Goal: Transaction & Acquisition: Purchase product/service

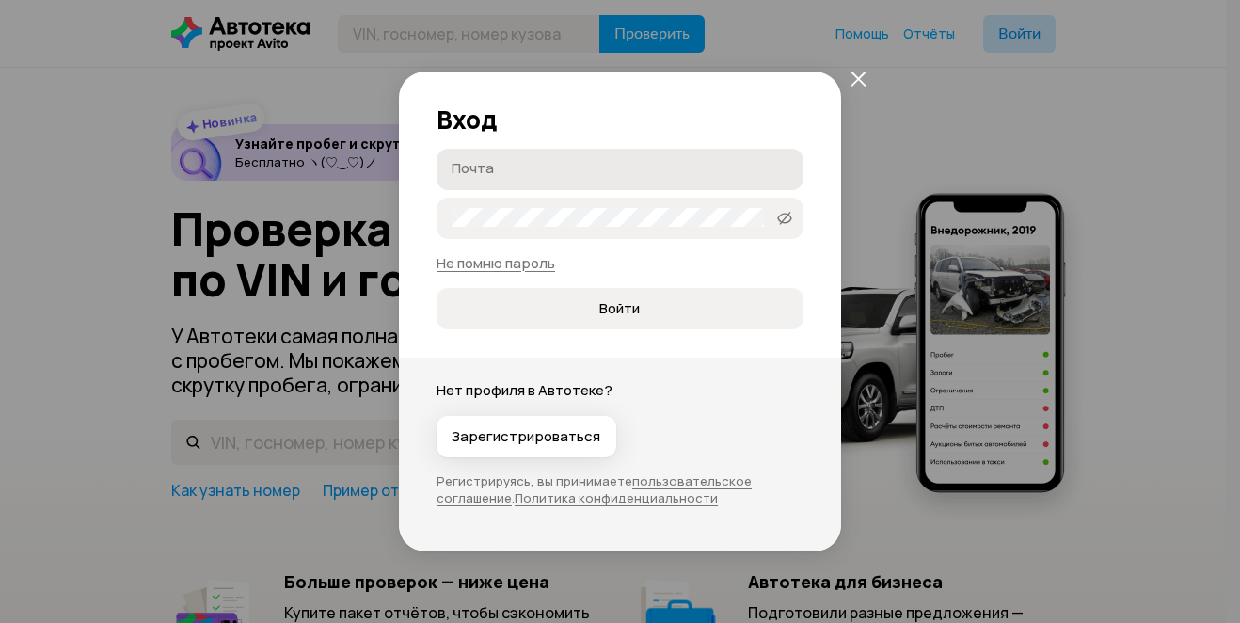
click at [652, 169] on input "Почта" at bounding box center [623, 168] width 342 height 19
type input "[EMAIL_ADDRESS][DOMAIN_NAME]"
click at [792, 227] on span at bounding box center [784, 218] width 30 height 30
click at [688, 310] on span "Войти" at bounding box center [620, 308] width 336 height 19
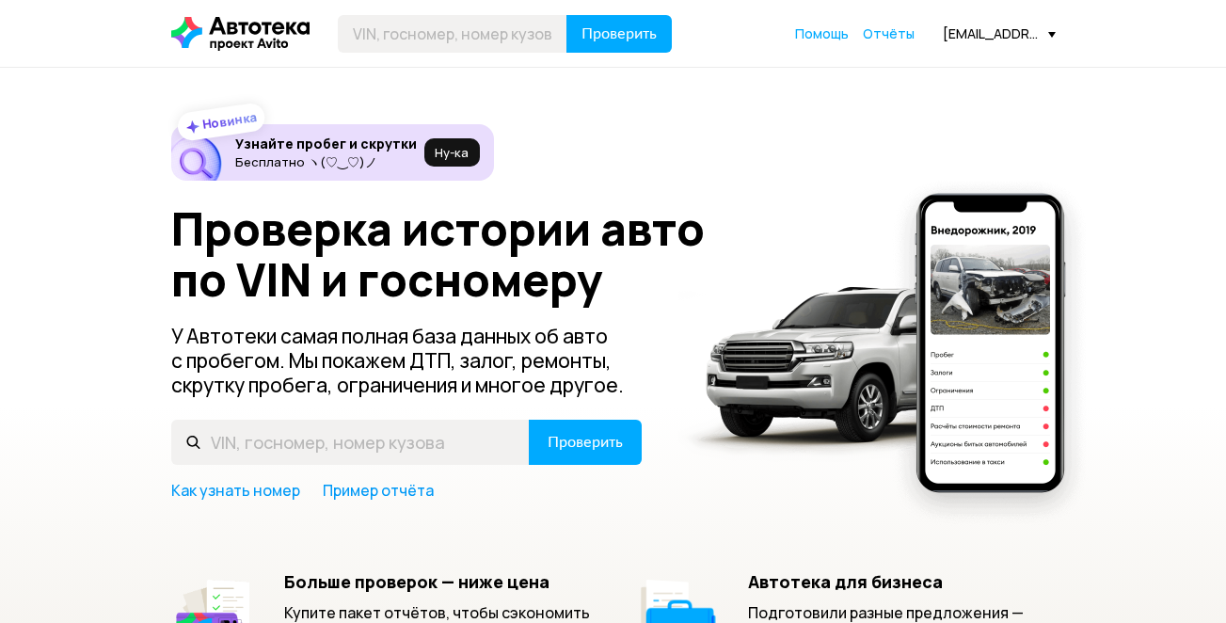
click at [885, 27] on span "Отчёты" at bounding box center [889, 33] width 52 height 18
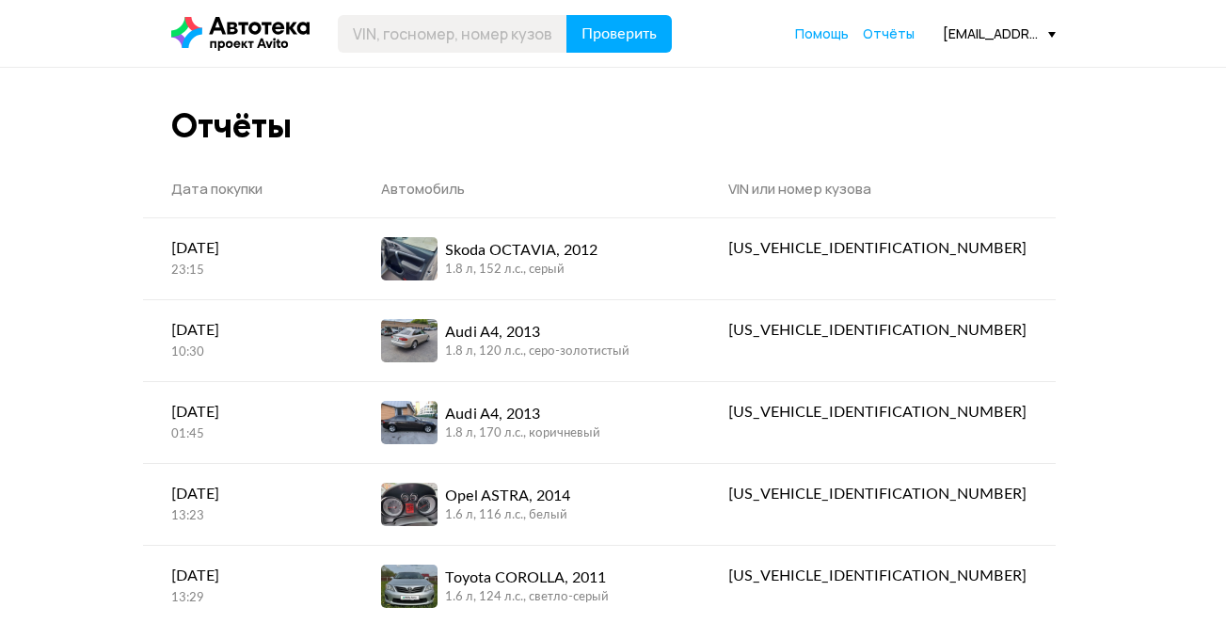
click at [1025, 34] on div "[EMAIL_ADDRESS][DOMAIN_NAME]" at bounding box center [999, 33] width 113 height 18
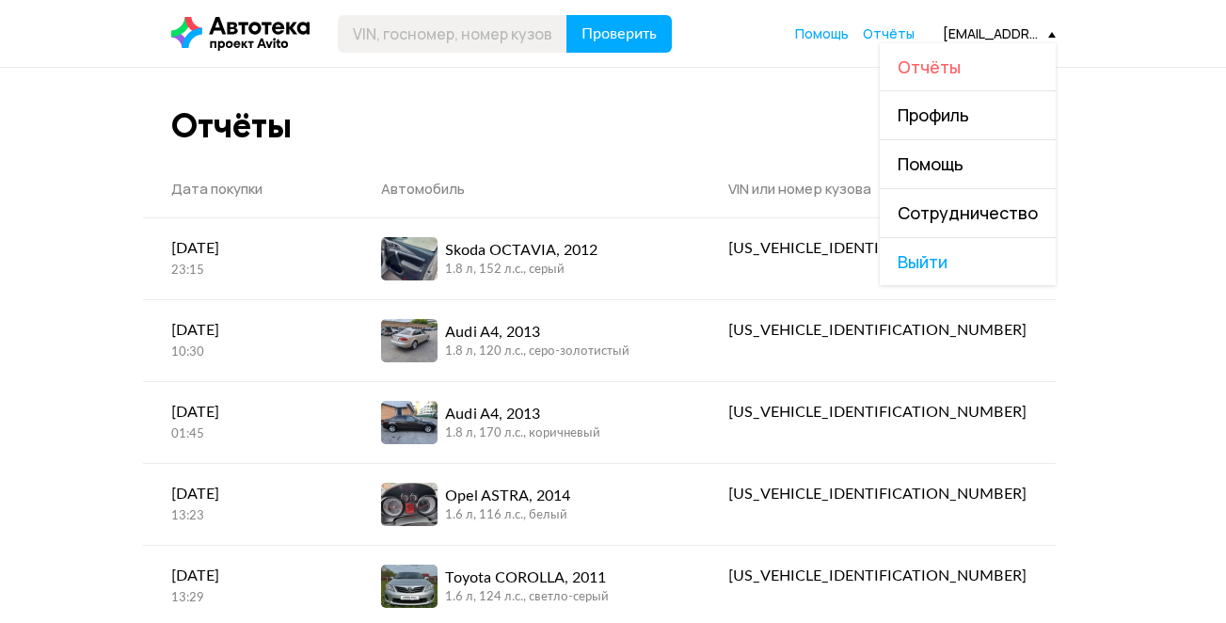
click at [949, 70] on span "Отчёты" at bounding box center [928, 66] width 63 height 23
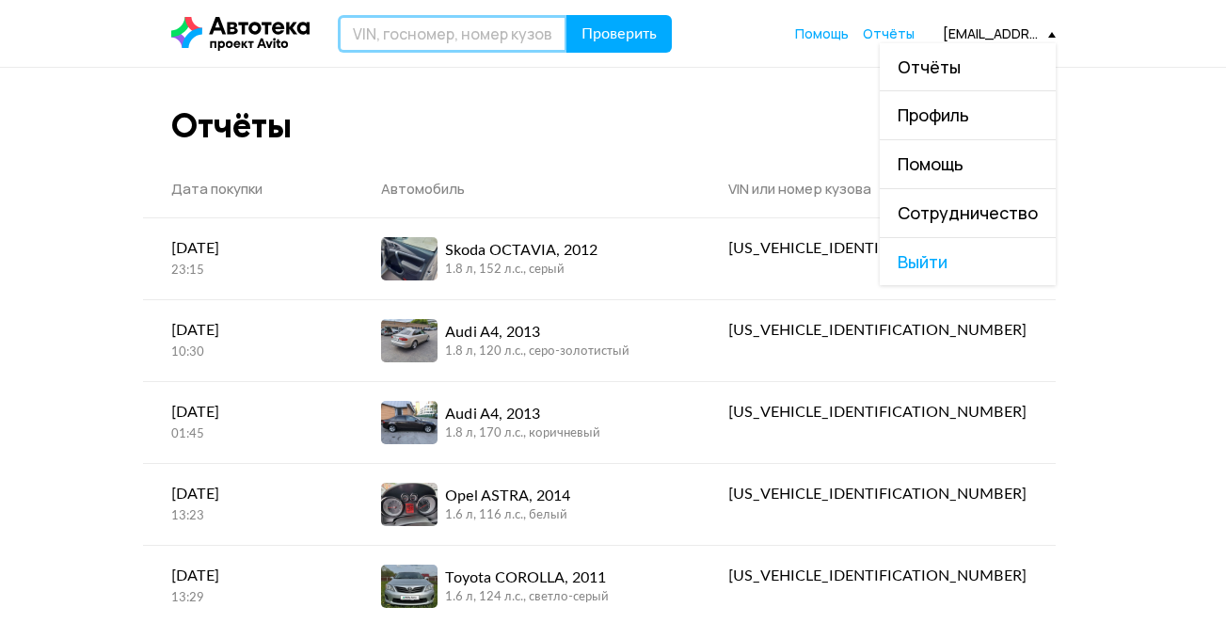
click at [421, 36] on input "text" at bounding box center [453, 34] width 230 height 38
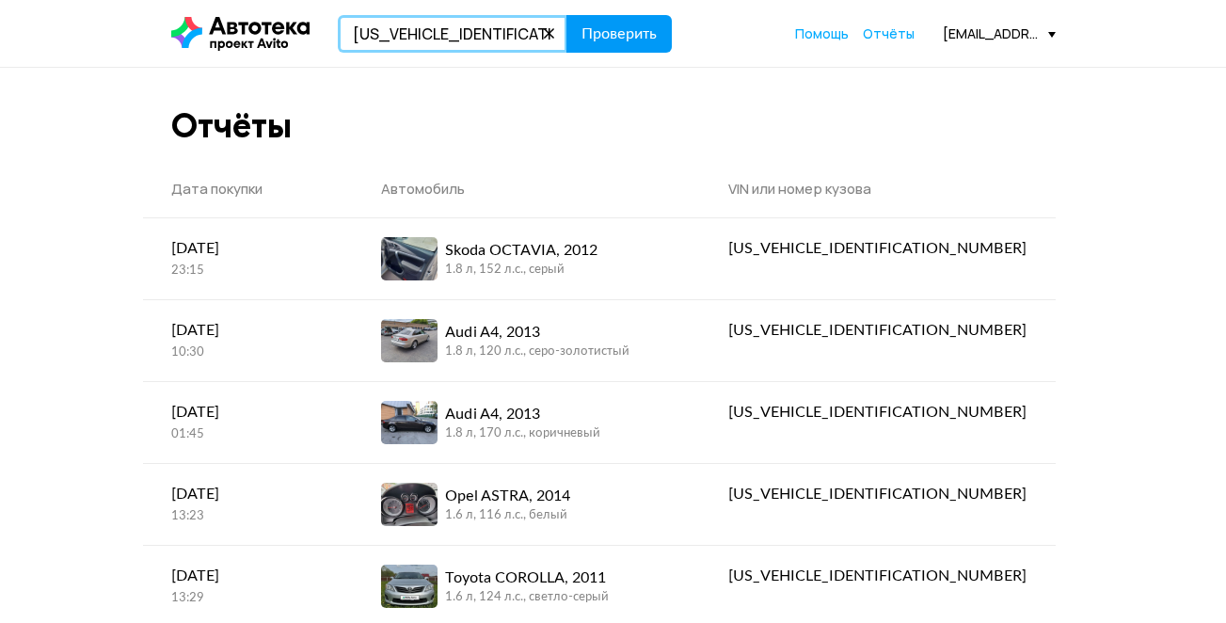
type input "JTNBV58E40J123300"
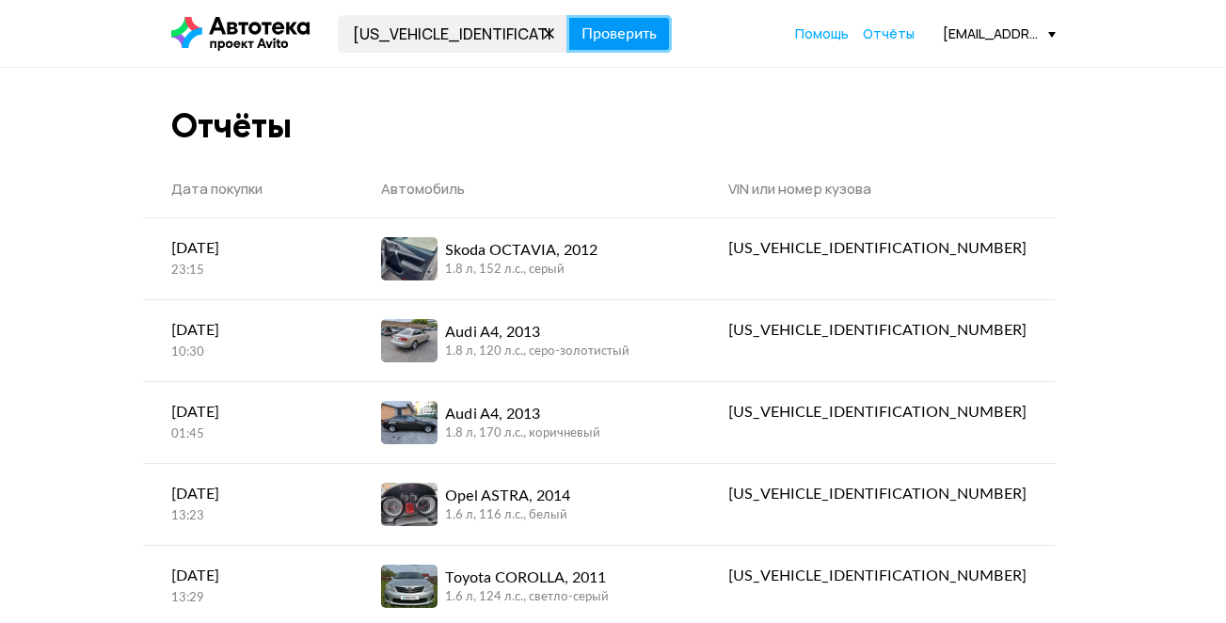
click at [641, 34] on span "Проверить" at bounding box center [618, 33] width 75 height 15
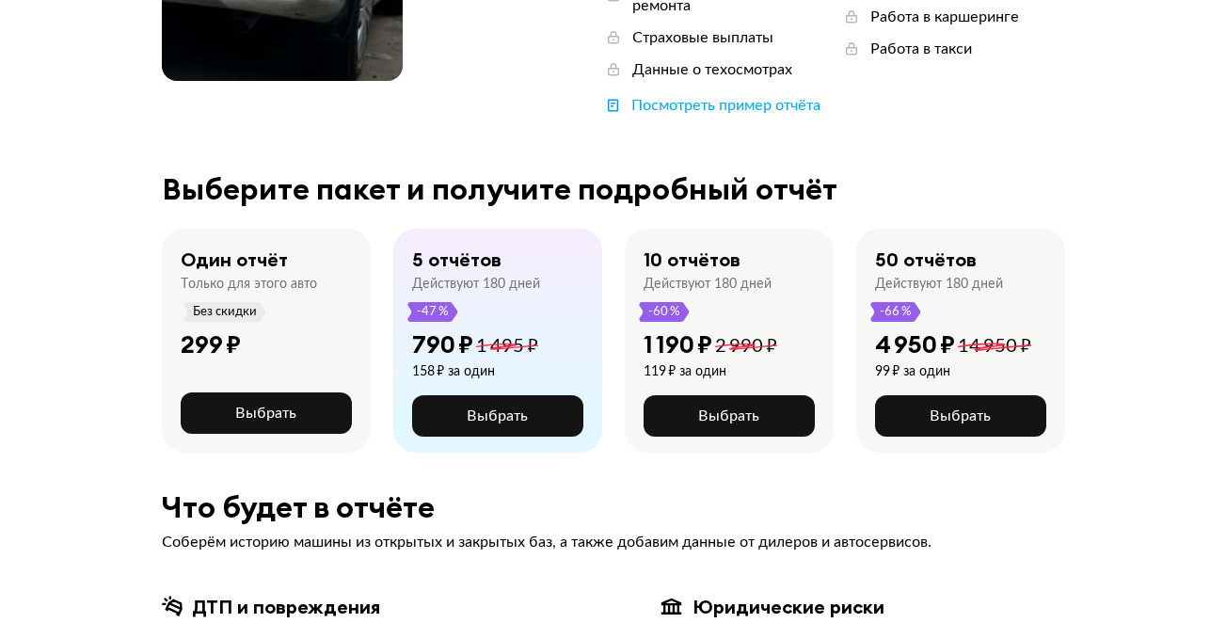
scroll to position [470, 0]
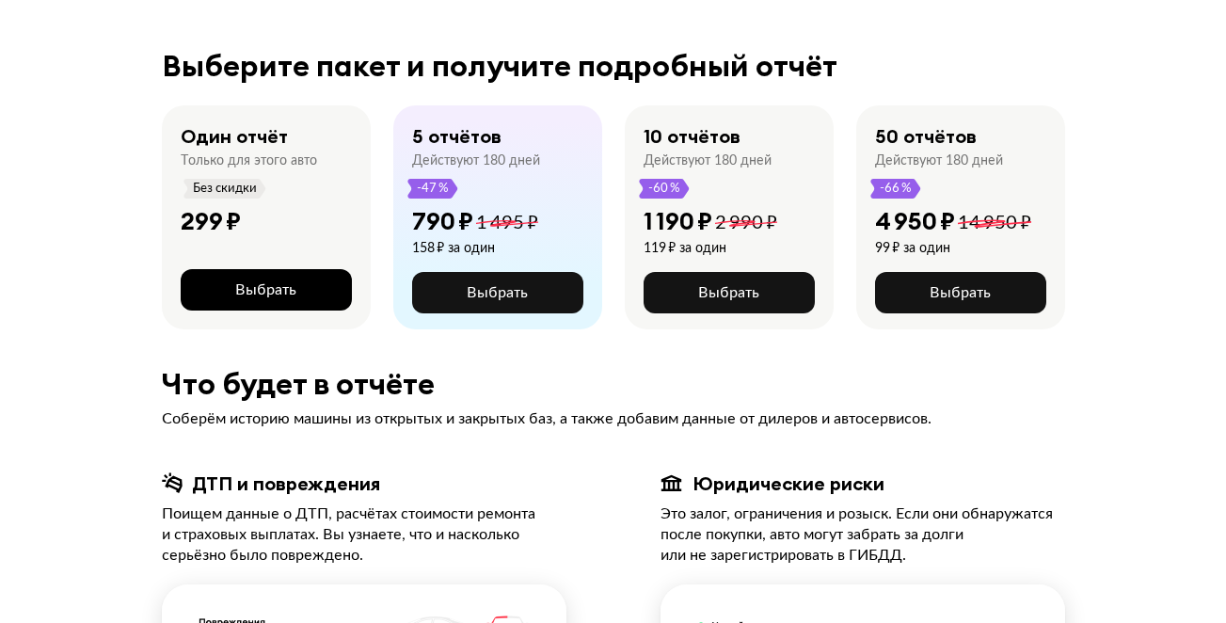
click at [274, 282] on span "Выбрать" at bounding box center [265, 289] width 61 height 15
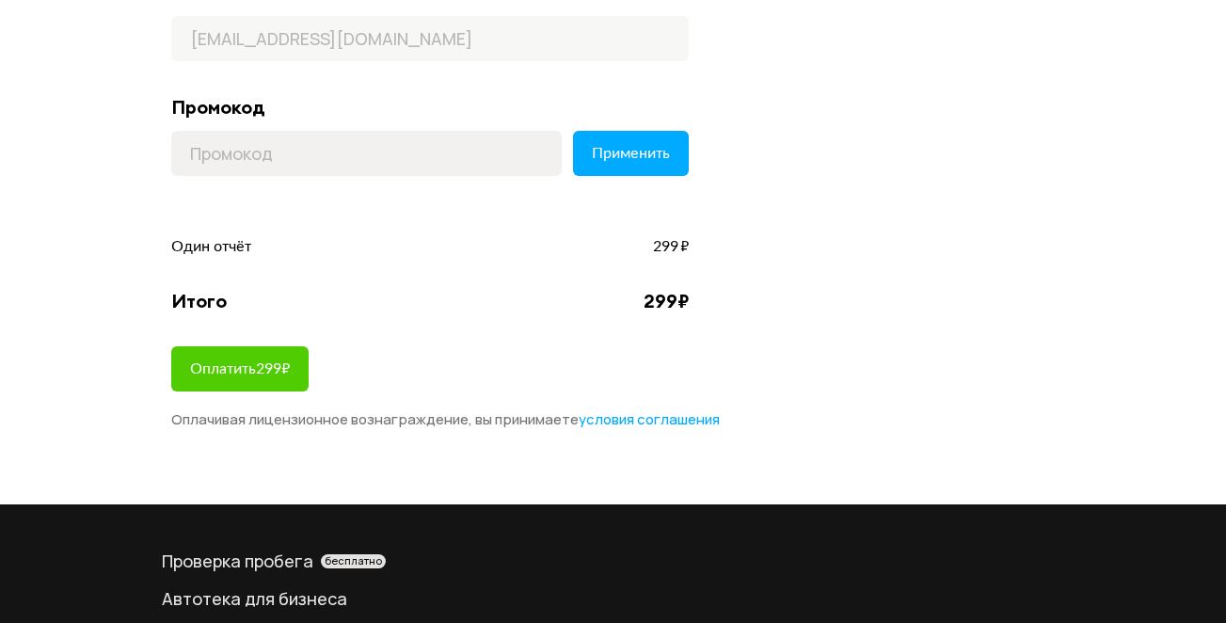
scroll to position [157, 0]
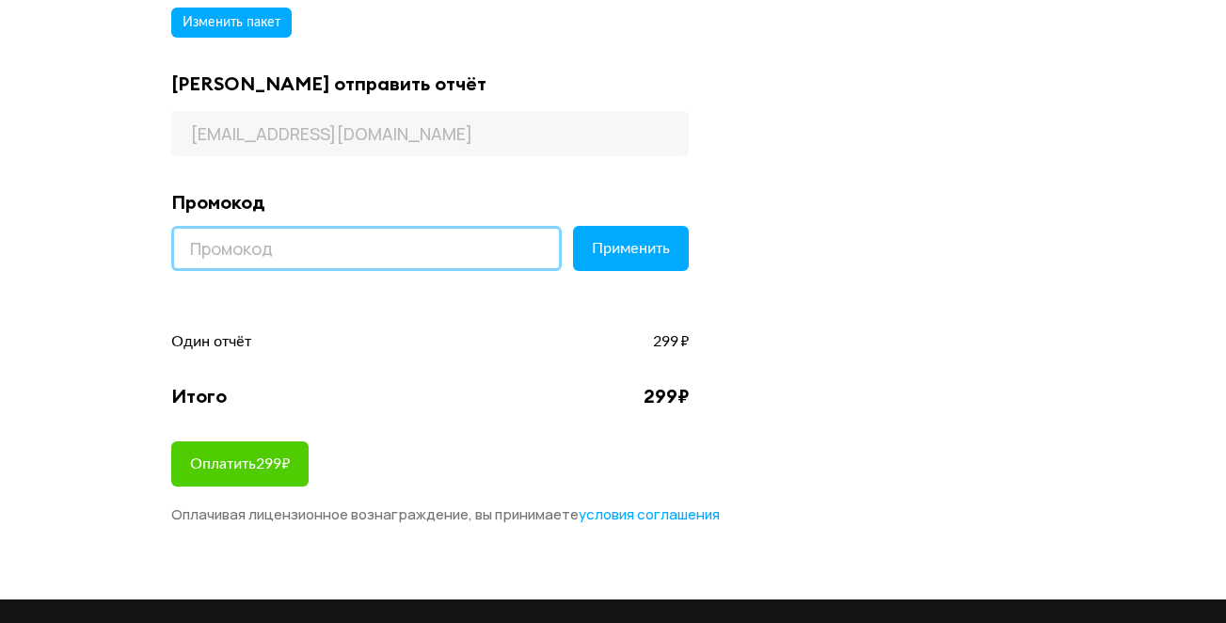
click at [221, 249] on input at bounding box center [366, 248] width 390 height 45
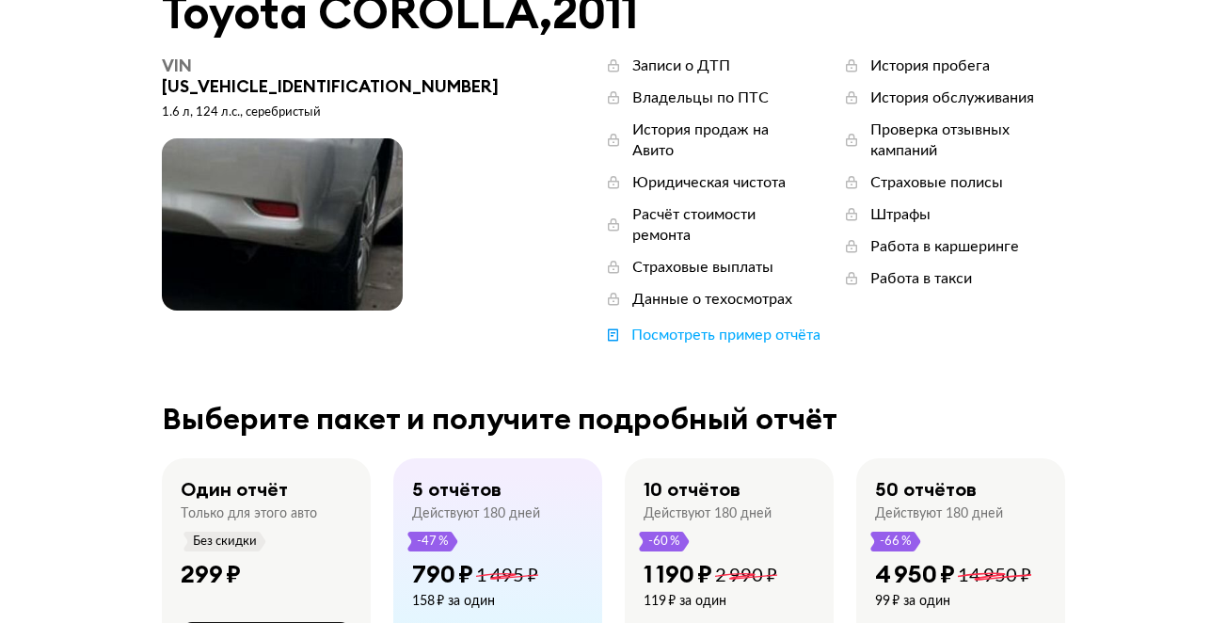
scroll to position [157, 0]
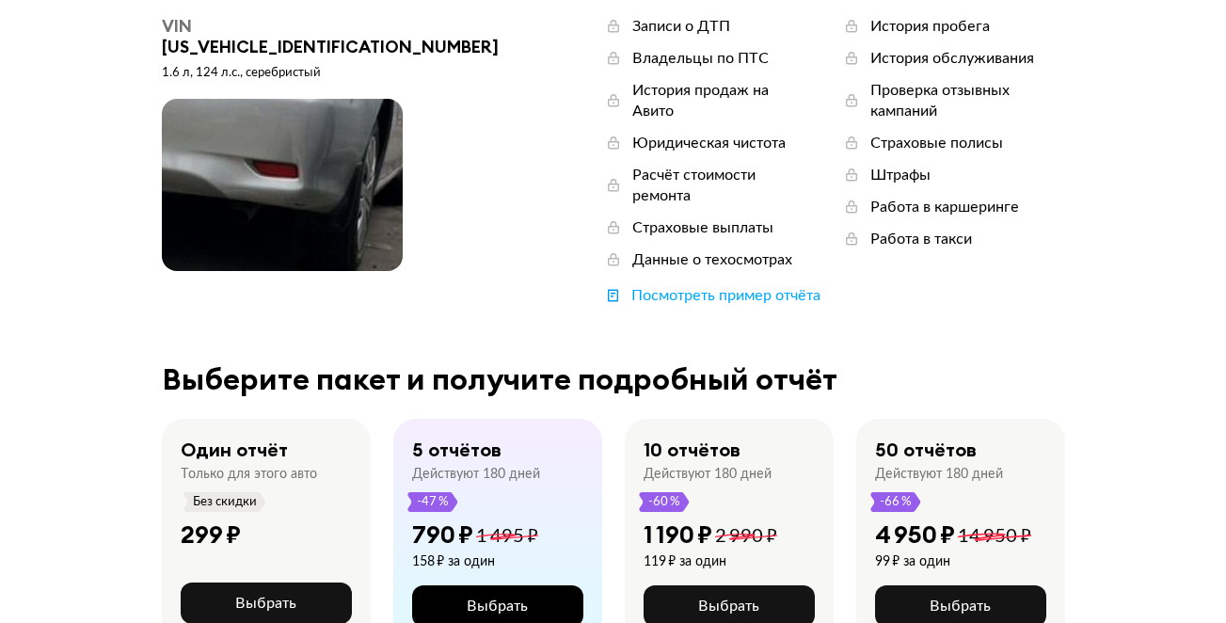
click at [484, 598] on span "Выбрать" at bounding box center [497, 605] width 61 height 15
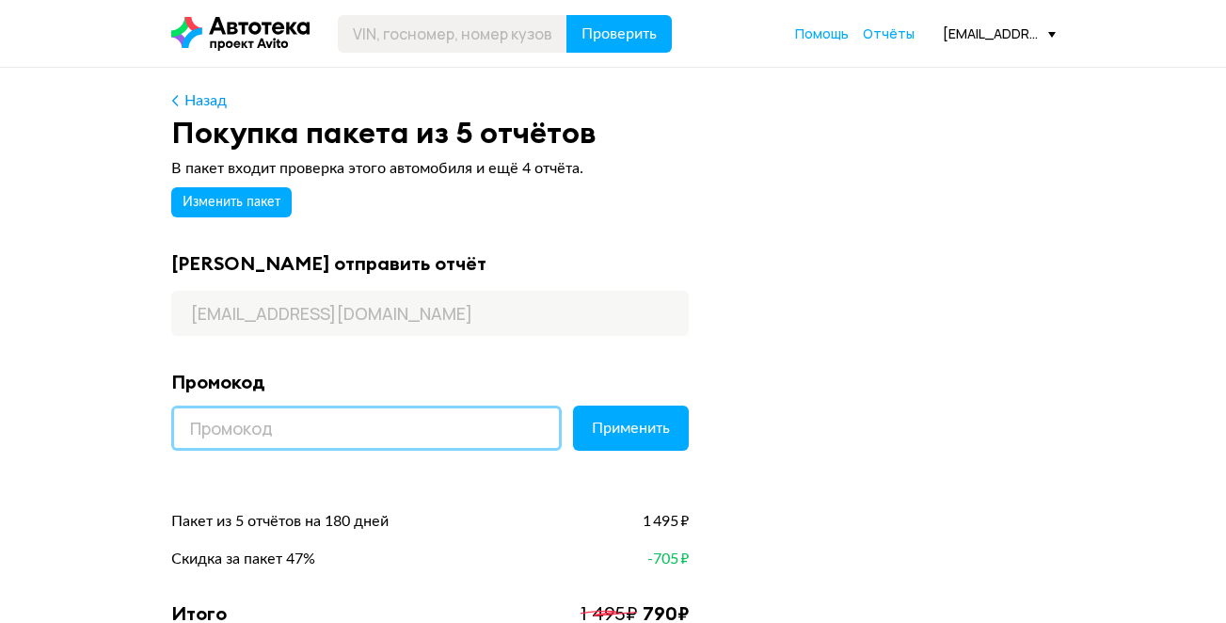
paste input "KINOTEKA"
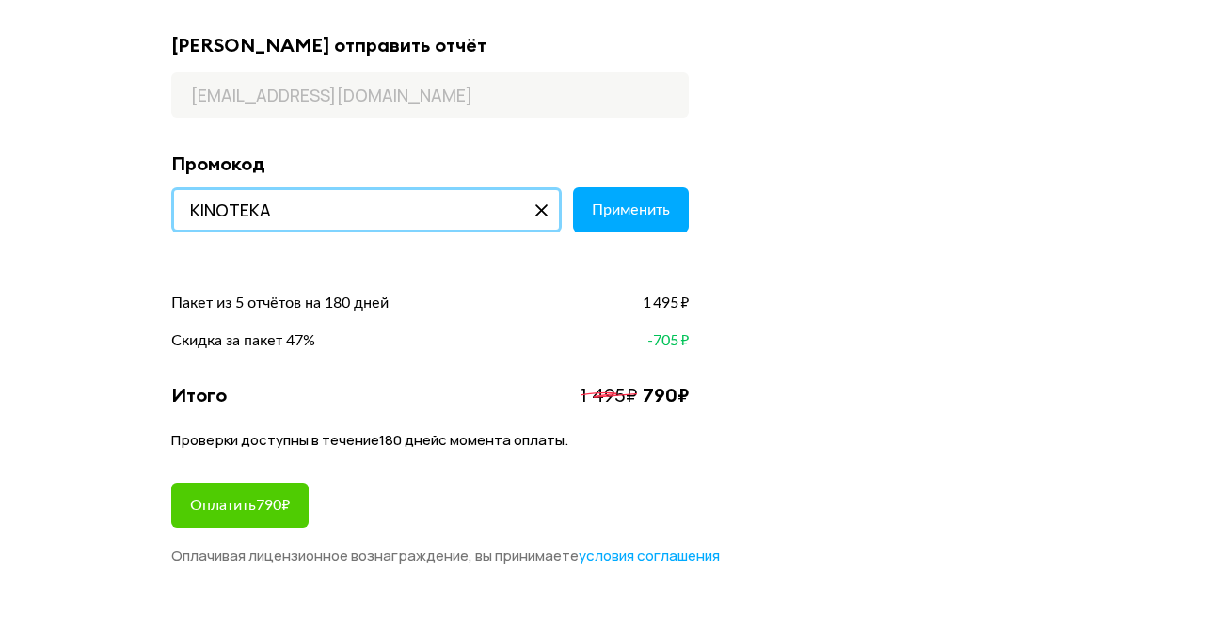
scroll to position [313, 0]
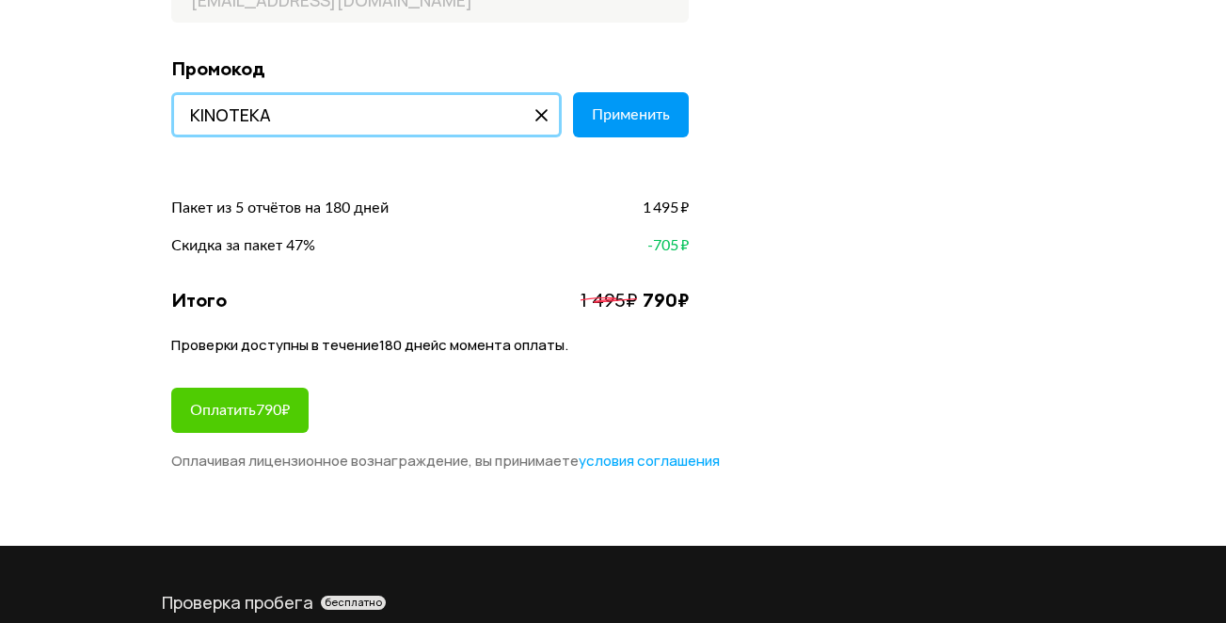
type input "KINOTEKA"
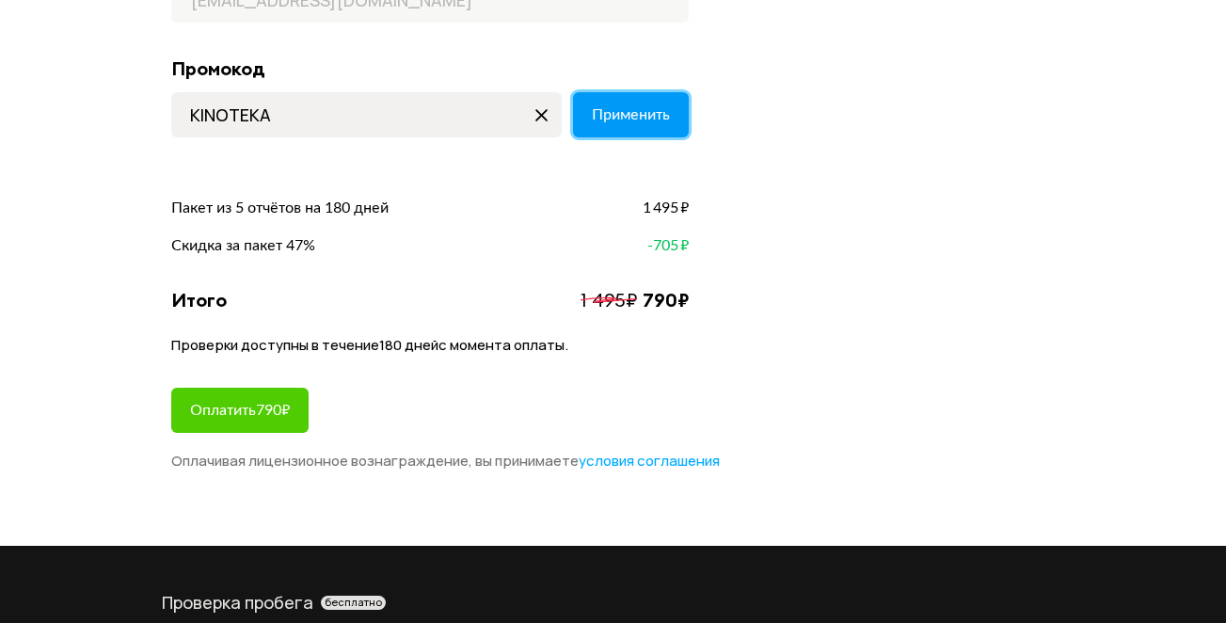
click at [627, 118] on span "Применить" at bounding box center [631, 114] width 78 height 15
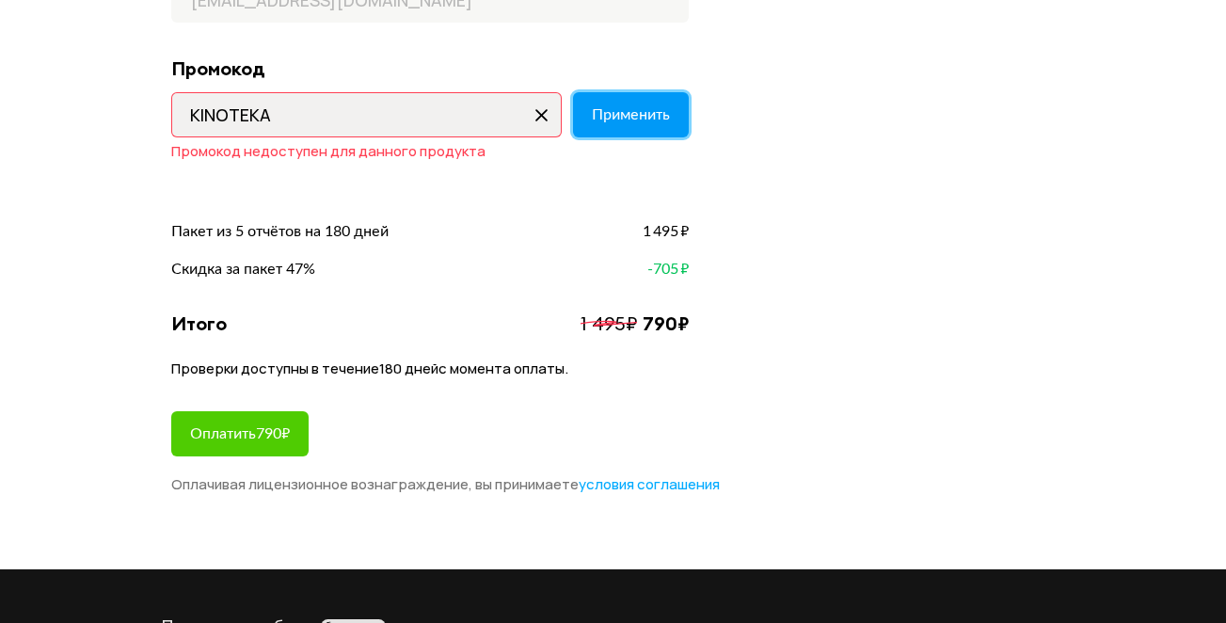
click at [634, 126] on button "Применить" at bounding box center [631, 114] width 116 height 45
click at [539, 118] on icon at bounding box center [542, 115] width 30 height 30
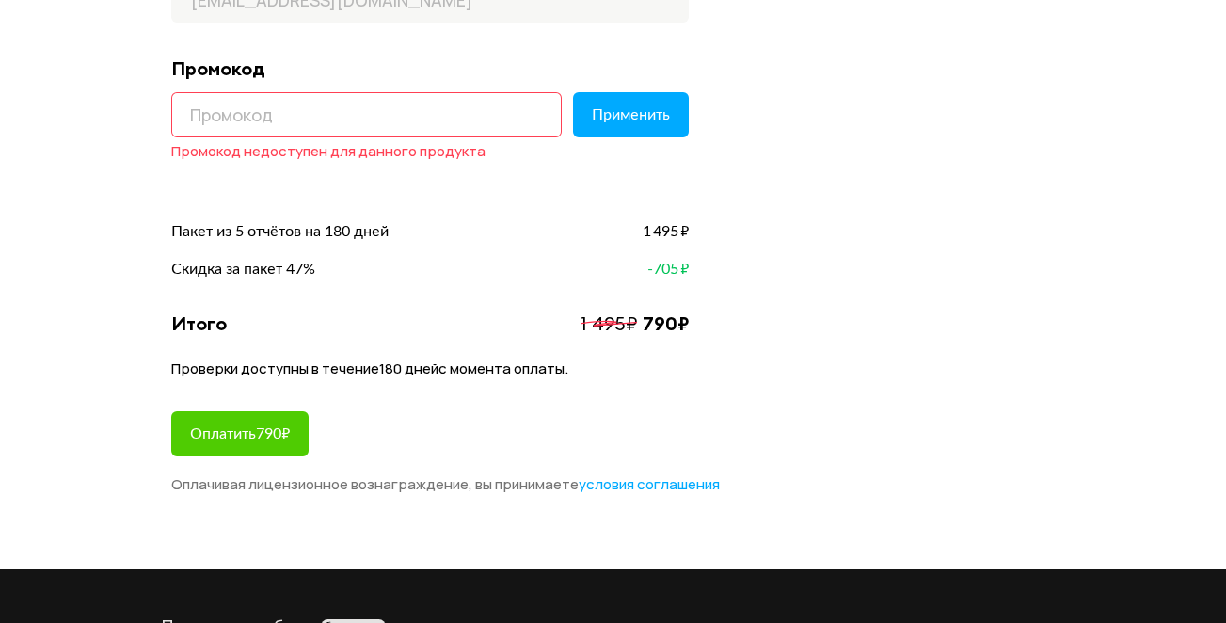
paste input "LETSGO"
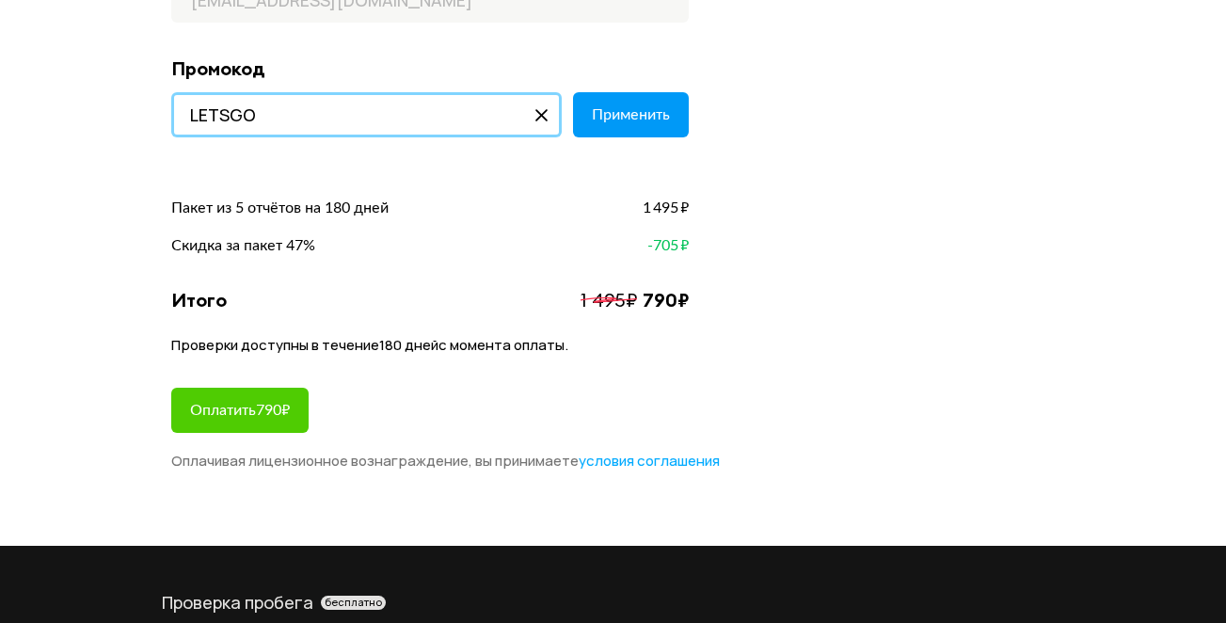
type input "LETSGO"
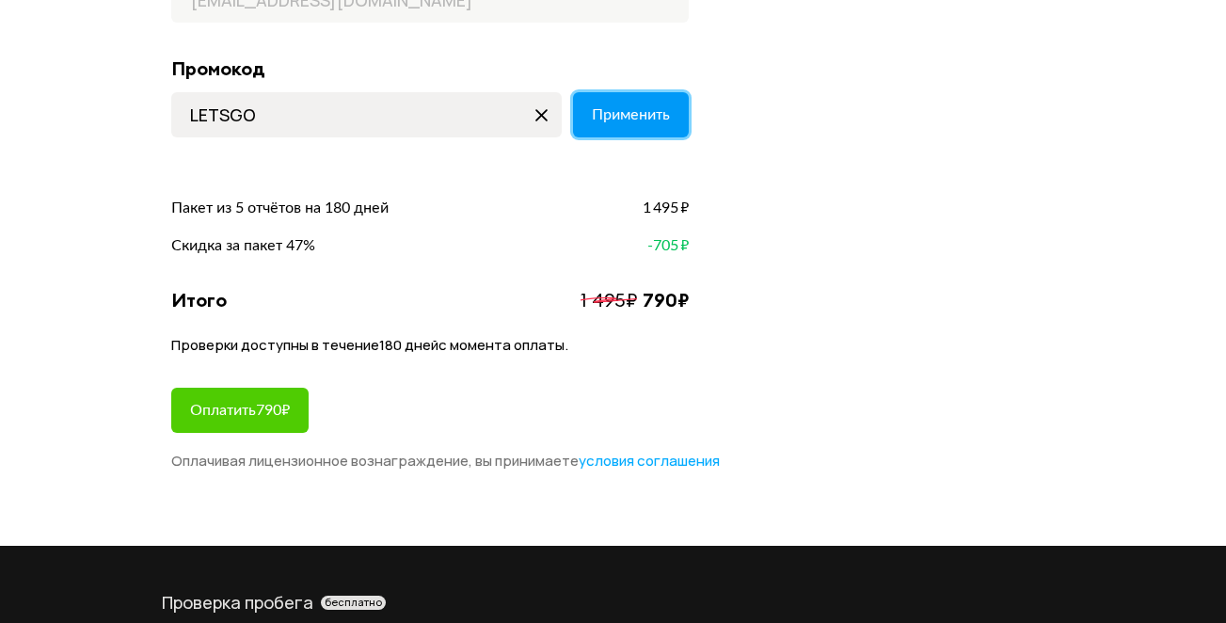
click at [635, 120] on span "Применить" at bounding box center [631, 114] width 78 height 15
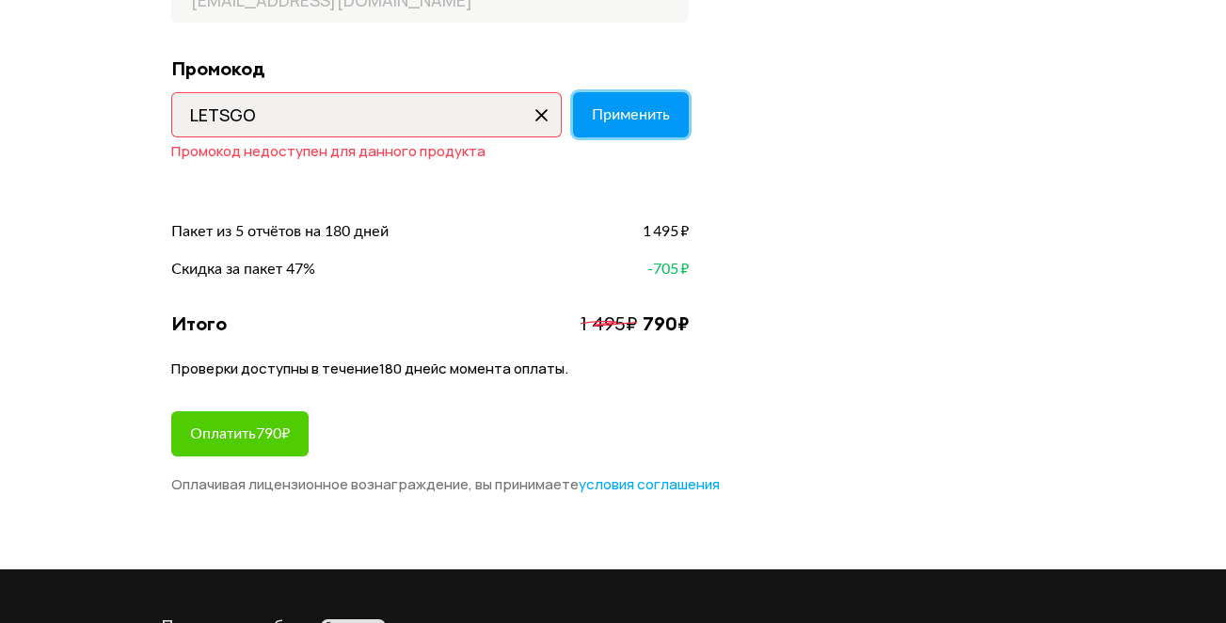
click at [635, 120] on span "Применить" at bounding box center [631, 114] width 78 height 15
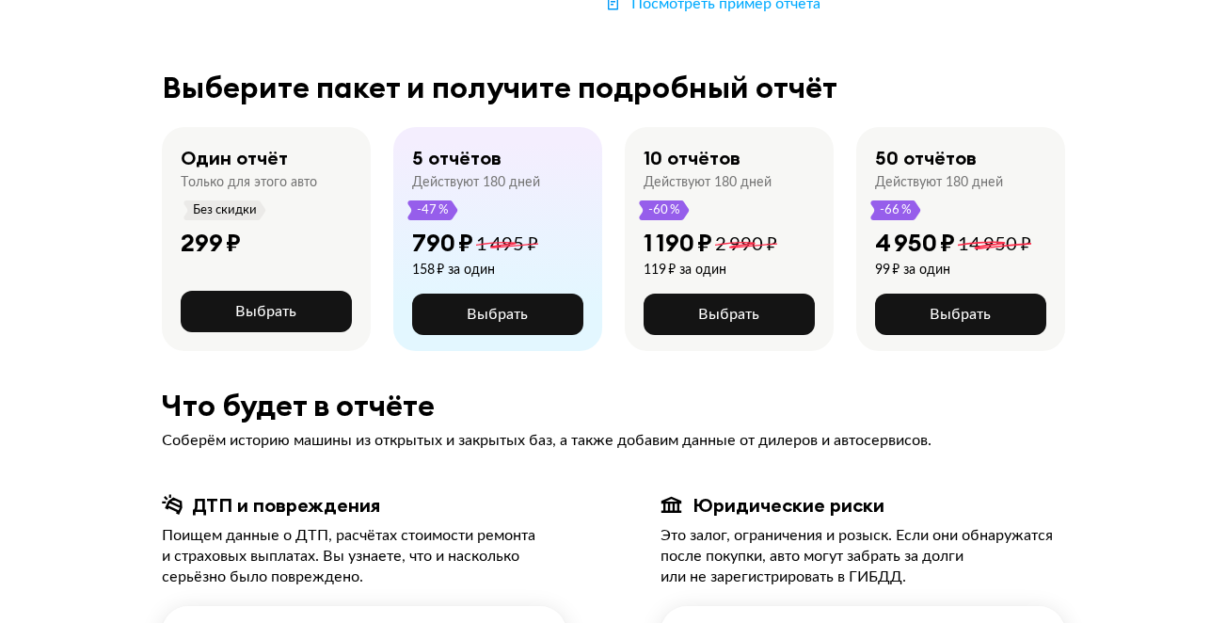
scroll to position [470, 0]
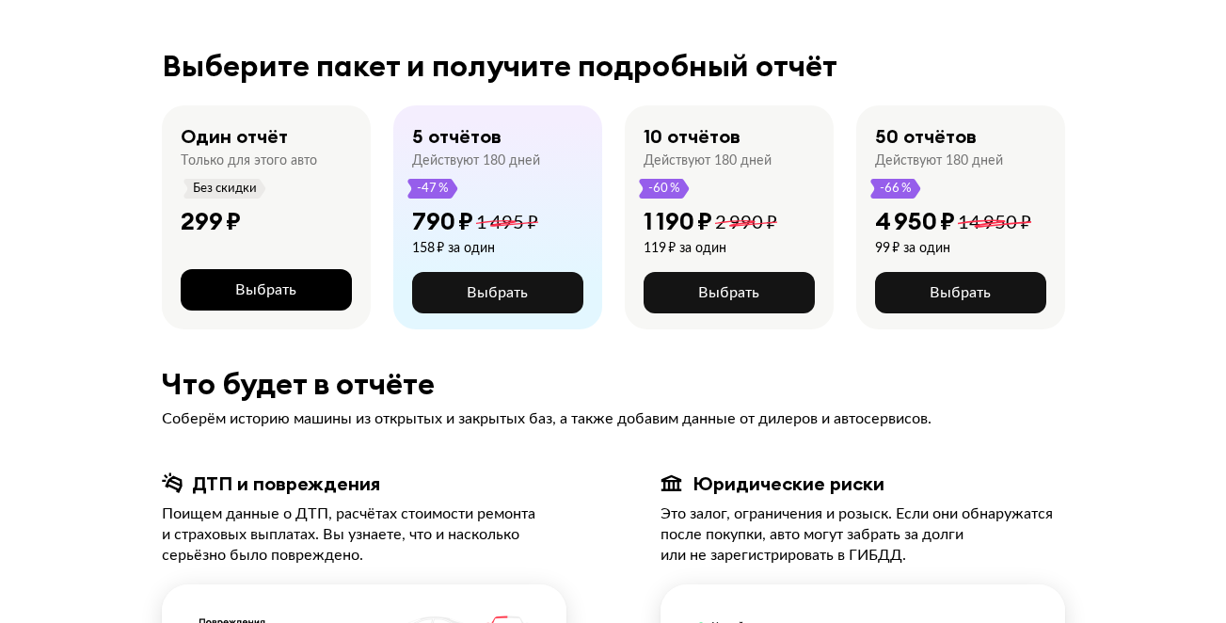
click at [274, 282] on span "Выбрать" at bounding box center [265, 289] width 61 height 15
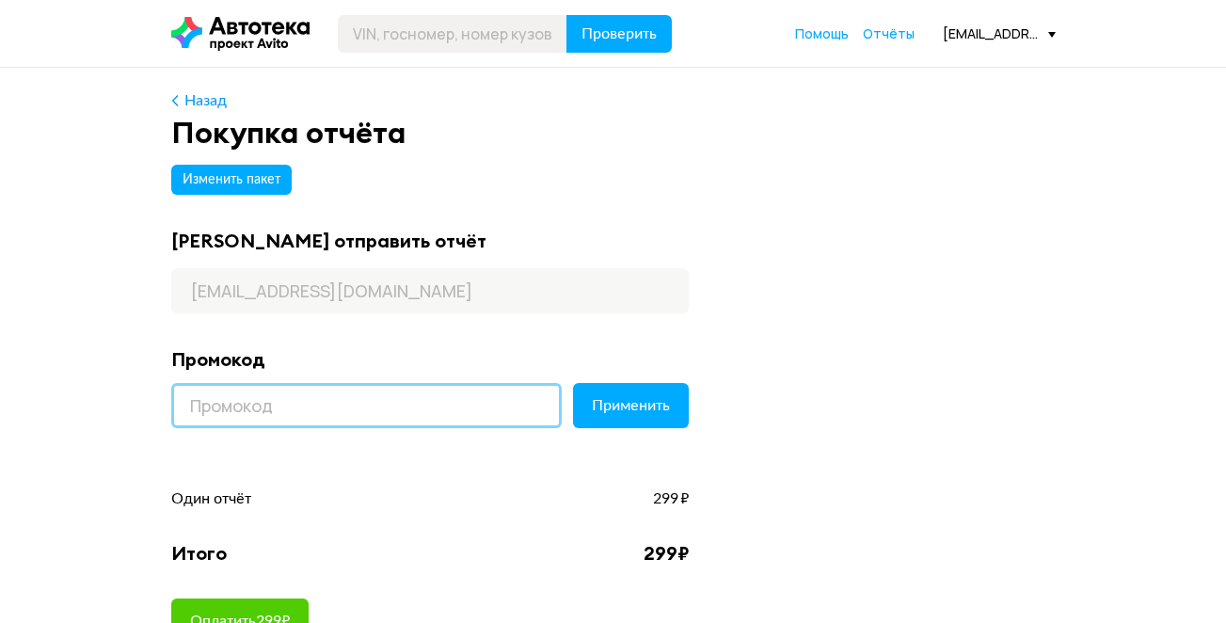
paste input "LETSGO"
type input "LETSGO"
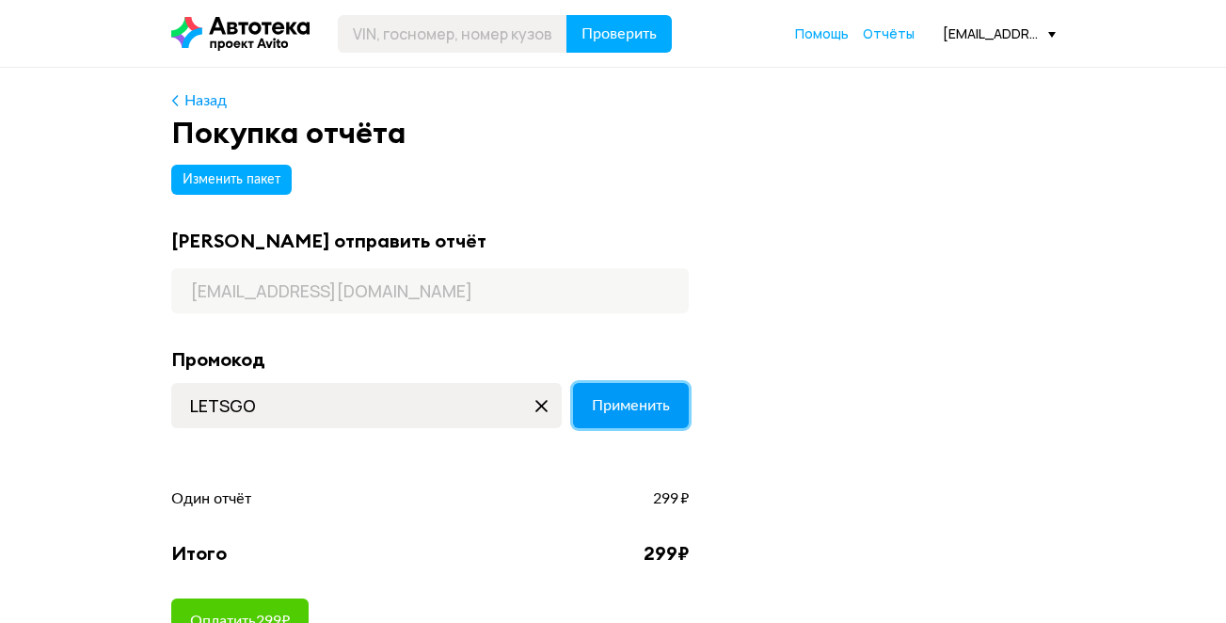
click at [638, 406] on span "Применить" at bounding box center [631, 405] width 78 height 15
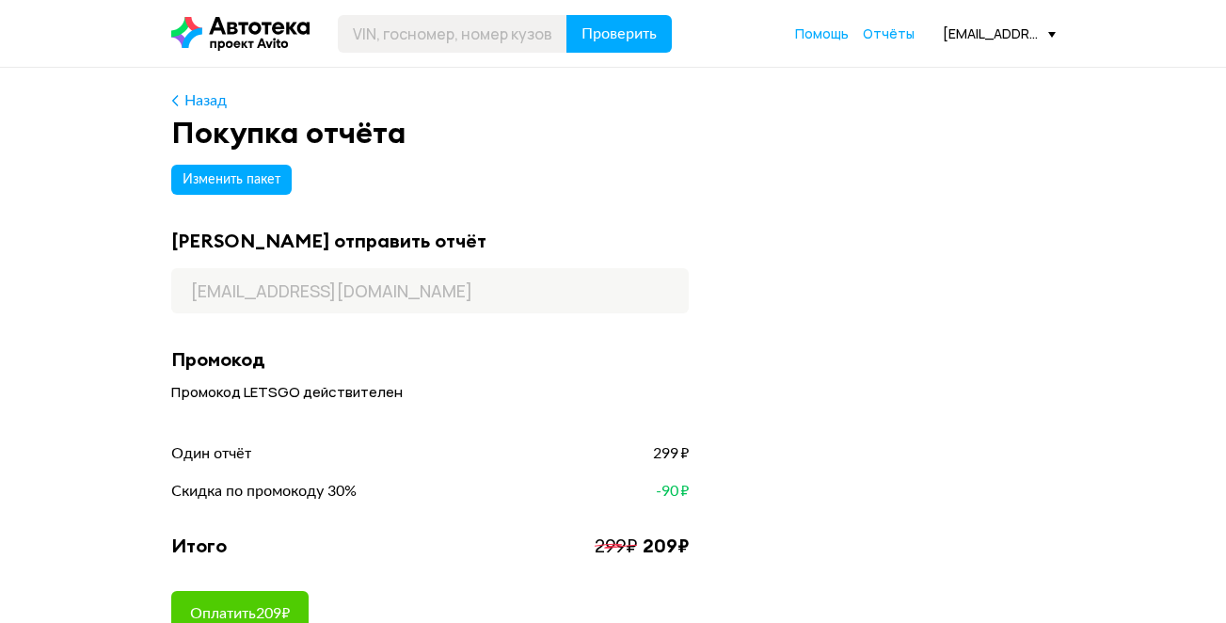
scroll to position [157, 0]
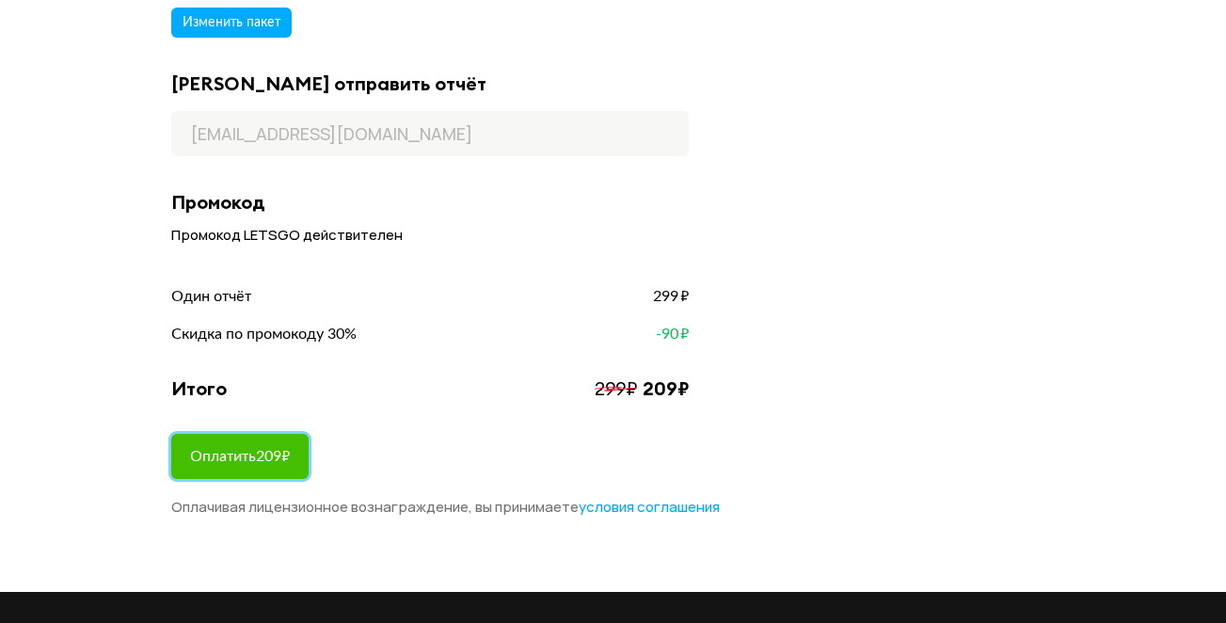
click at [232, 464] on span "Оплатить 209 ₽" at bounding box center [240, 456] width 100 height 15
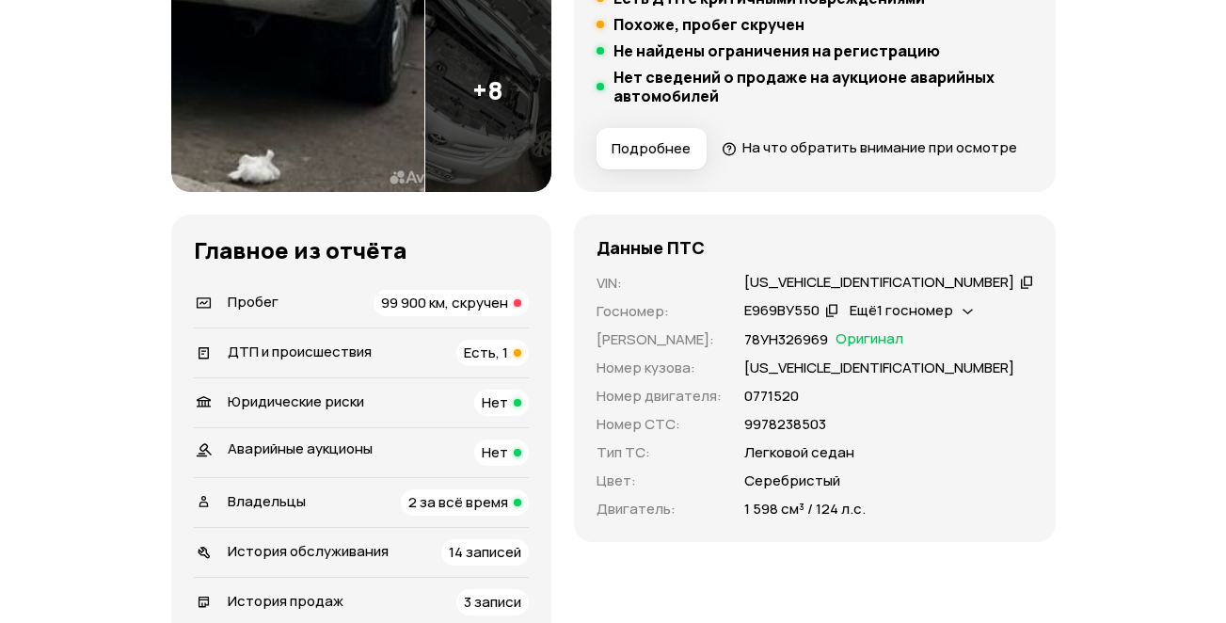
scroll to position [470, 0]
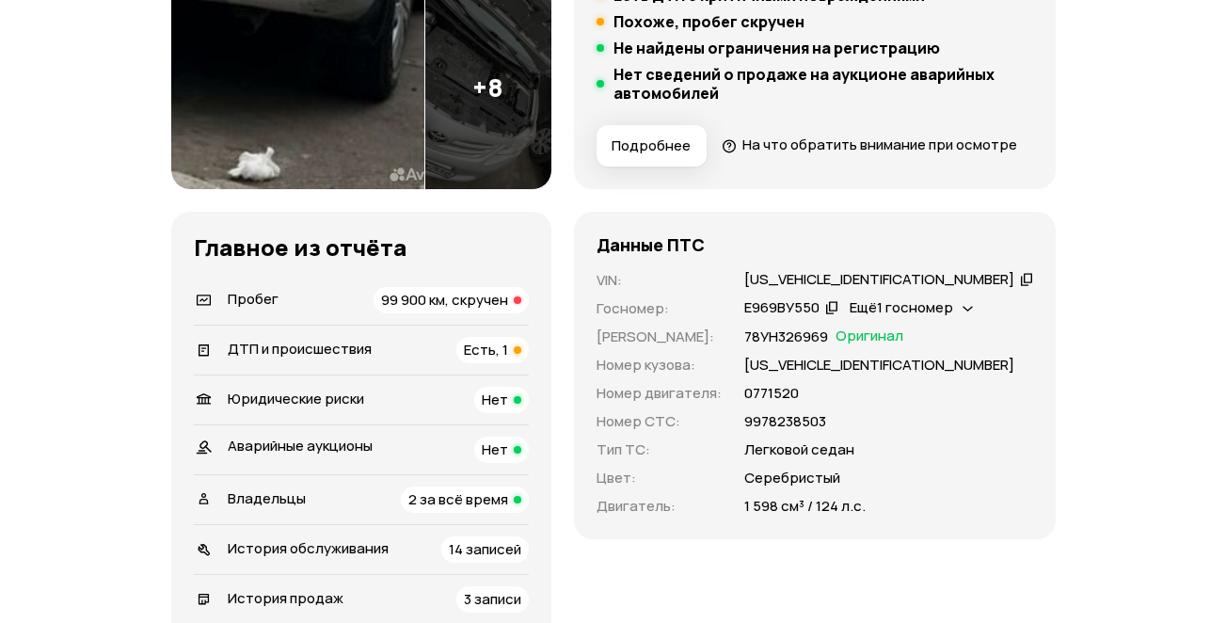
click at [953, 317] on span "Ещё 1 госномер" at bounding box center [900, 307] width 103 height 20
click at [980, 460] on div "Легковой седан" at bounding box center [888, 449] width 289 height 21
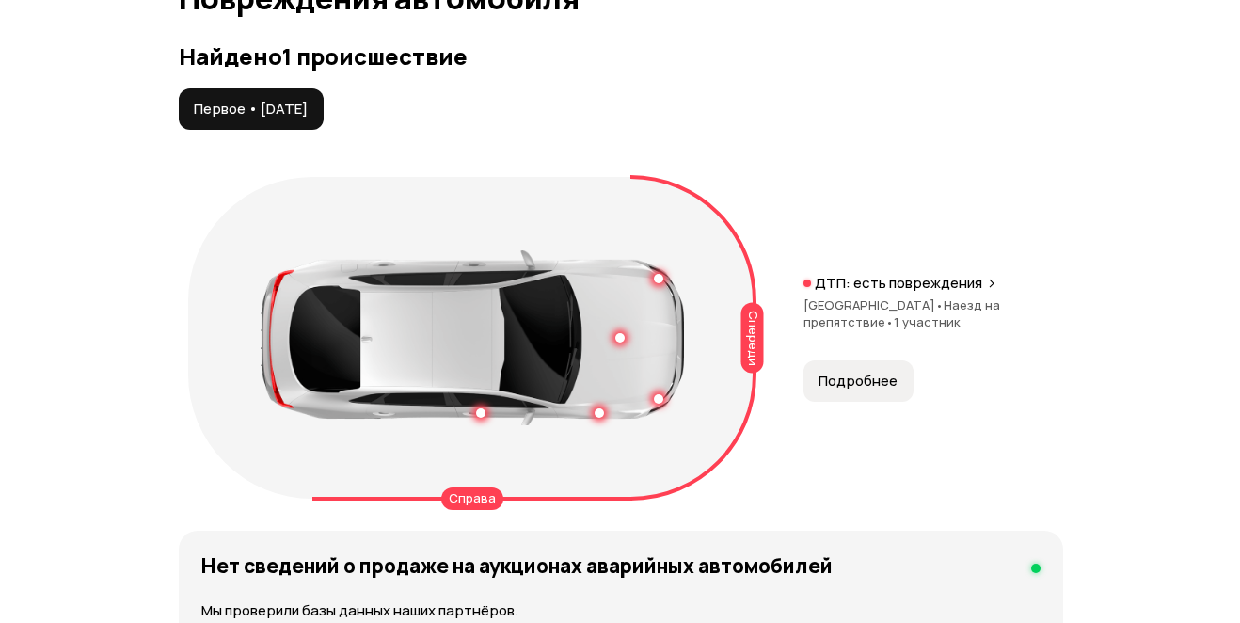
scroll to position [2195, 0]
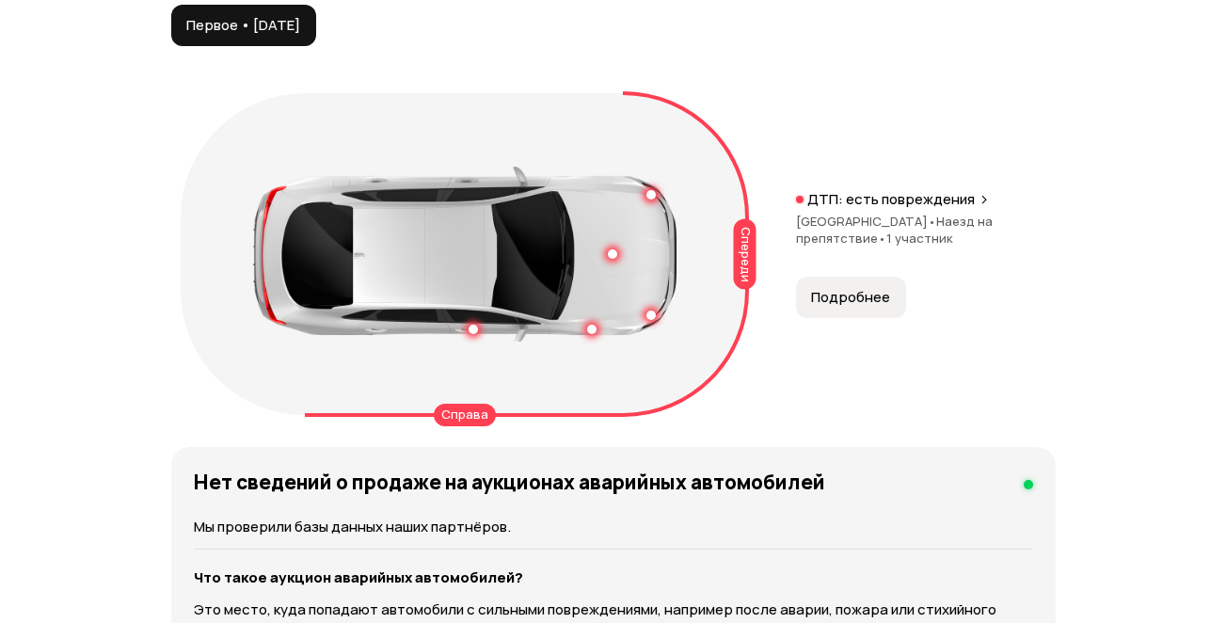
click at [867, 307] on span "Подробнее" at bounding box center [850, 297] width 79 height 19
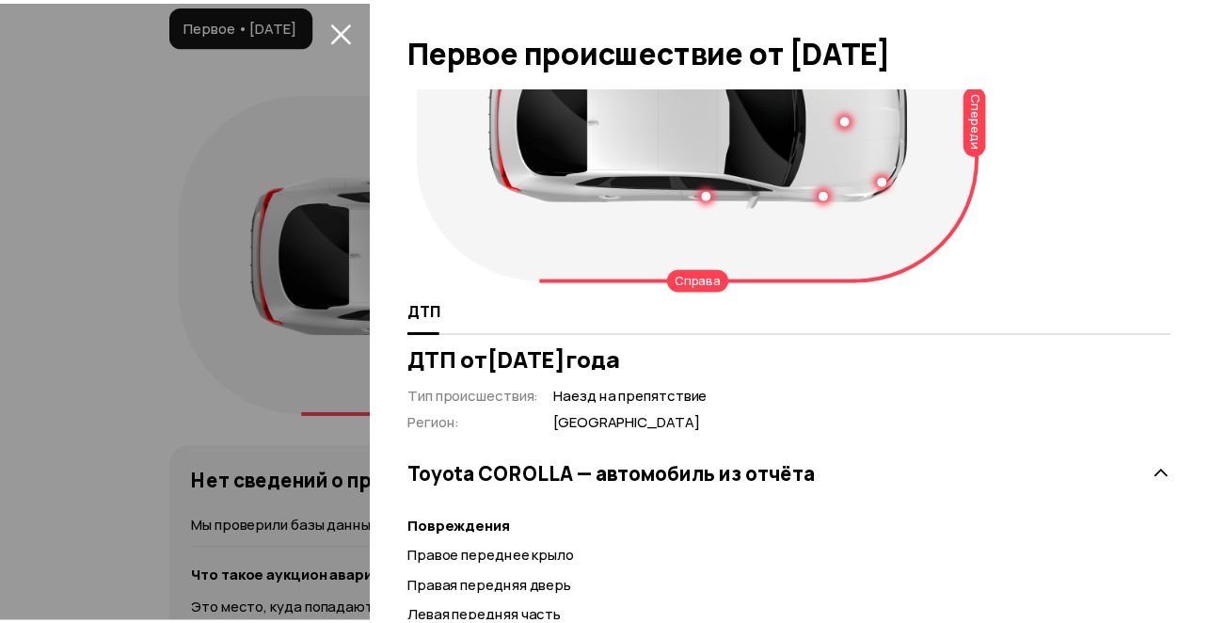
scroll to position [0, 0]
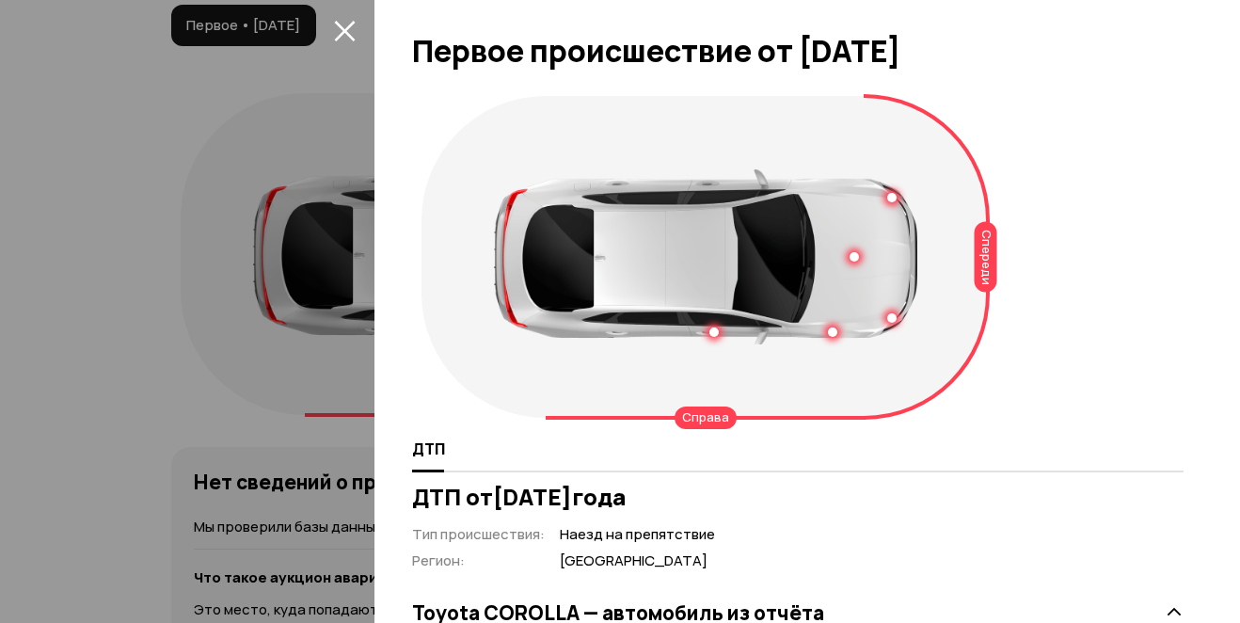
click at [145, 210] on div at bounding box center [620, 311] width 1240 height 623
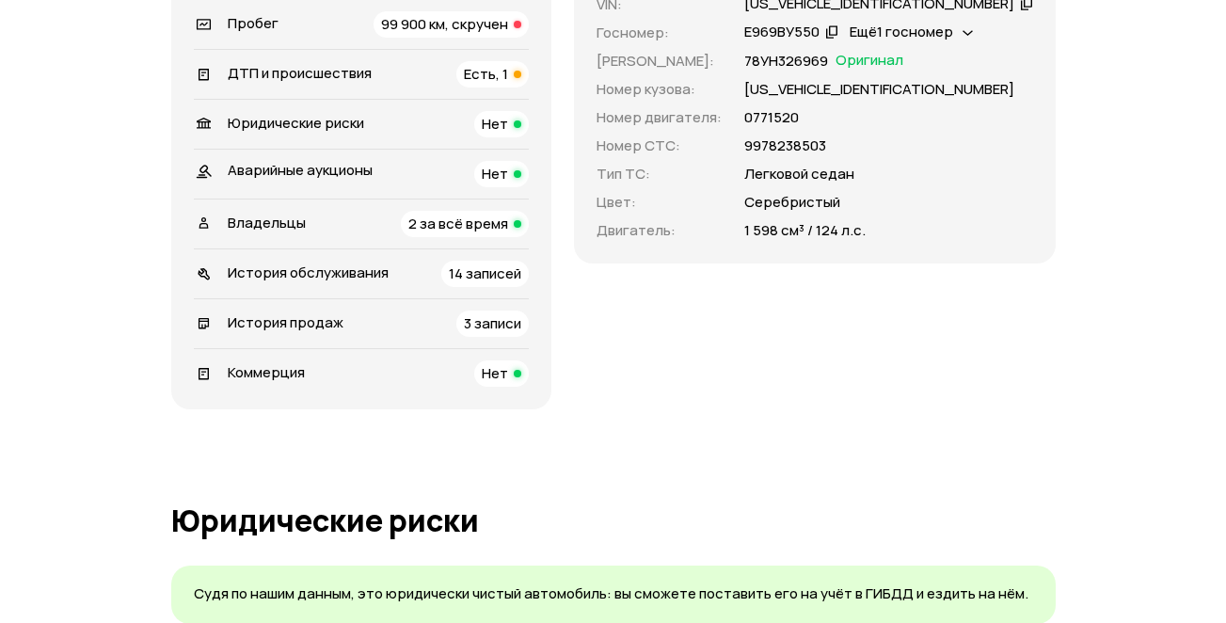
scroll to position [470, 0]
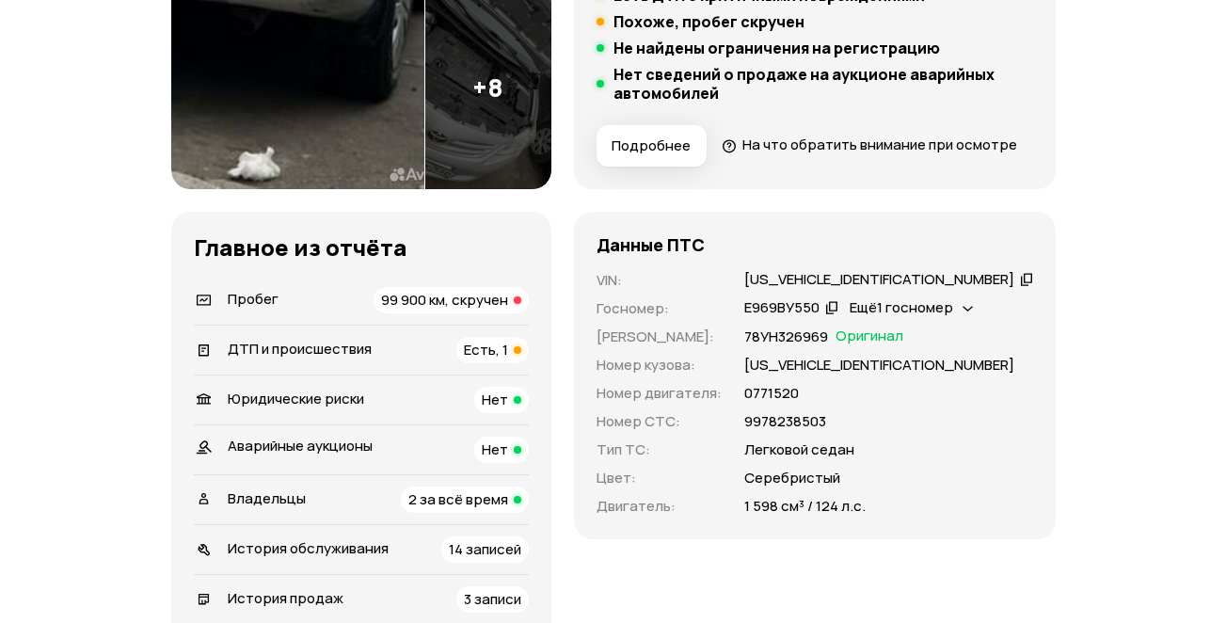
click at [953, 317] on span "Ещё 1 госномер" at bounding box center [900, 307] width 103 height 20
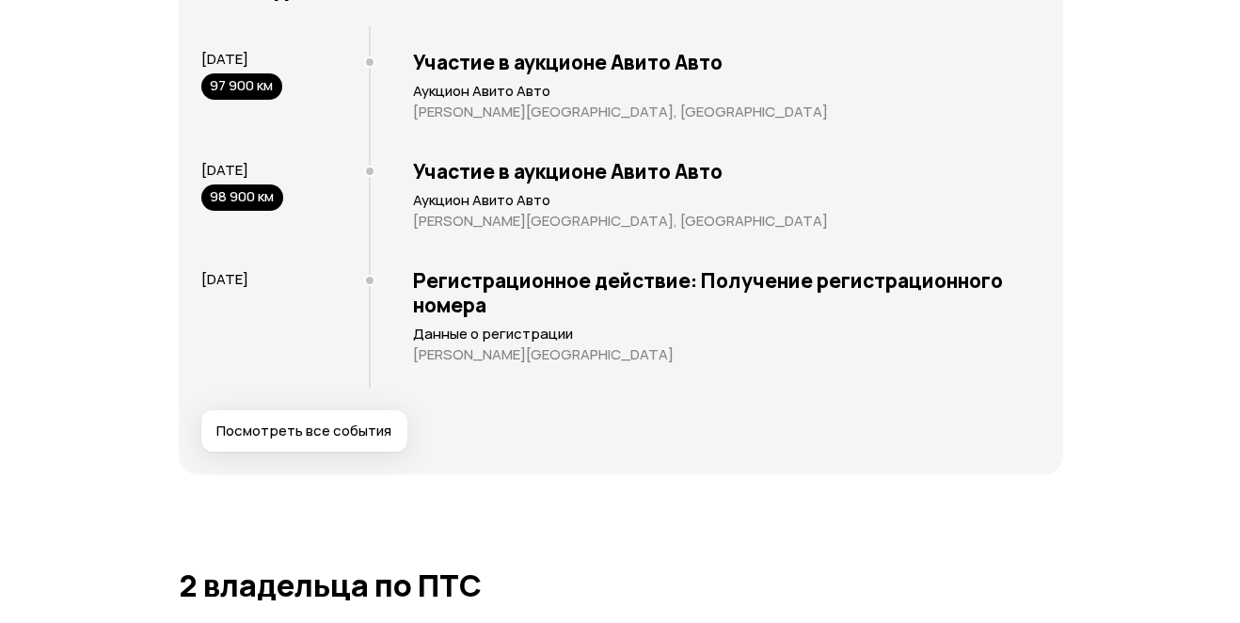
scroll to position [3920, 0]
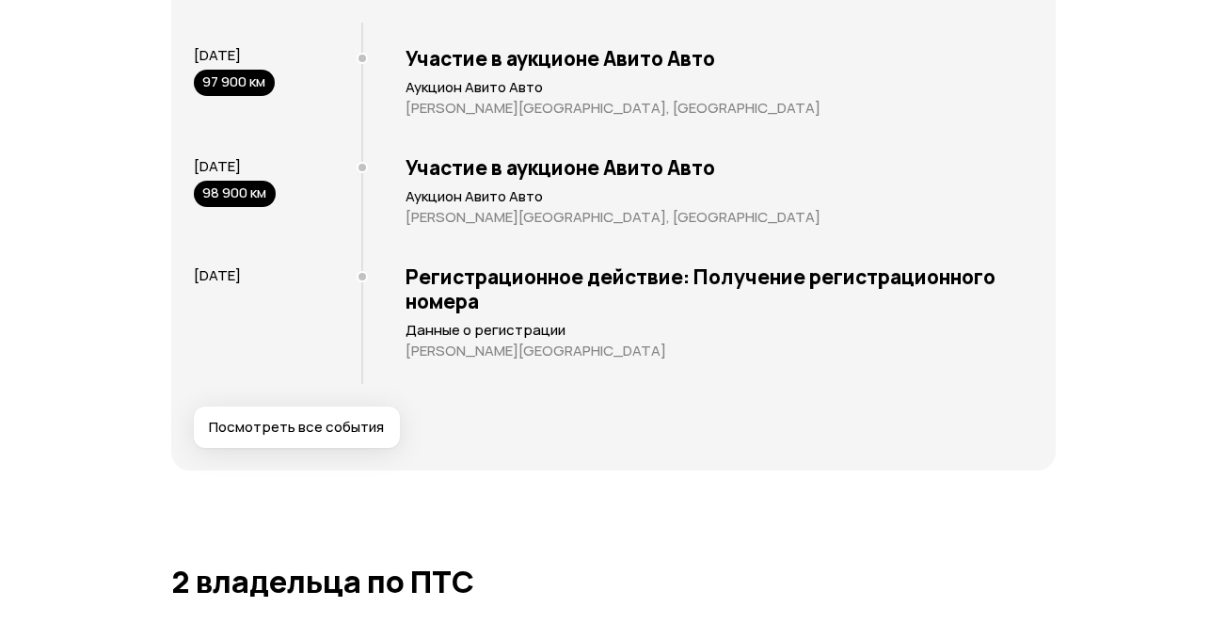
click at [323, 436] on span "Посмотреть все события" at bounding box center [296, 427] width 175 height 19
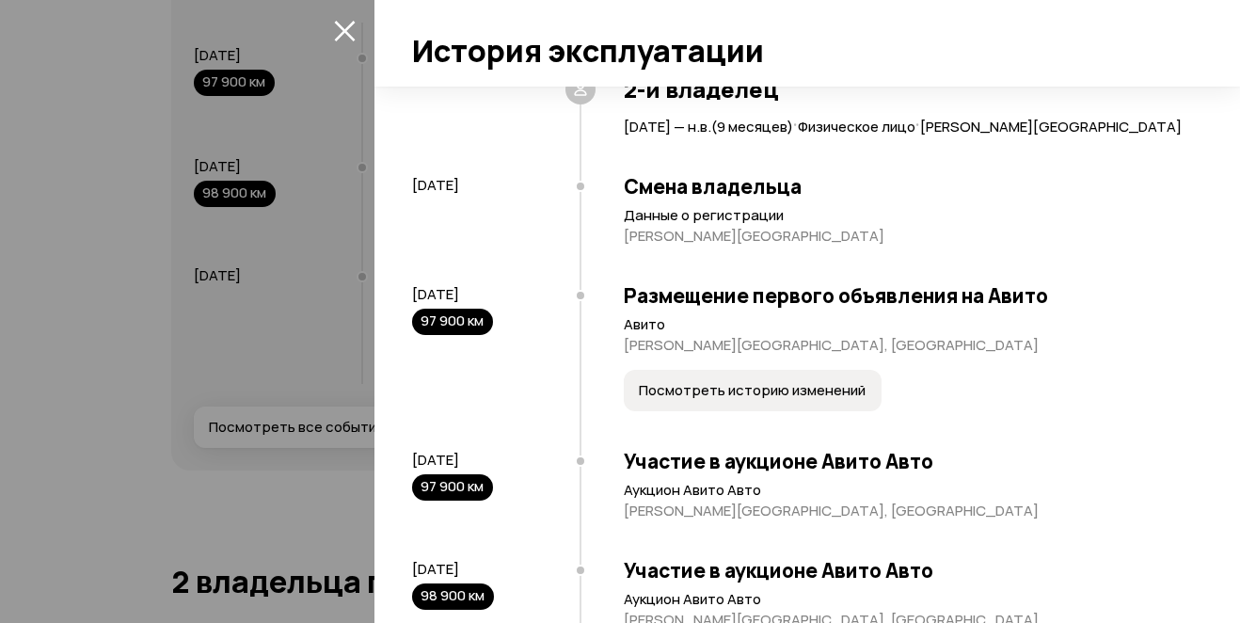
scroll to position [1141, 0]
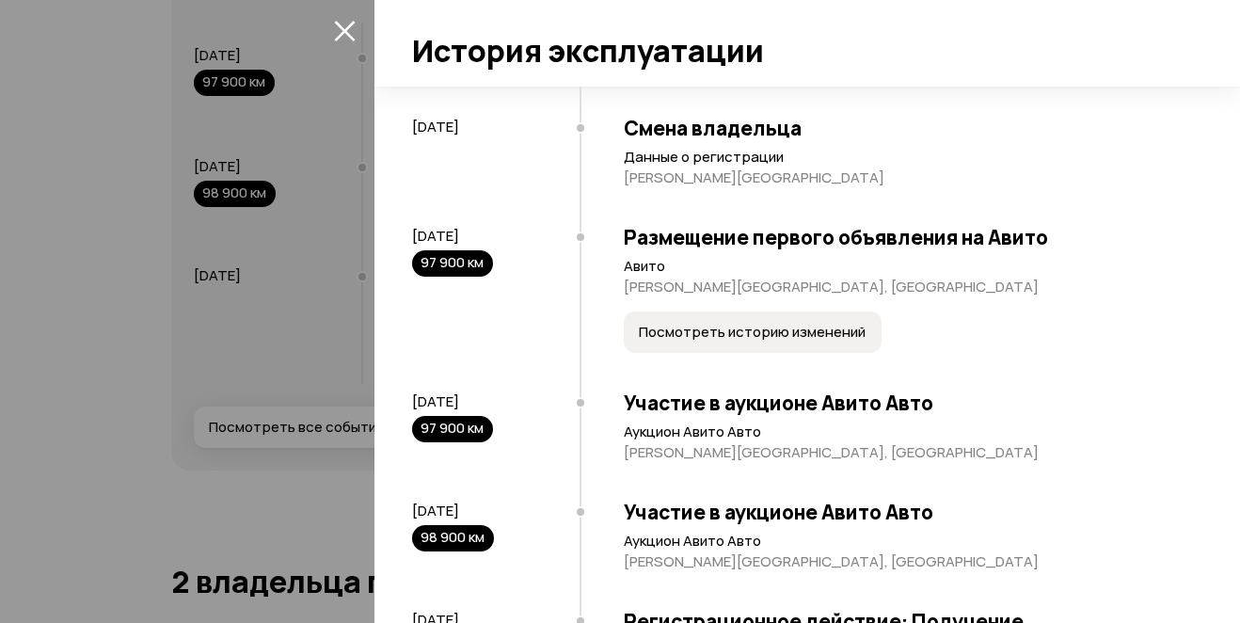
click at [739, 341] on span "Посмотреть историю изменений" at bounding box center [752, 332] width 227 height 19
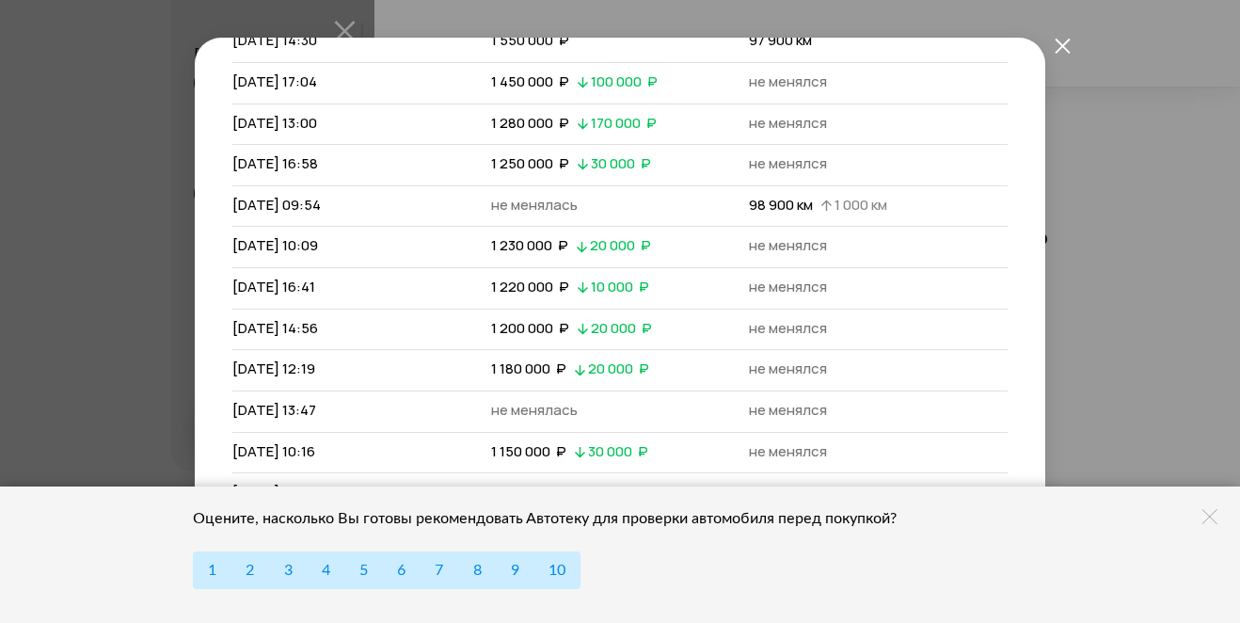
scroll to position [247, 0]
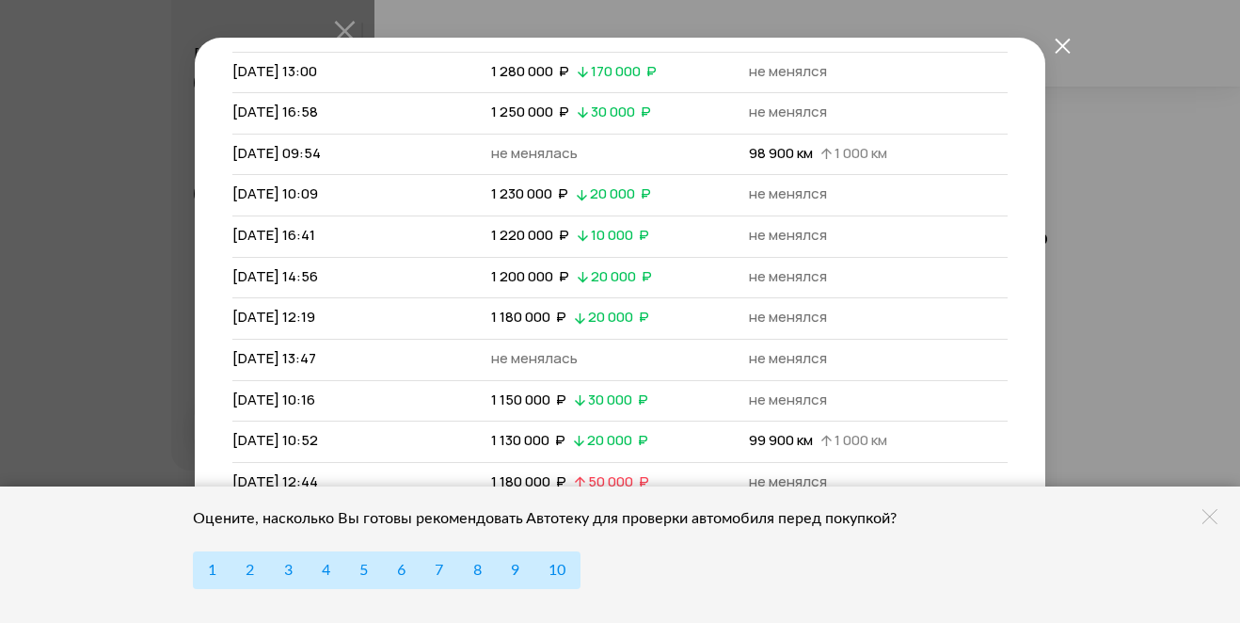
click at [1215, 519] on icon at bounding box center [1209, 516] width 15 height 15
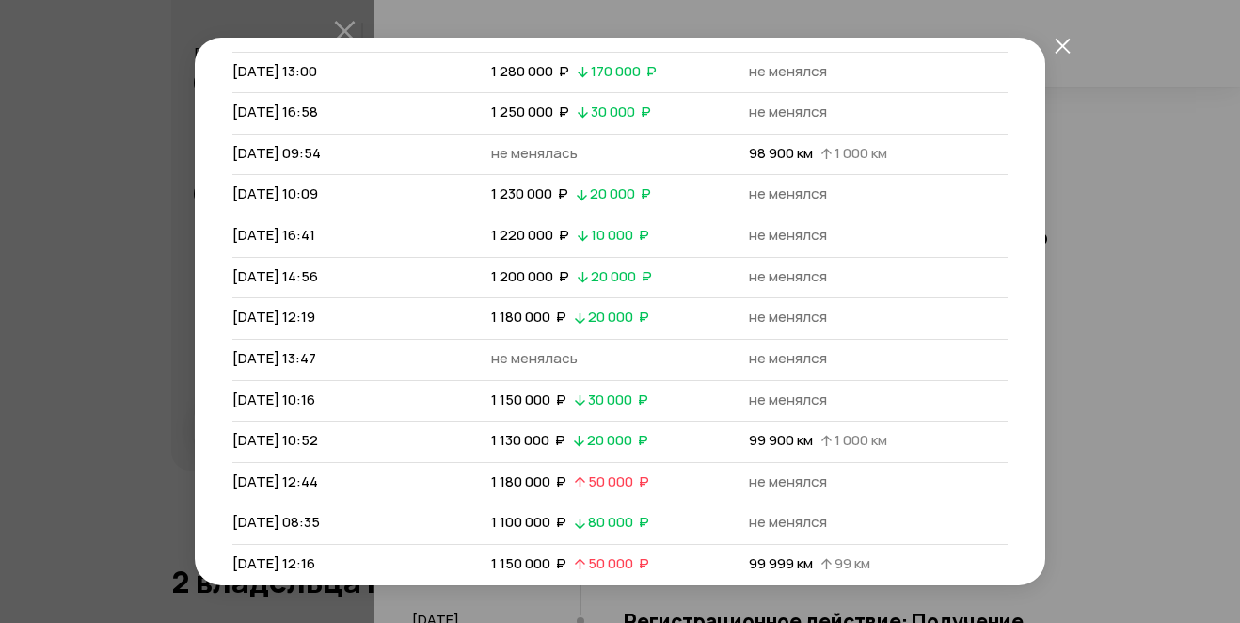
click at [1058, 42] on icon "закрыть" at bounding box center [1061, 45] width 15 height 15
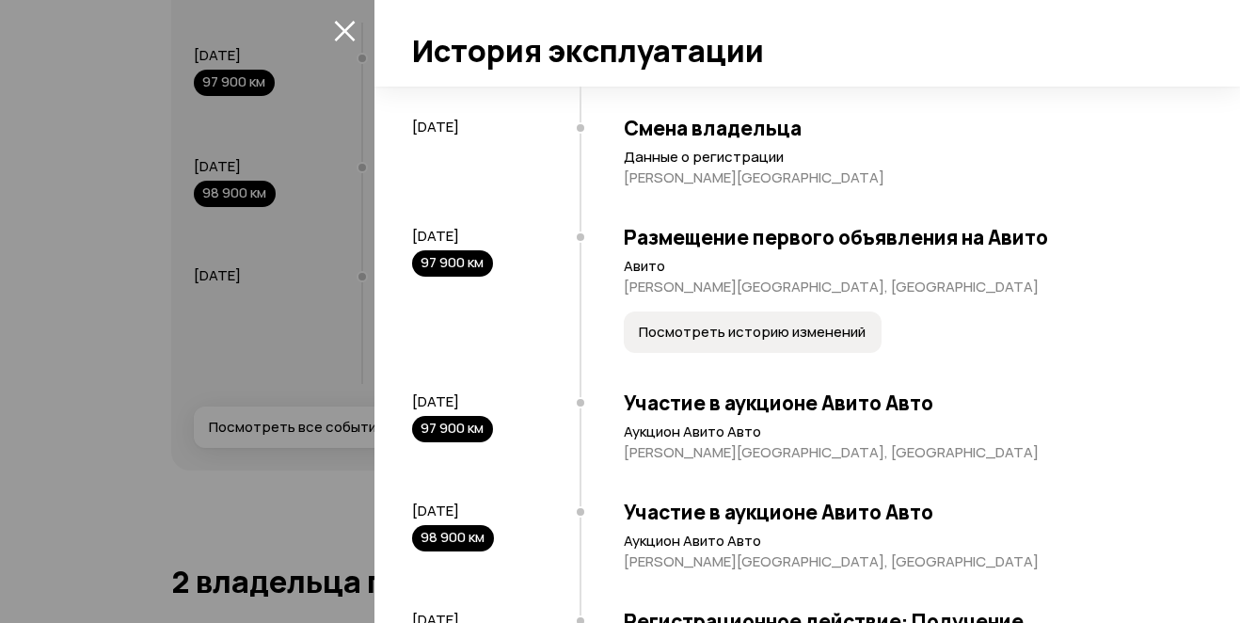
click at [737, 341] on span "Посмотреть историю изменений" at bounding box center [752, 332] width 227 height 19
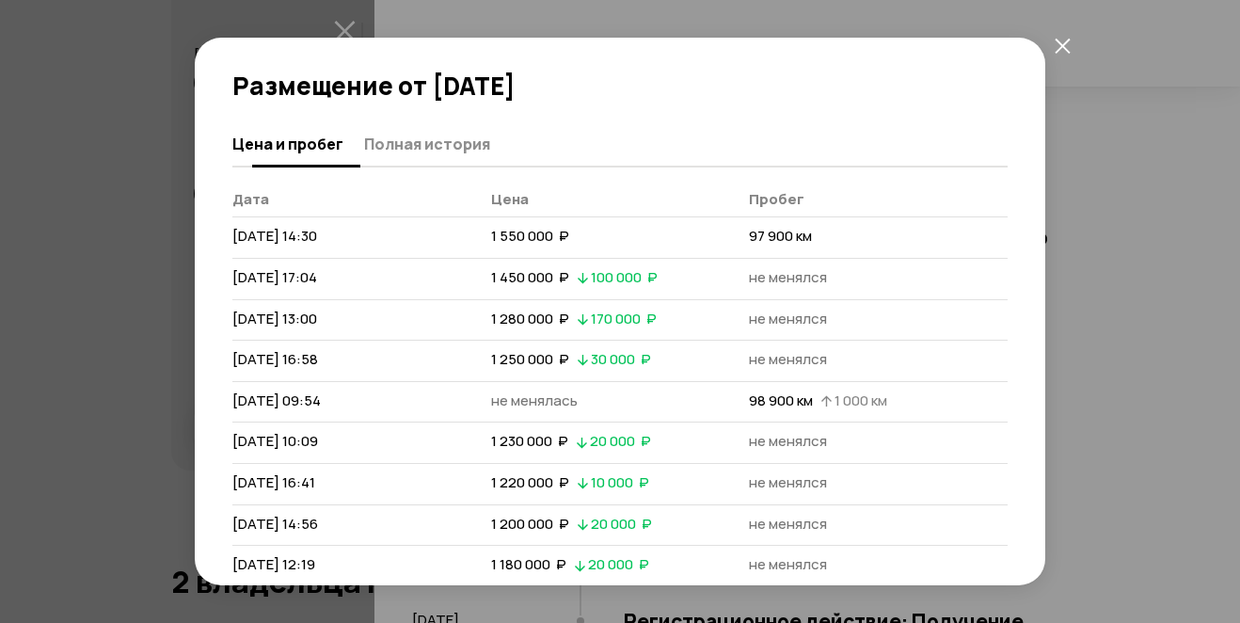
click at [408, 144] on span "Полная история" at bounding box center [427, 144] width 126 height 19
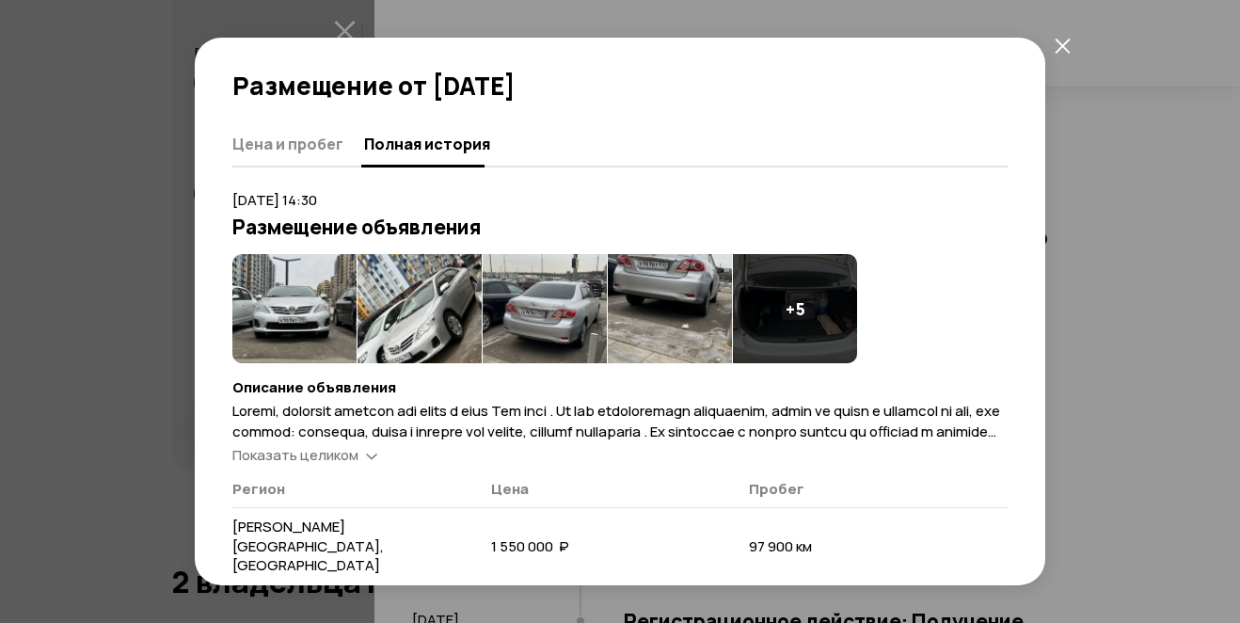
scroll to position [470, 0]
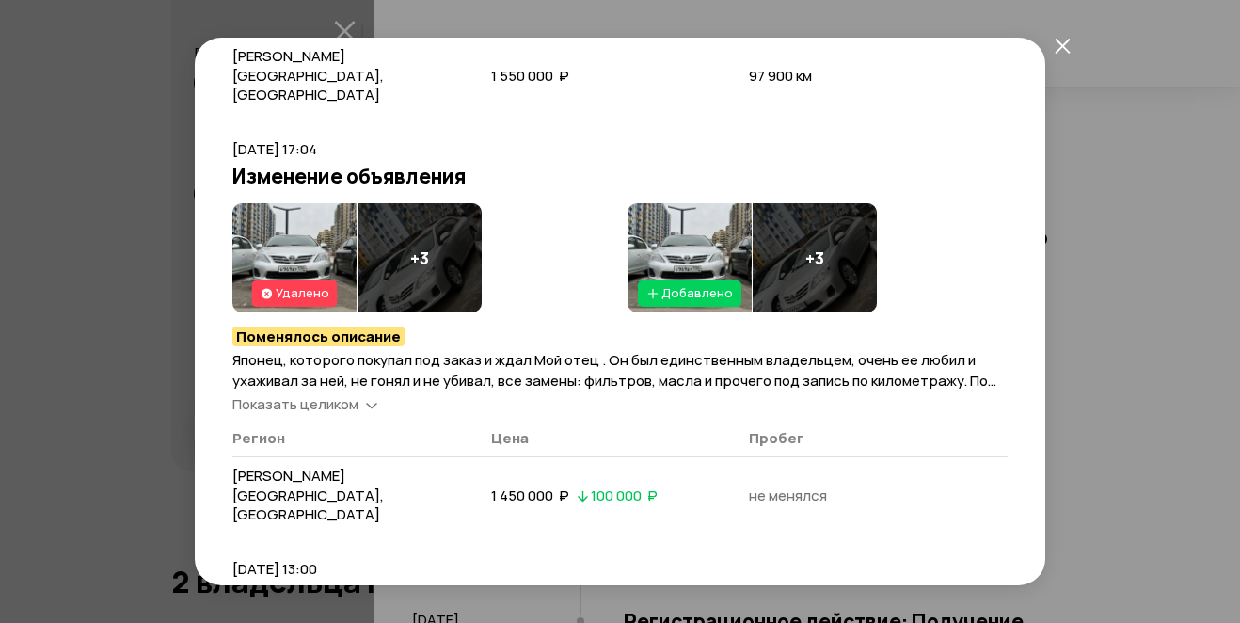
click at [346, 394] on span "Показать целиком" at bounding box center [295, 404] width 126 height 20
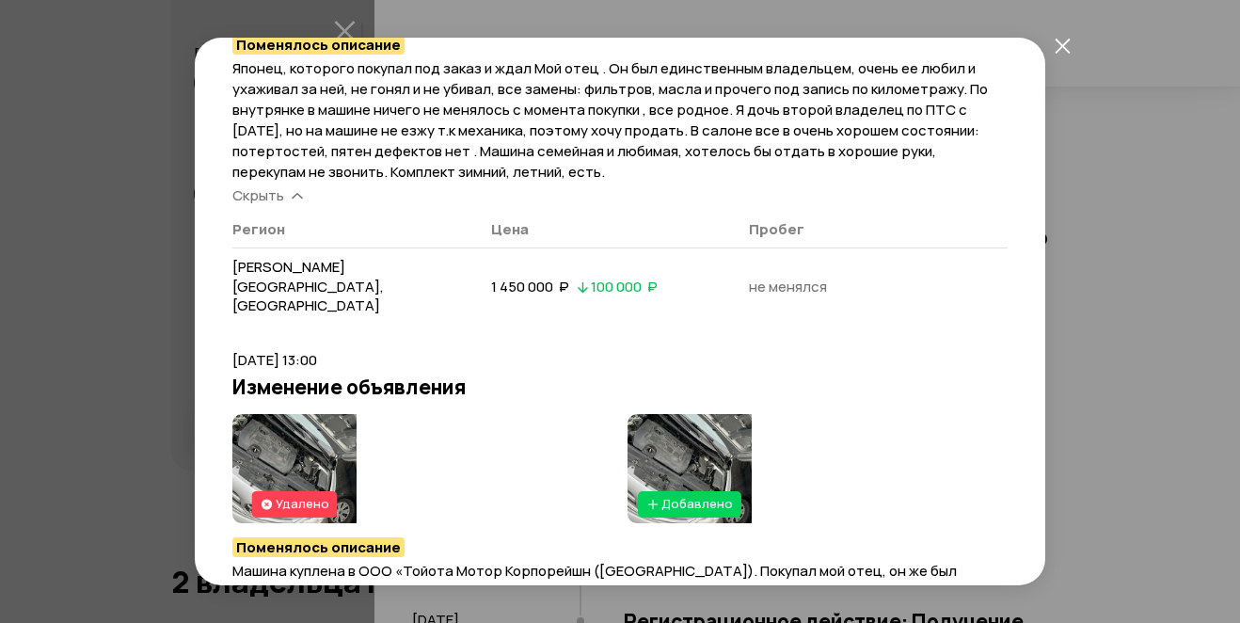
scroll to position [784, 0]
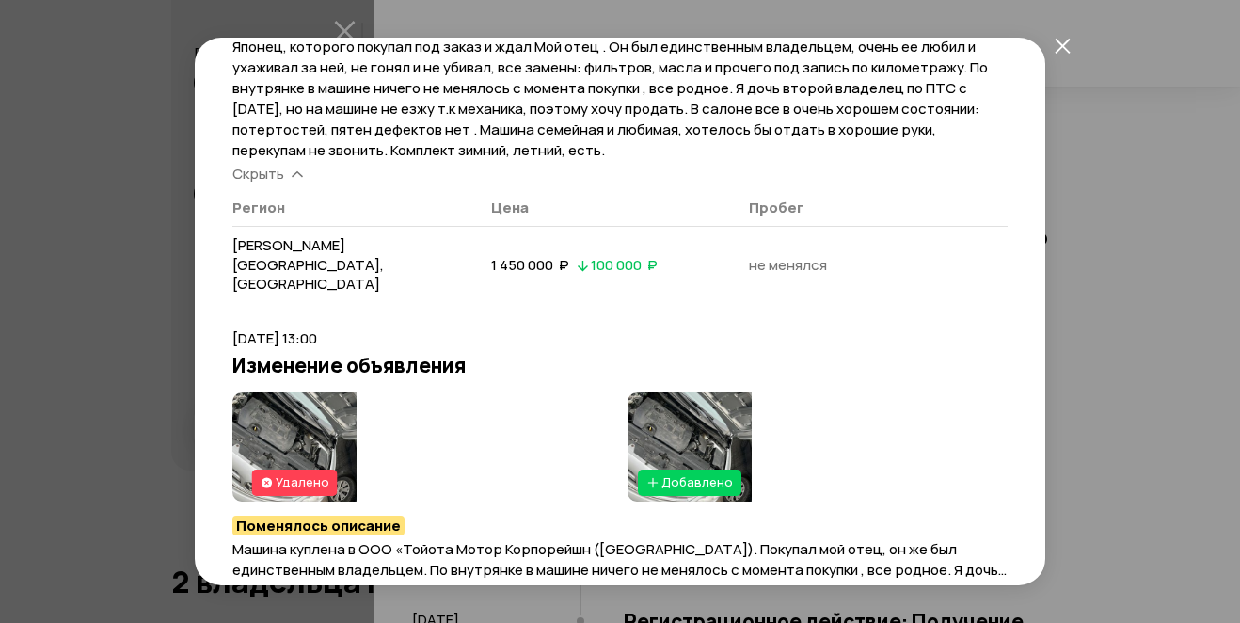
click at [287, 392] on img at bounding box center [294, 446] width 124 height 109
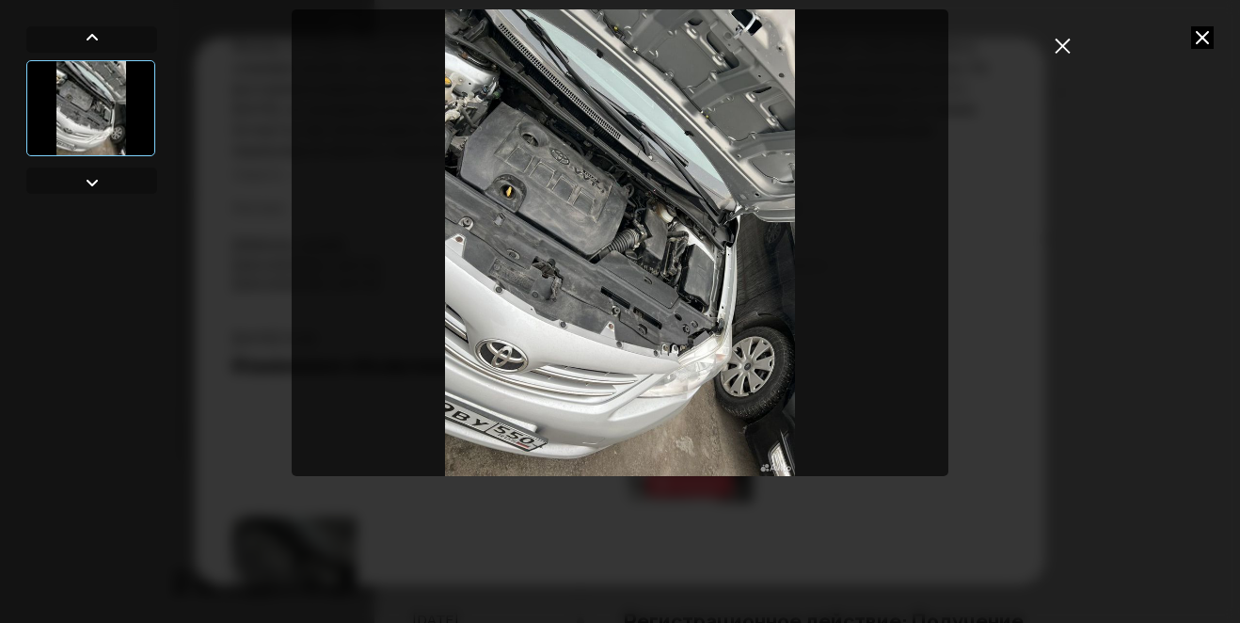
click at [571, 312] on img "Go to Slide 1" at bounding box center [621, 242] width 658 height 467
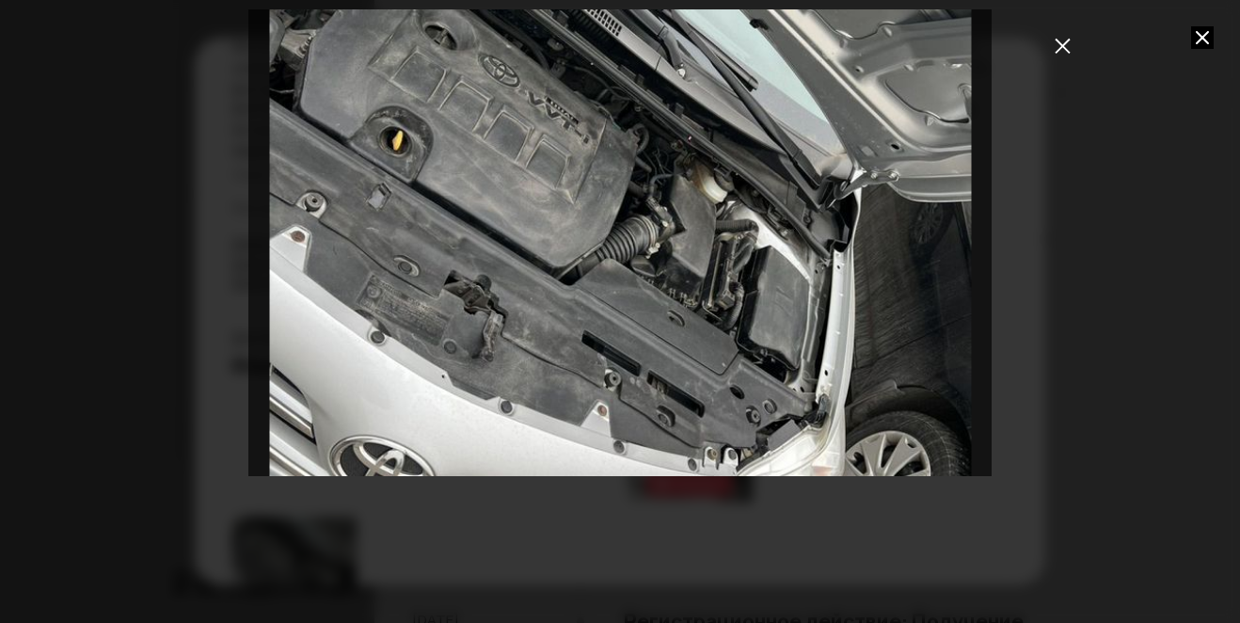
click at [575, 333] on div "Go to Slide 1" at bounding box center [620, 242] width 1488 height 934
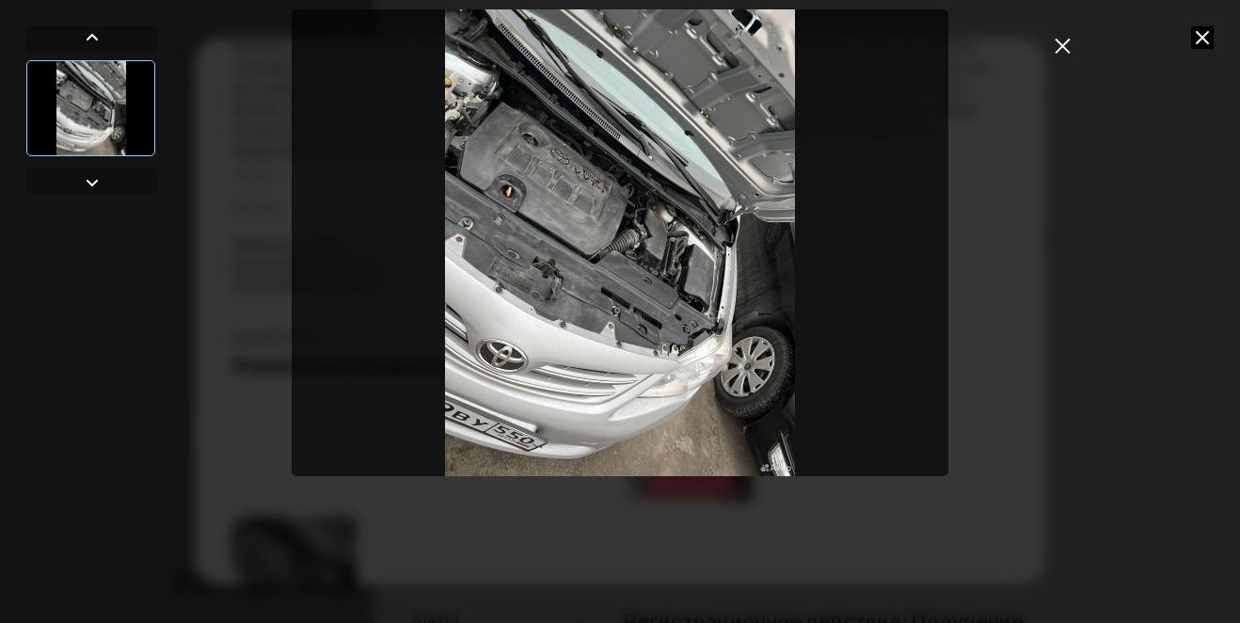
click at [1062, 47] on icon "закрыть" at bounding box center [1062, 46] width 16 height 16
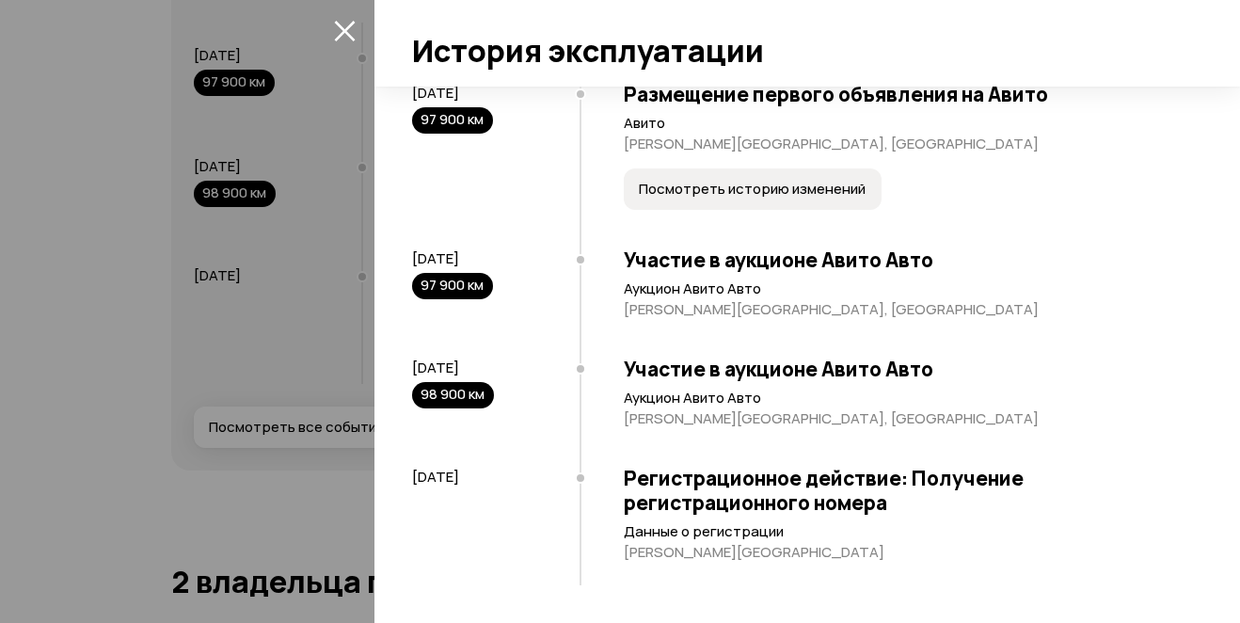
scroll to position [1311, 0]
click at [704, 554] on p "Московская область" at bounding box center [904, 552] width 560 height 19
click at [719, 496] on h3 "Регистрационное действие: Получение регистрационного номера" at bounding box center [904, 490] width 560 height 49
click at [233, 536] on div at bounding box center [620, 311] width 1240 height 623
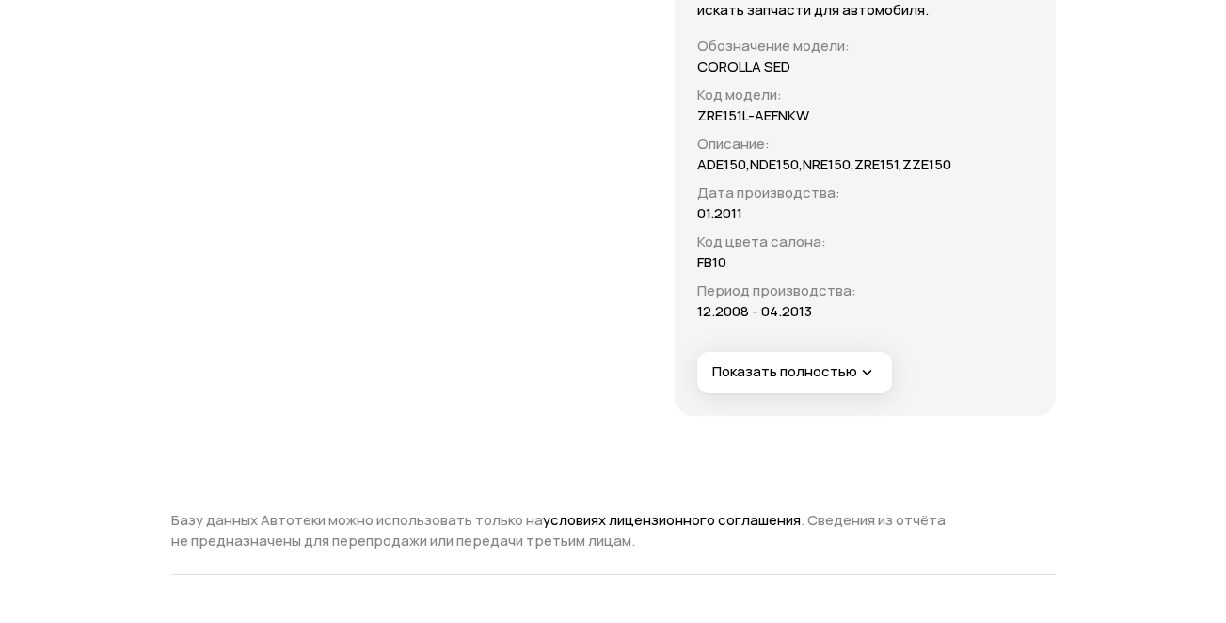
scroll to position [7838, 0]
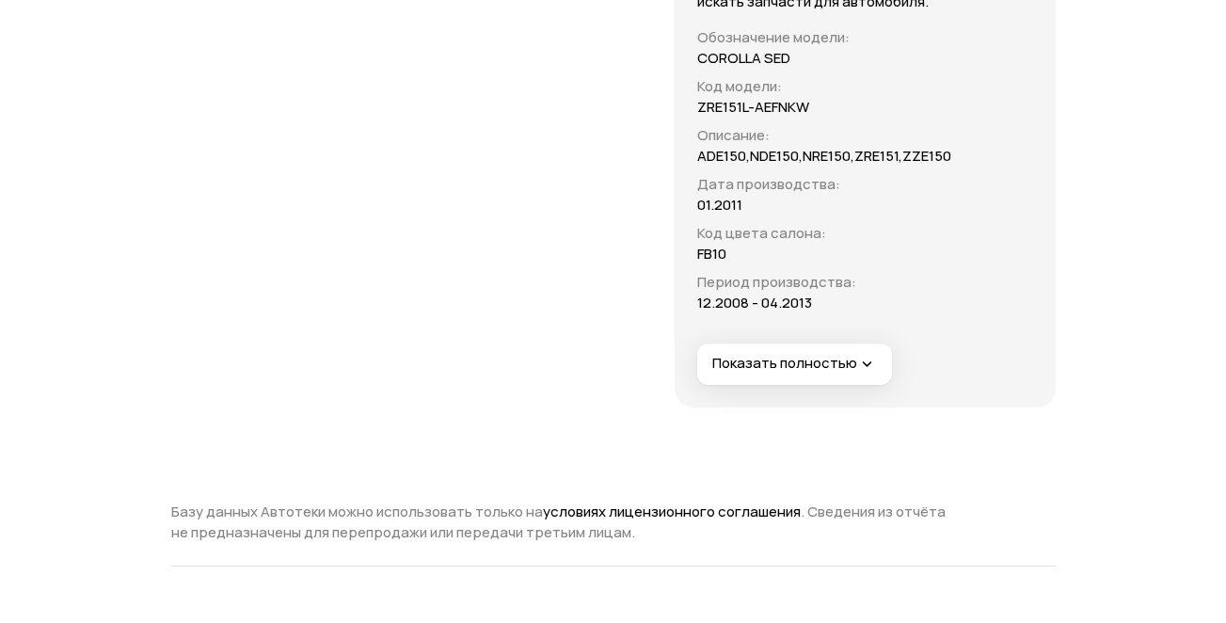
click at [747, 354] on span "Показать полностью" at bounding box center [794, 364] width 164 height 20
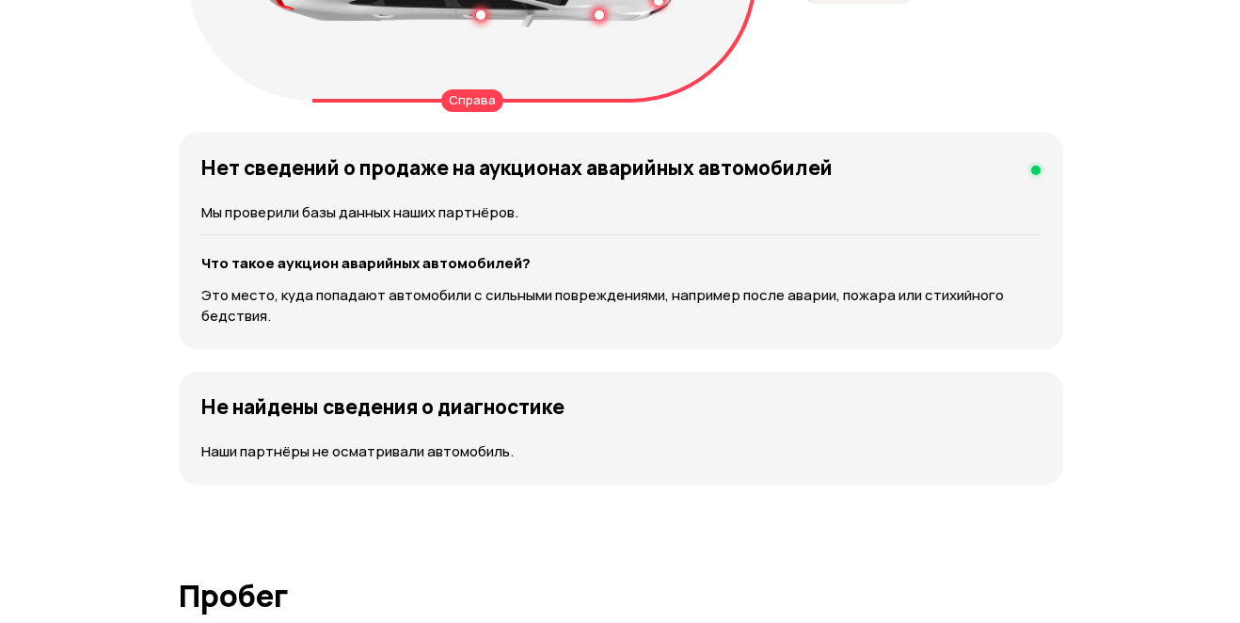
scroll to position [2352, 0]
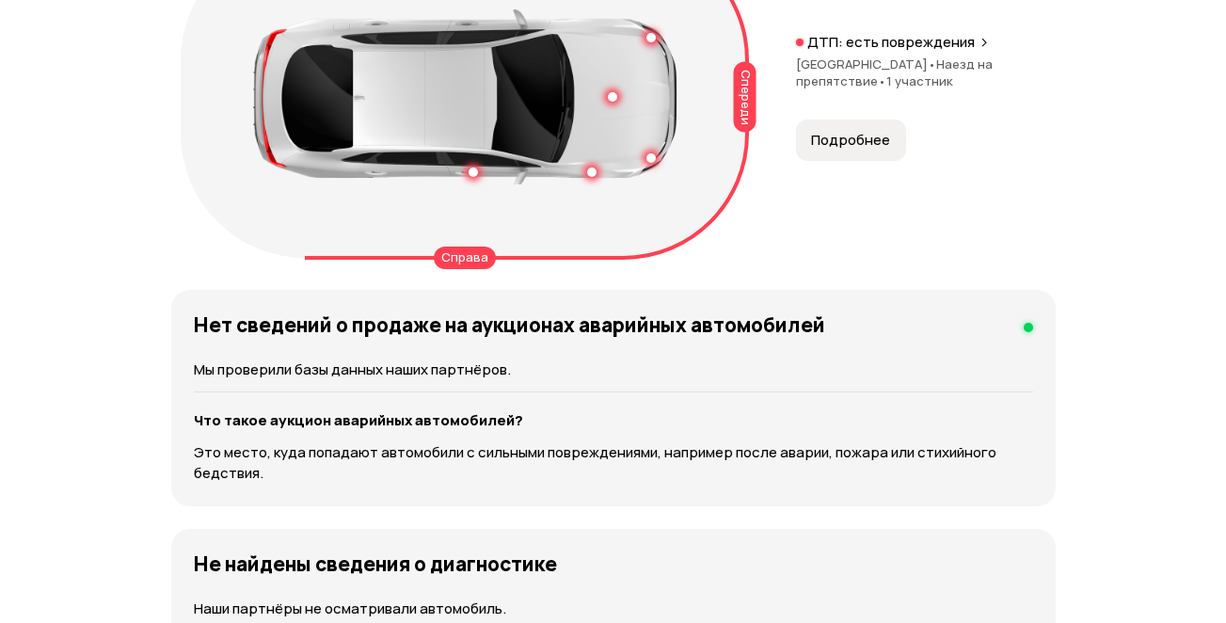
click at [462, 269] on div "Справа" at bounding box center [465, 257] width 62 height 23
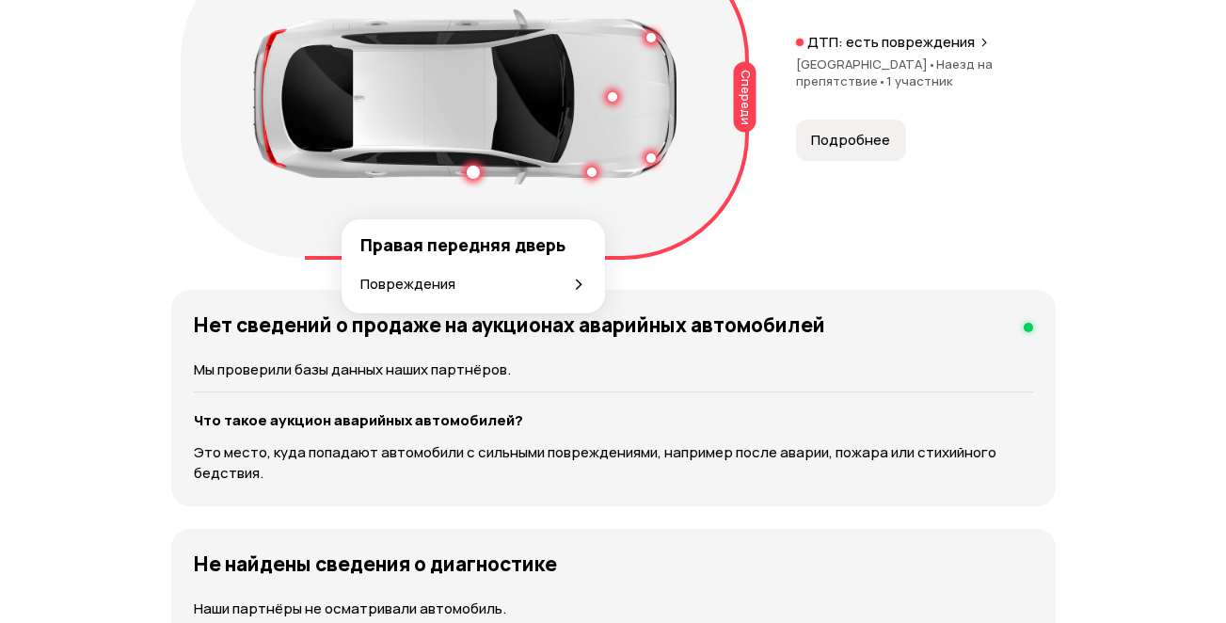
click at [470, 179] on div at bounding box center [473, 172] width 13 height 13
click at [485, 285] on div "Повреждения" at bounding box center [473, 284] width 226 height 21
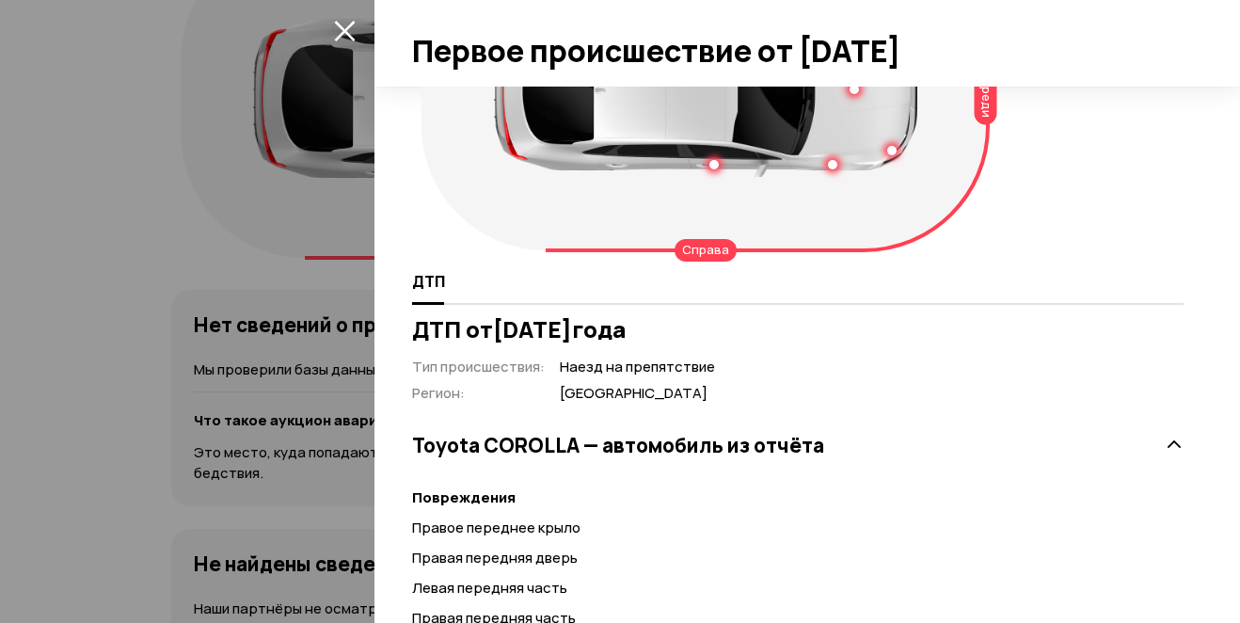
scroll to position [37, 0]
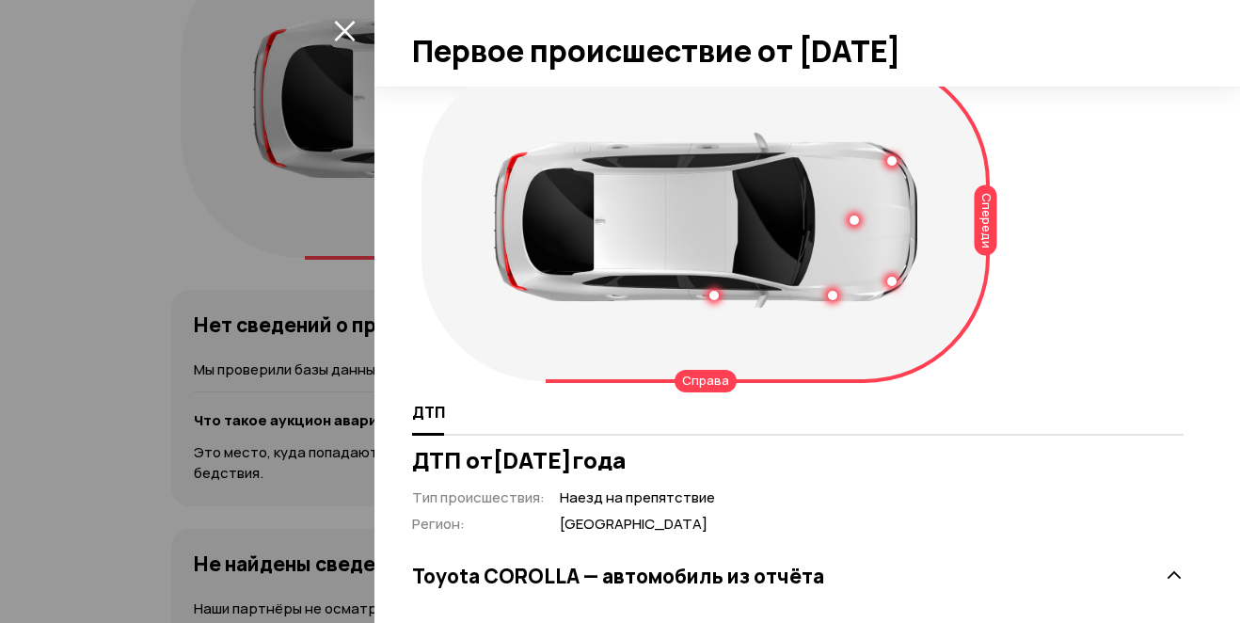
click at [715, 297] on div at bounding box center [713, 295] width 9 height 9
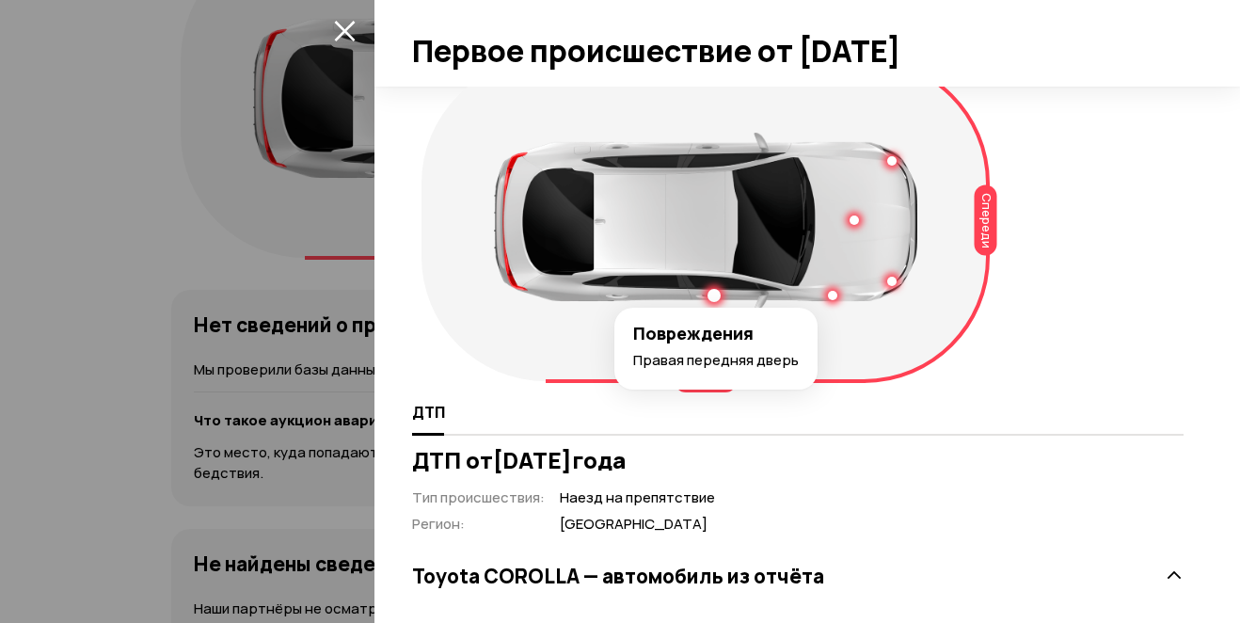
click at [895, 164] on div at bounding box center [891, 160] width 9 height 9
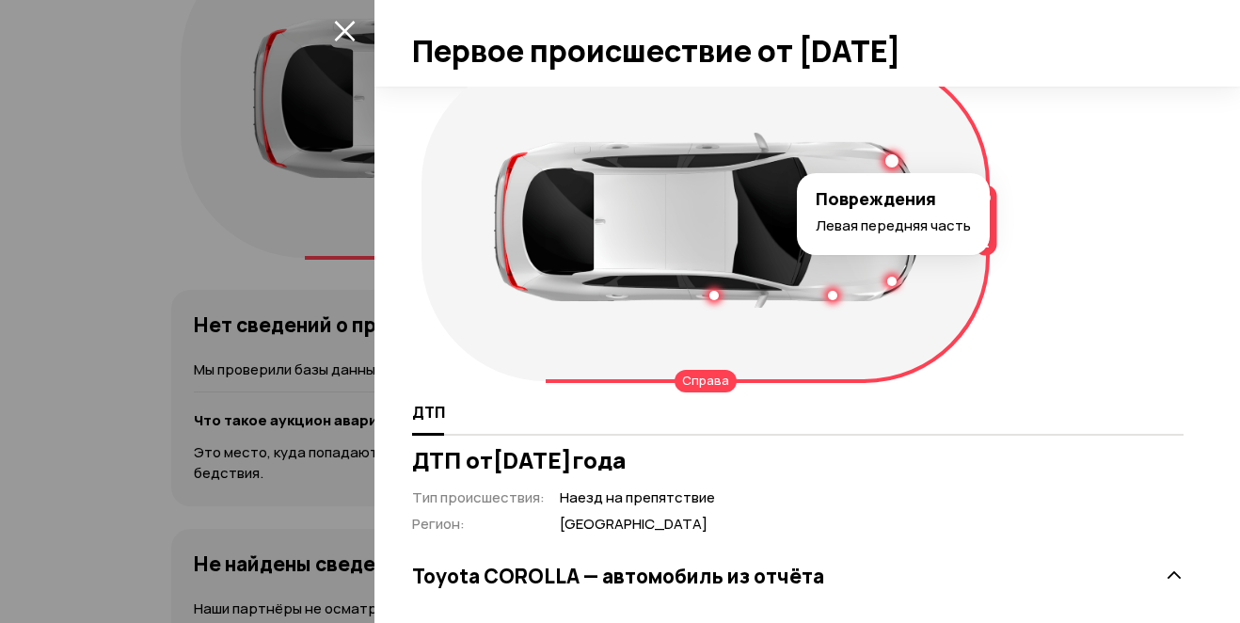
click at [892, 283] on div at bounding box center [891, 281] width 9 height 9
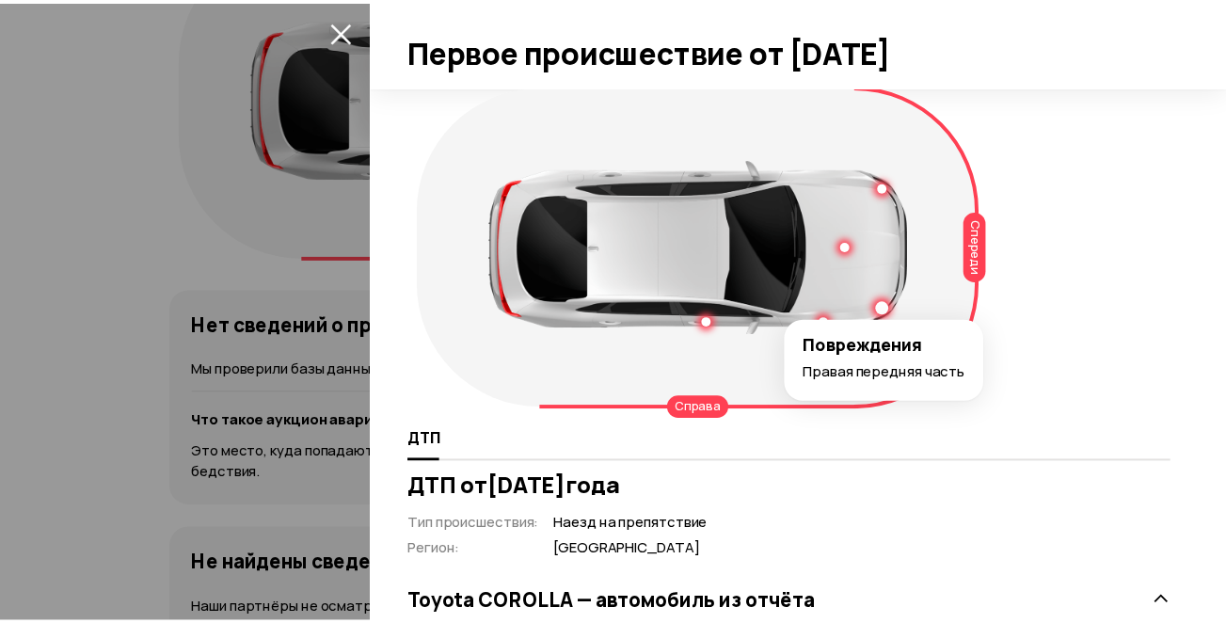
scroll to position [0, 0]
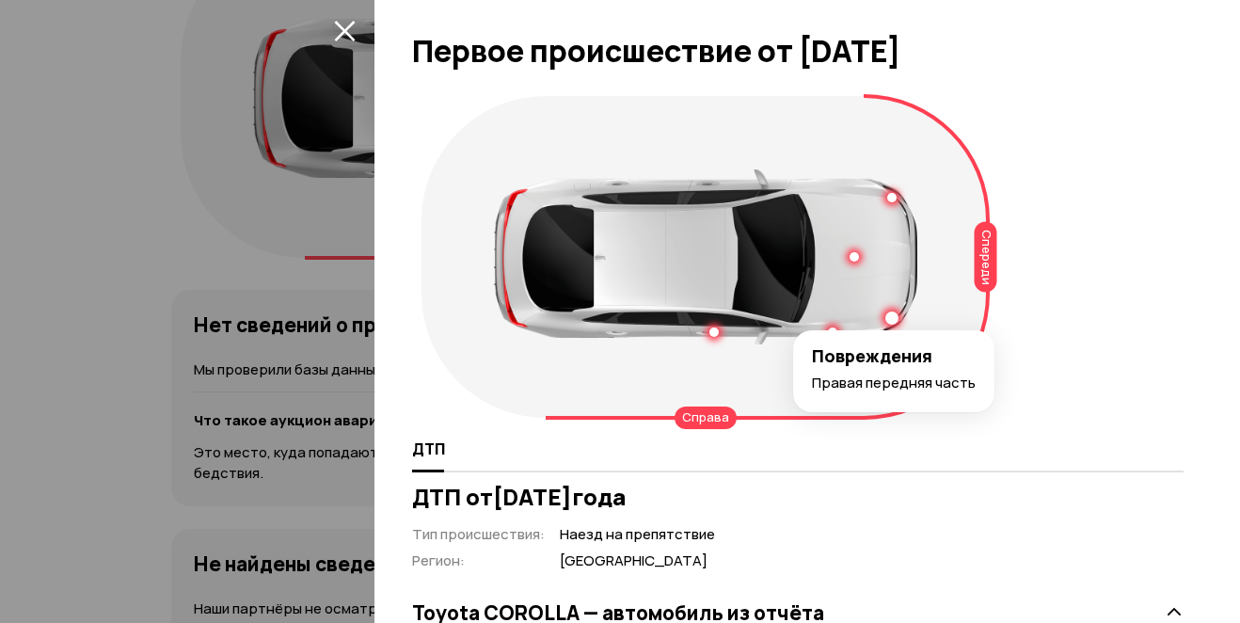
click at [232, 244] on div at bounding box center [620, 311] width 1240 height 623
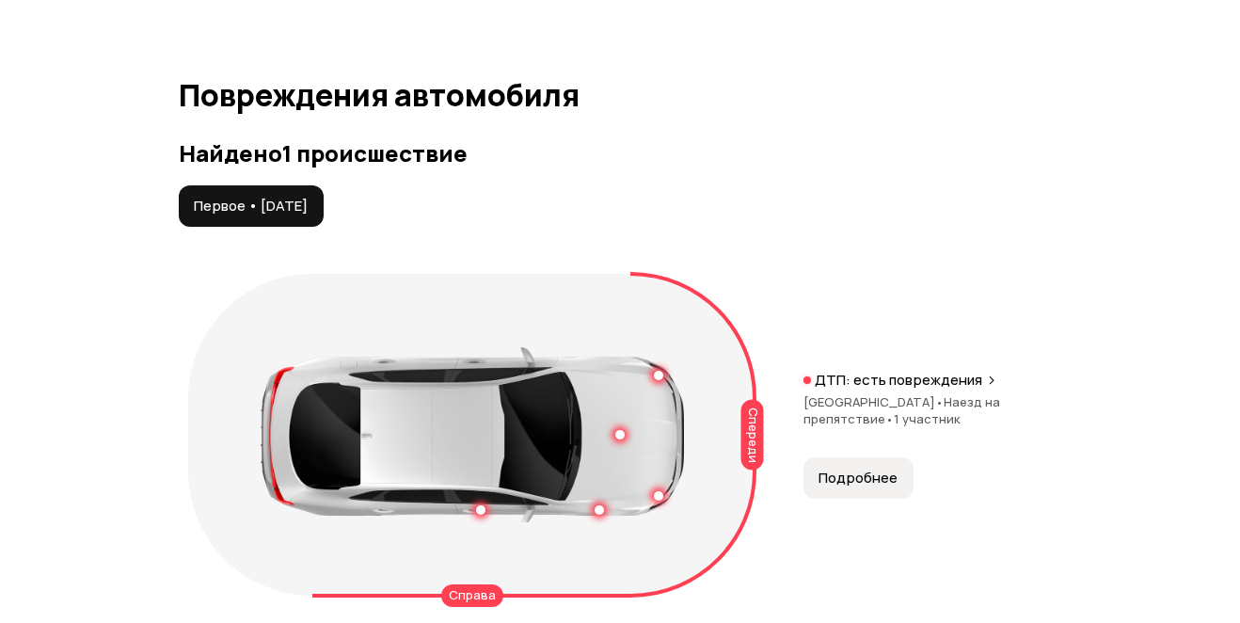
scroll to position [2195, 0]
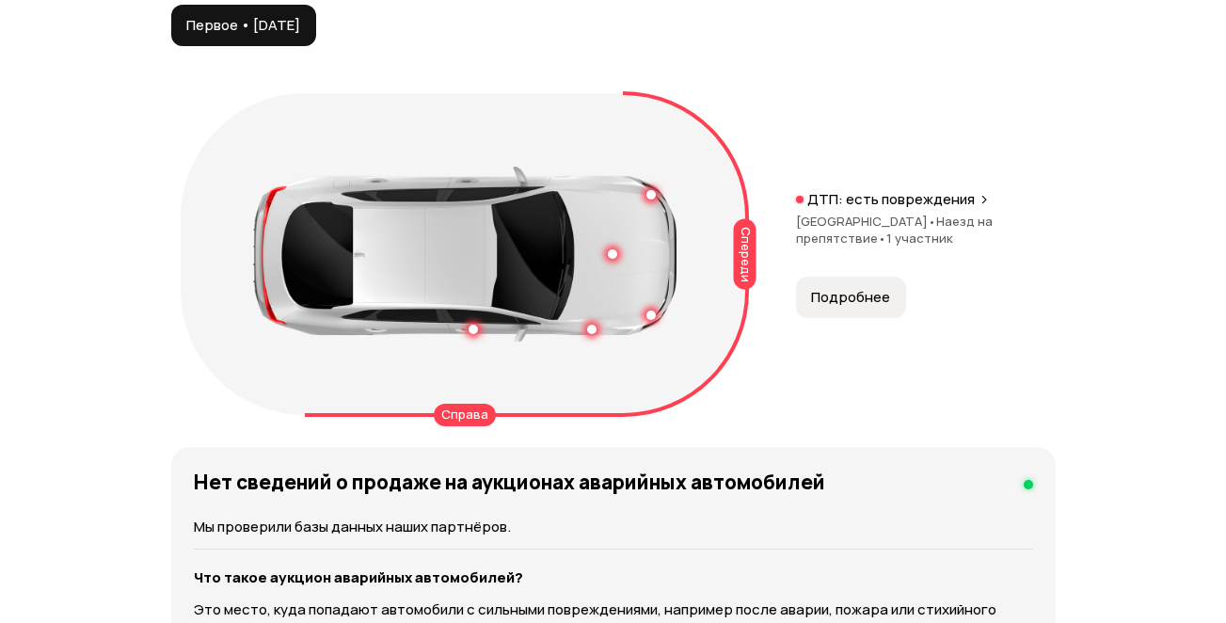
click at [840, 307] on span "Подробнее" at bounding box center [850, 297] width 79 height 19
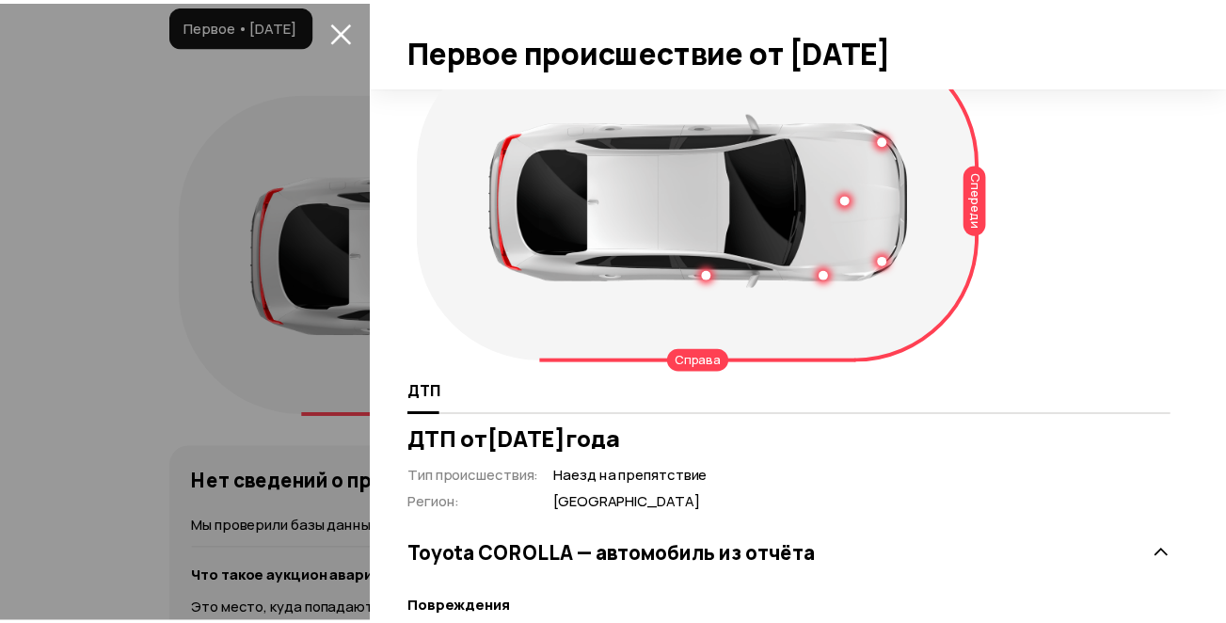
scroll to position [0, 0]
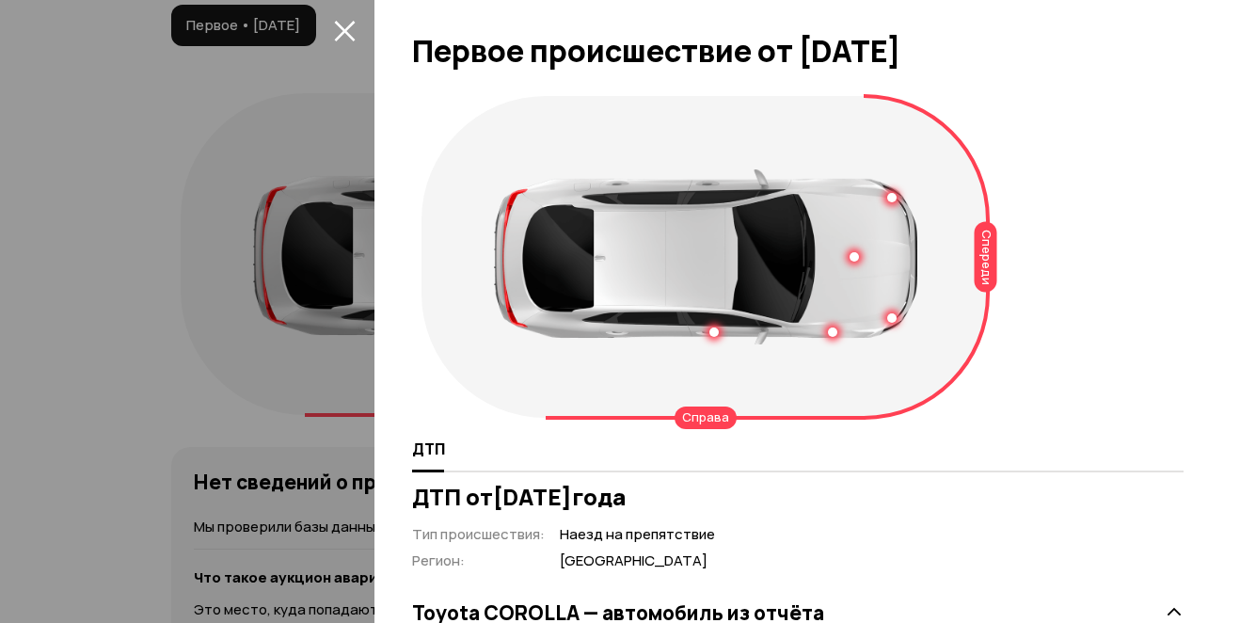
click at [129, 393] on div at bounding box center [620, 311] width 1240 height 623
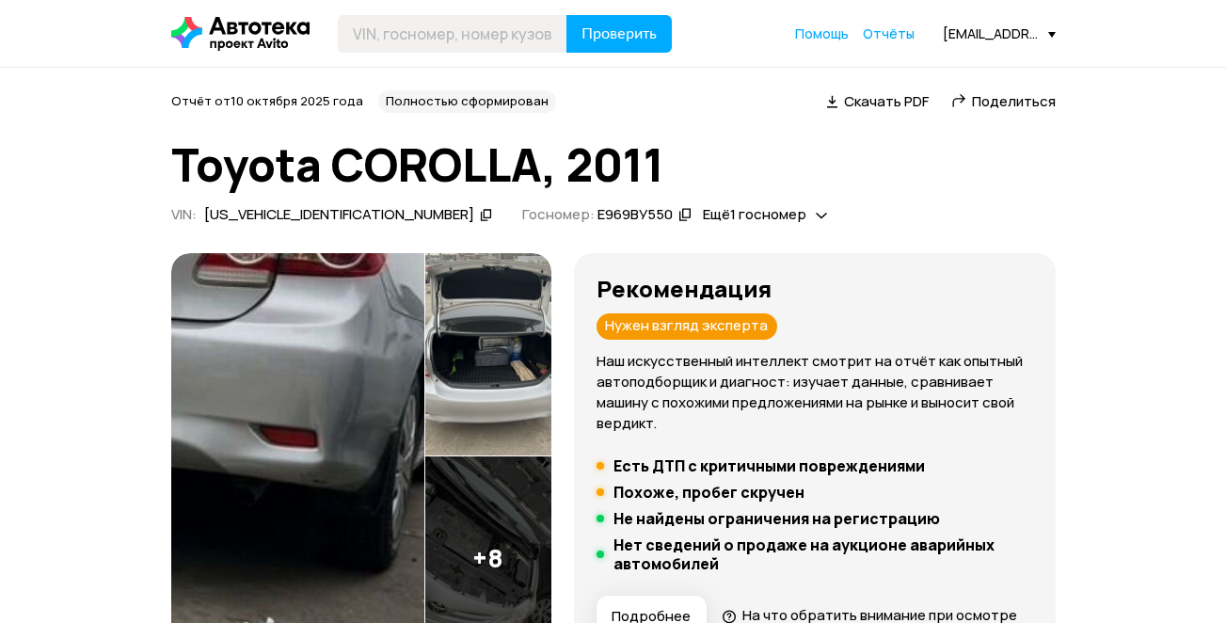
scroll to position [157, 0]
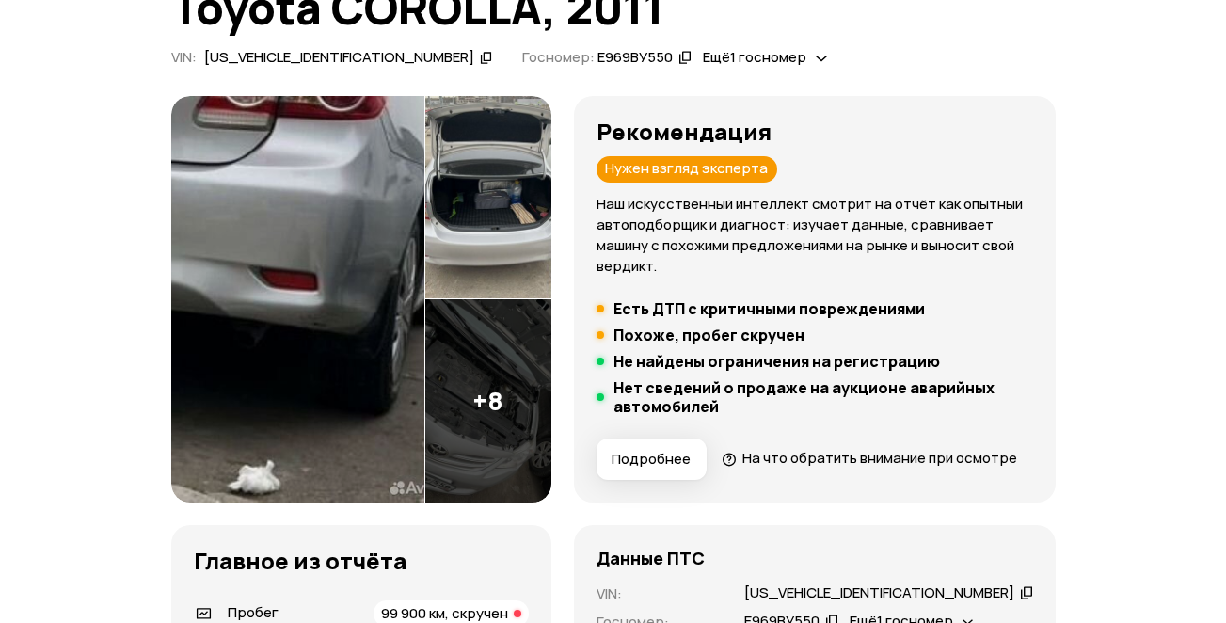
click at [690, 466] on span "Подробнее" at bounding box center [650, 459] width 79 height 19
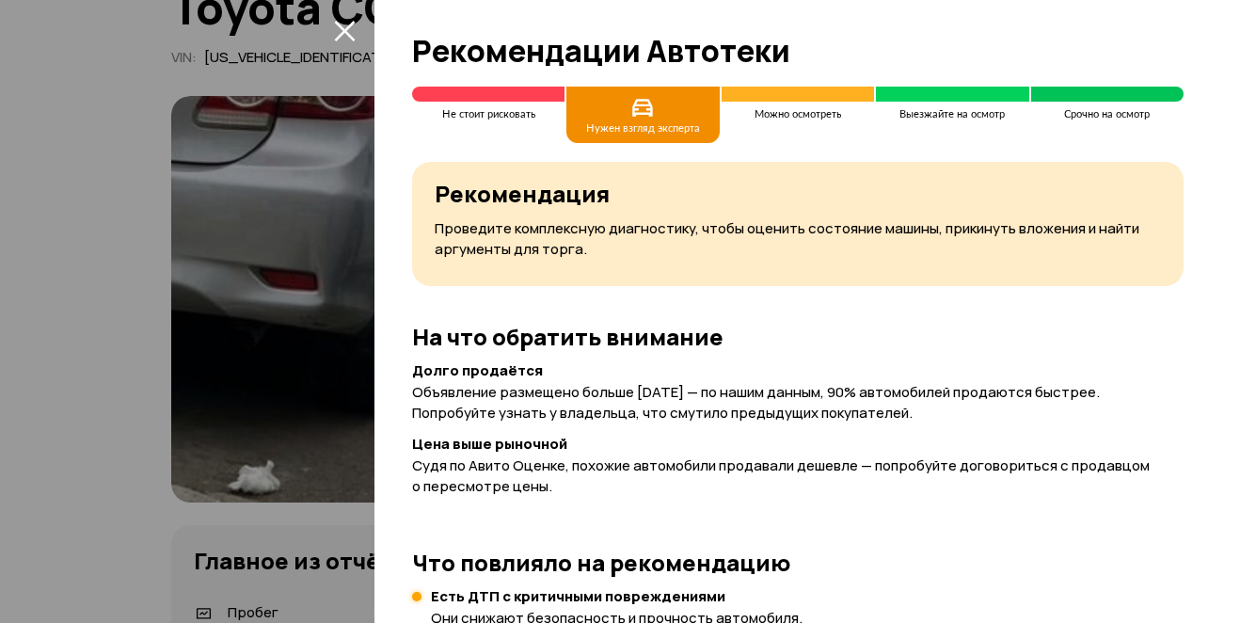
click at [191, 405] on div at bounding box center [620, 311] width 1240 height 623
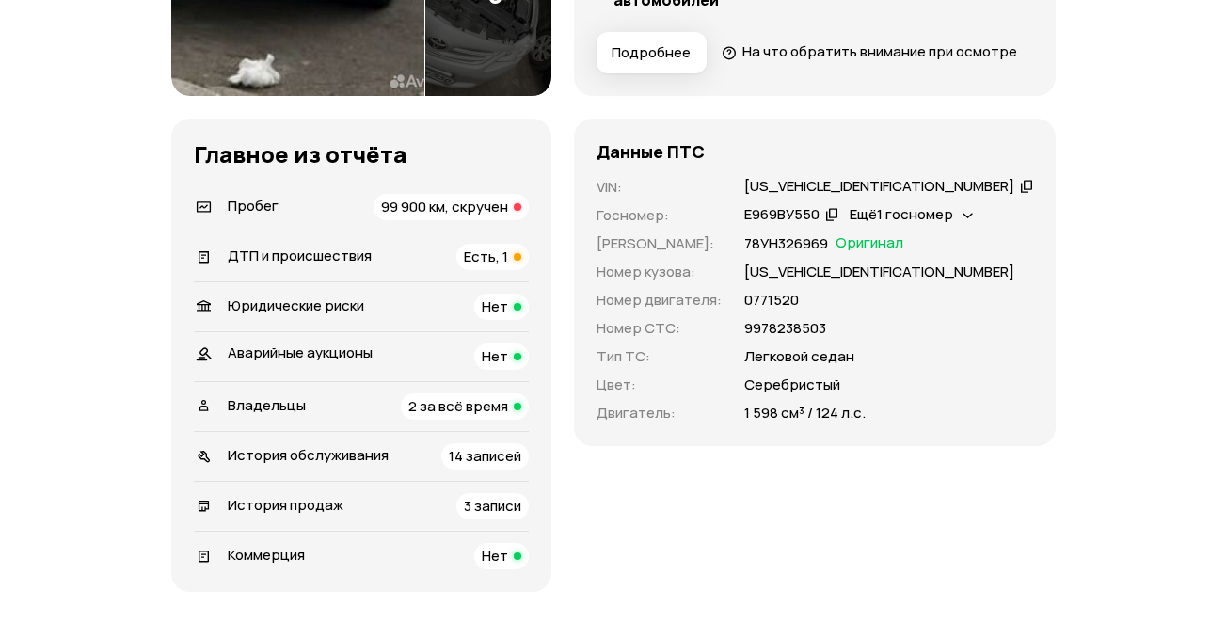
scroll to position [627, 0]
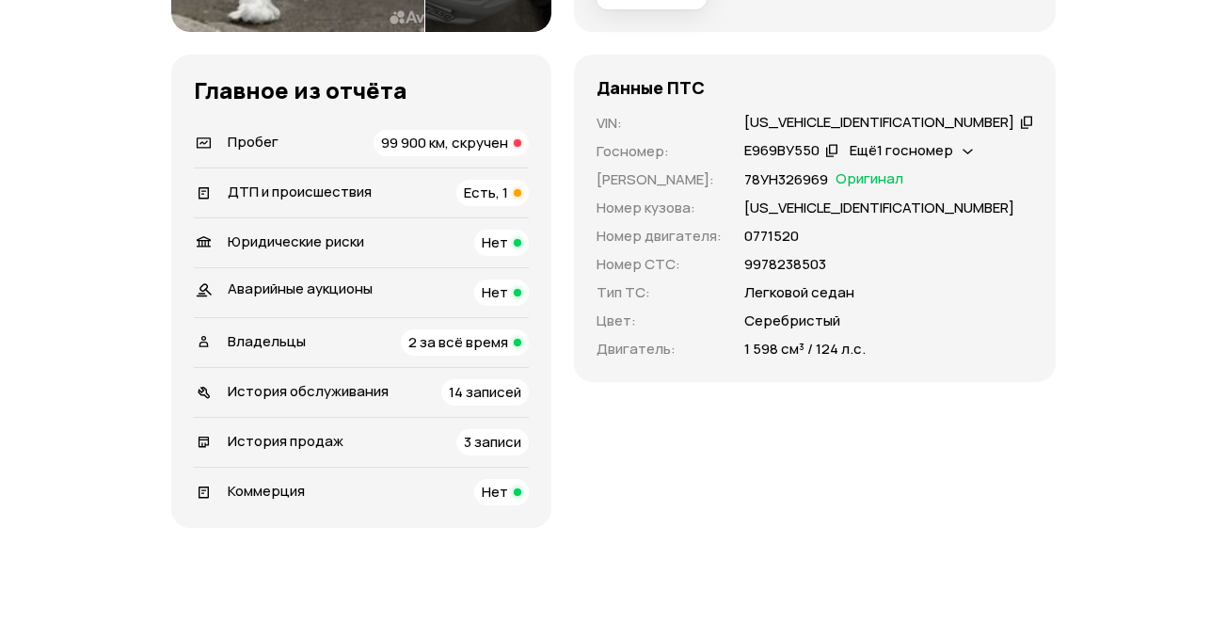
click at [508, 152] on span "99 900 км, скручен" at bounding box center [444, 143] width 127 height 20
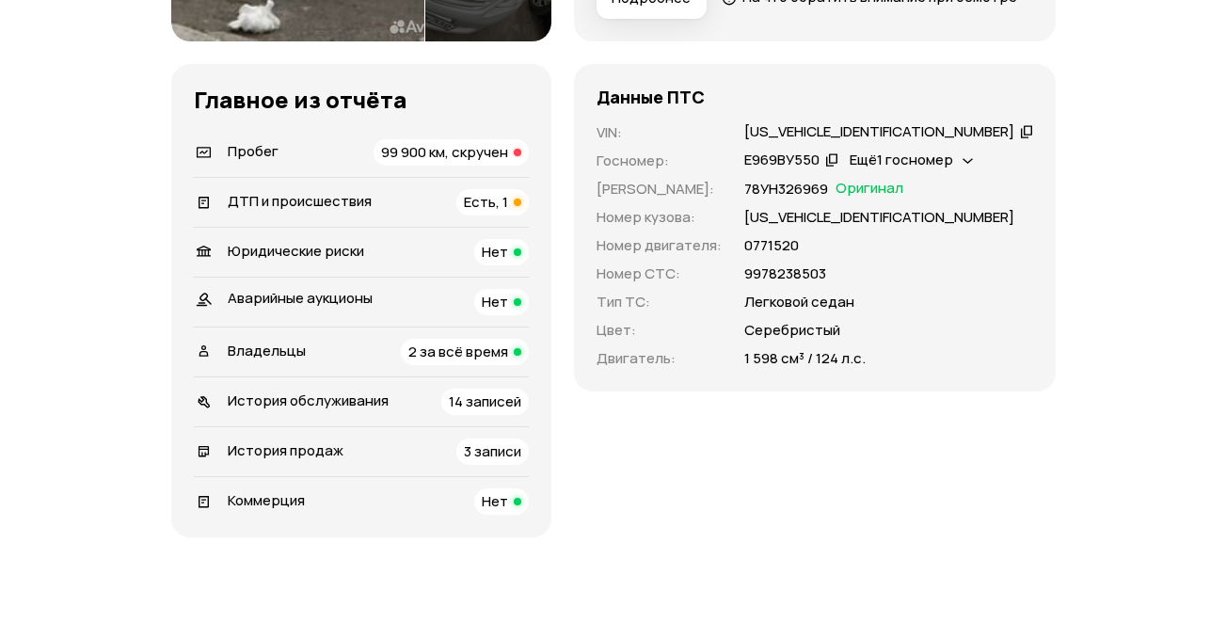
scroll to position [770, 0]
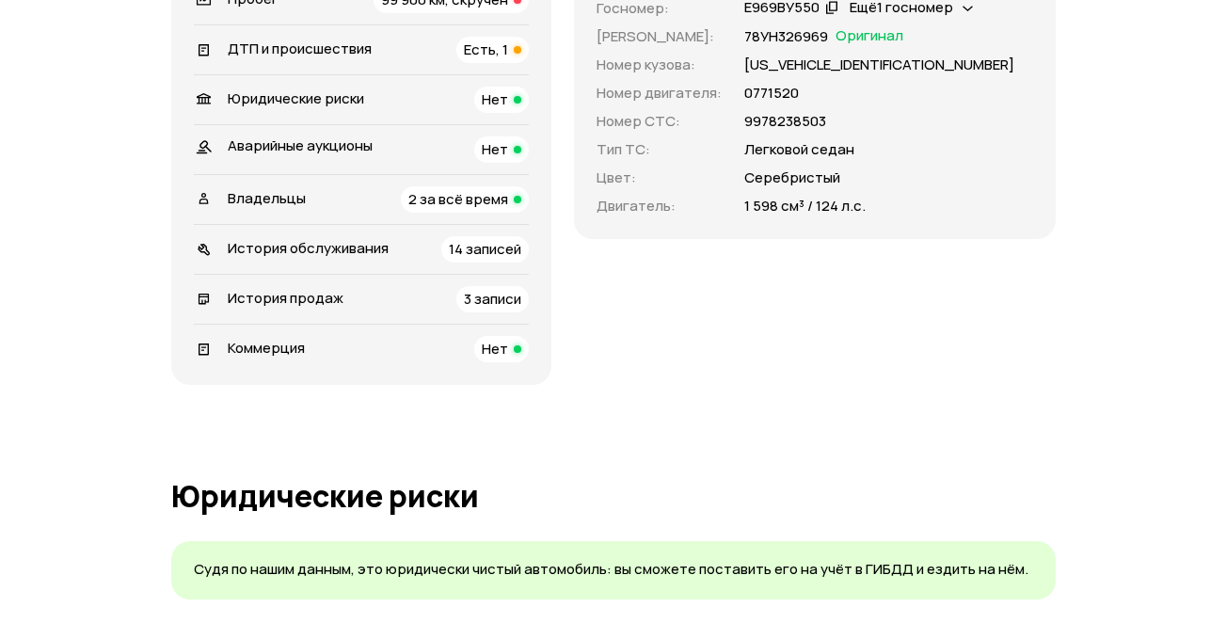
click at [521, 259] on span "14 записей" at bounding box center [485, 249] width 72 height 20
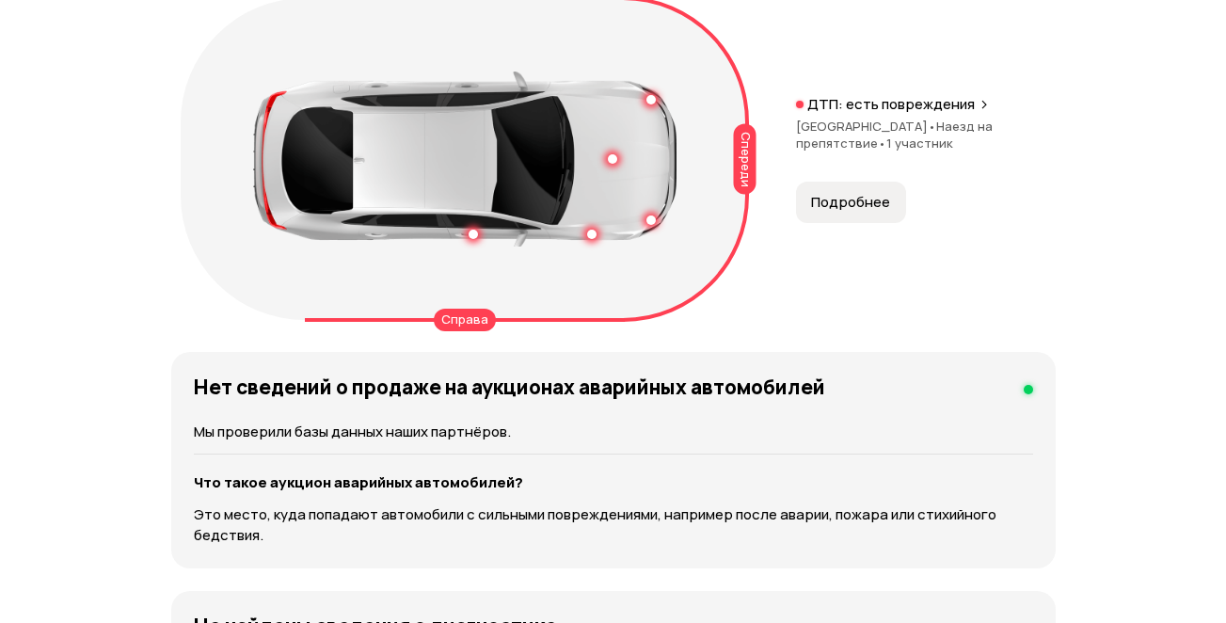
scroll to position [2224, 0]
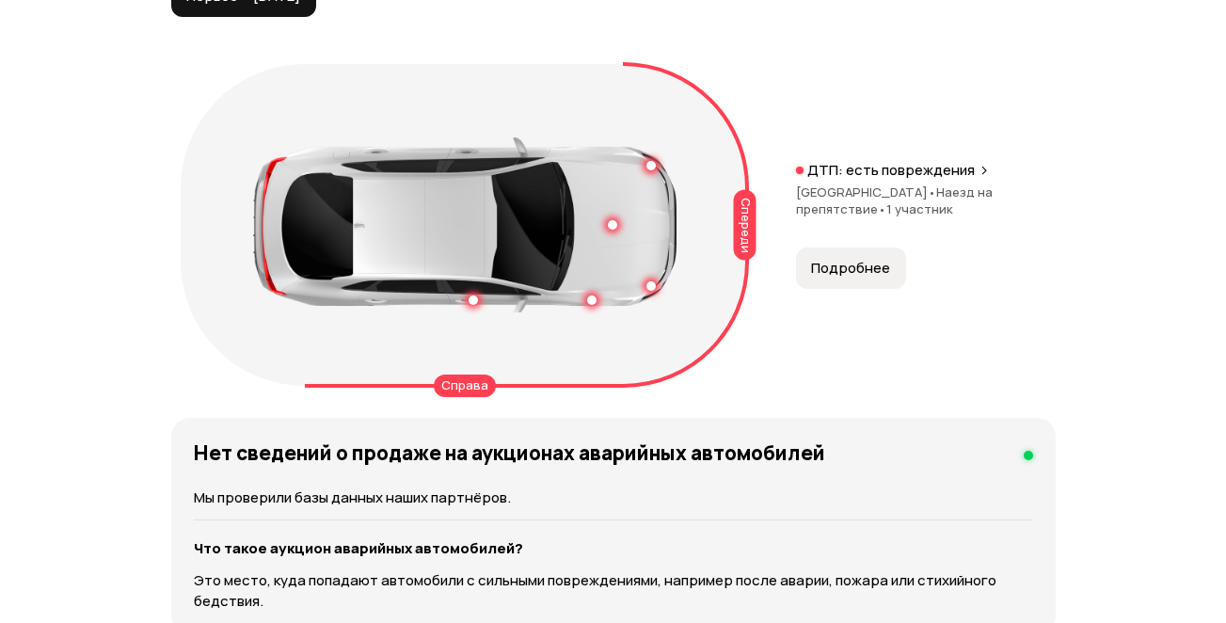
click at [848, 277] on span "Подробнее" at bounding box center [850, 268] width 79 height 19
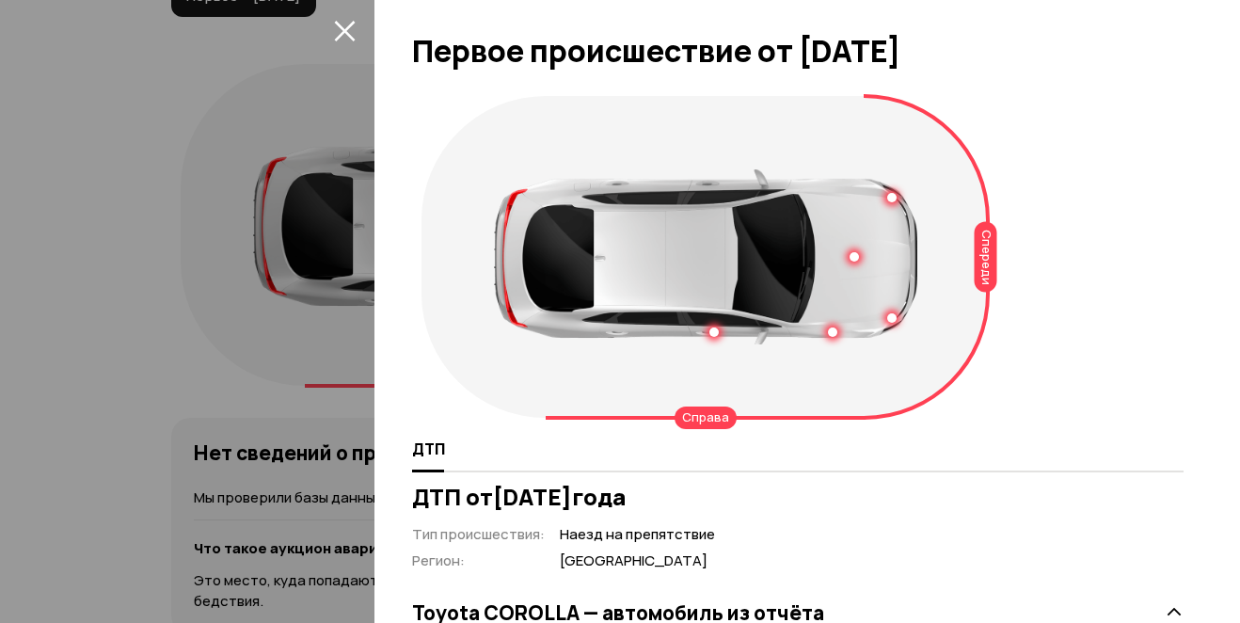
drag, startPoint x: 306, startPoint y: 525, endPoint x: 323, endPoint y: 525, distance: 16.9
click at [313, 525] on div at bounding box center [620, 311] width 1240 height 623
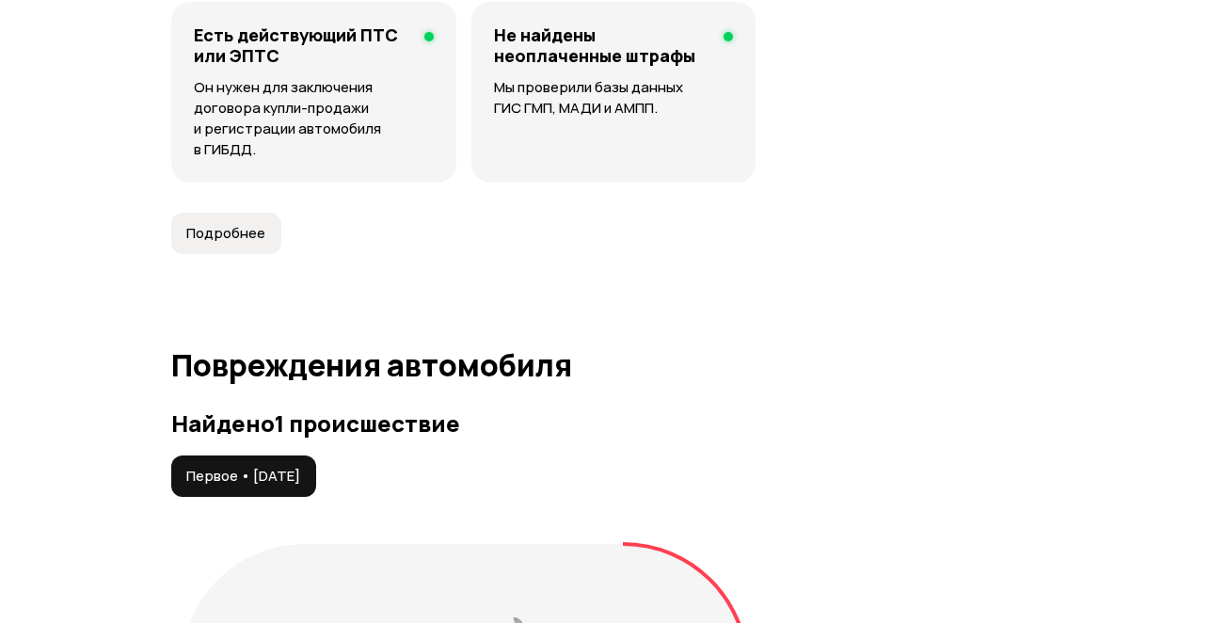
scroll to position [1753, 0]
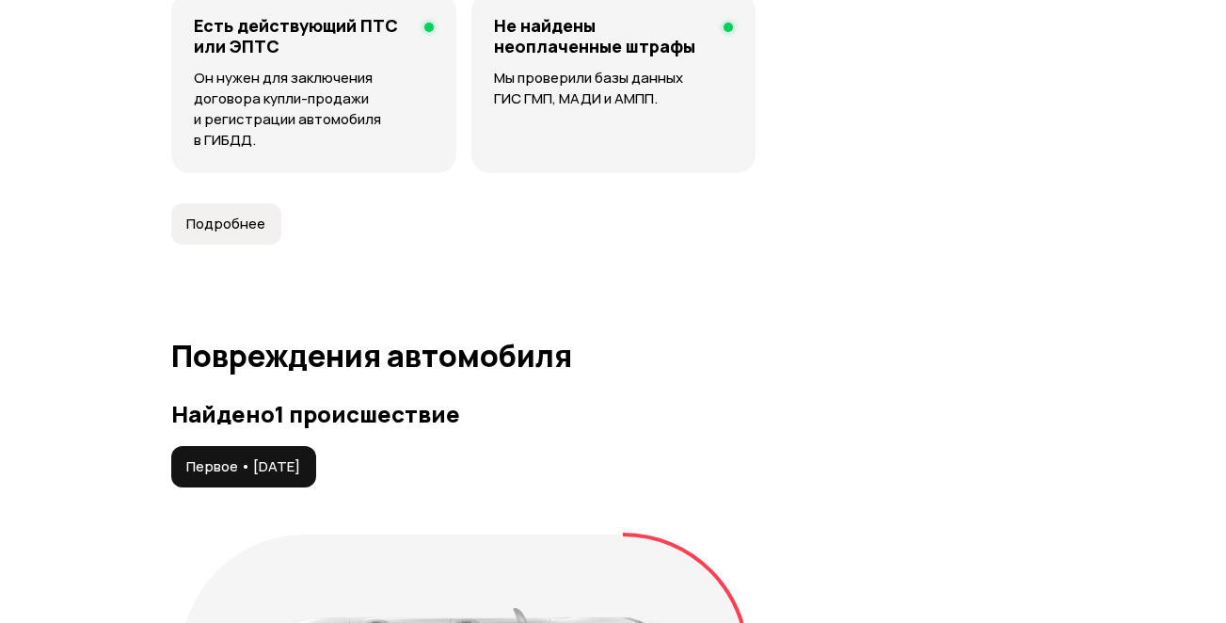
click at [228, 245] on button "Подробнее" at bounding box center [226, 223] width 110 height 41
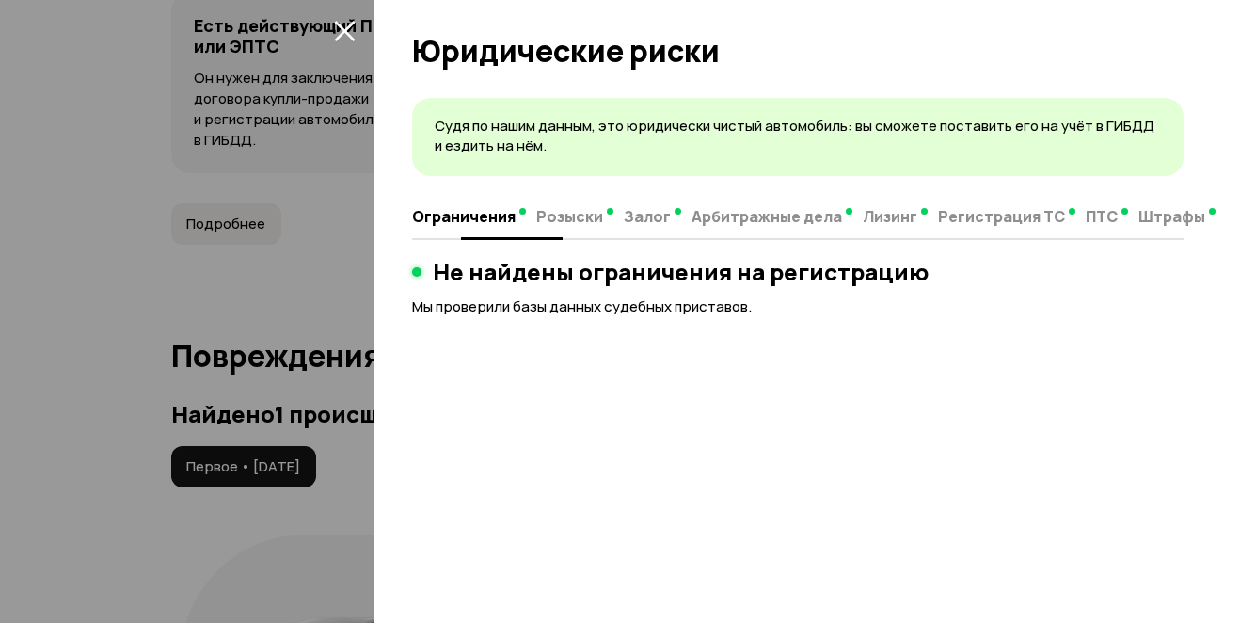
click at [1091, 214] on span "ПТС" at bounding box center [1101, 216] width 32 height 19
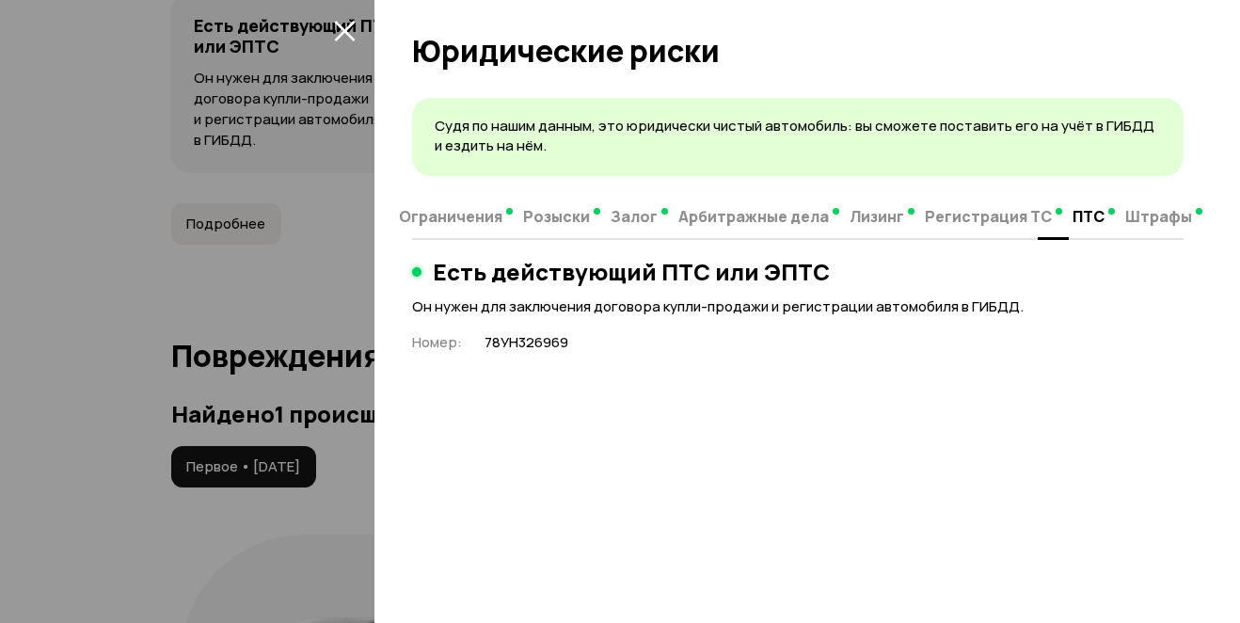
click at [990, 217] on span "Регистрация ТС" at bounding box center [988, 216] width 127 height 19
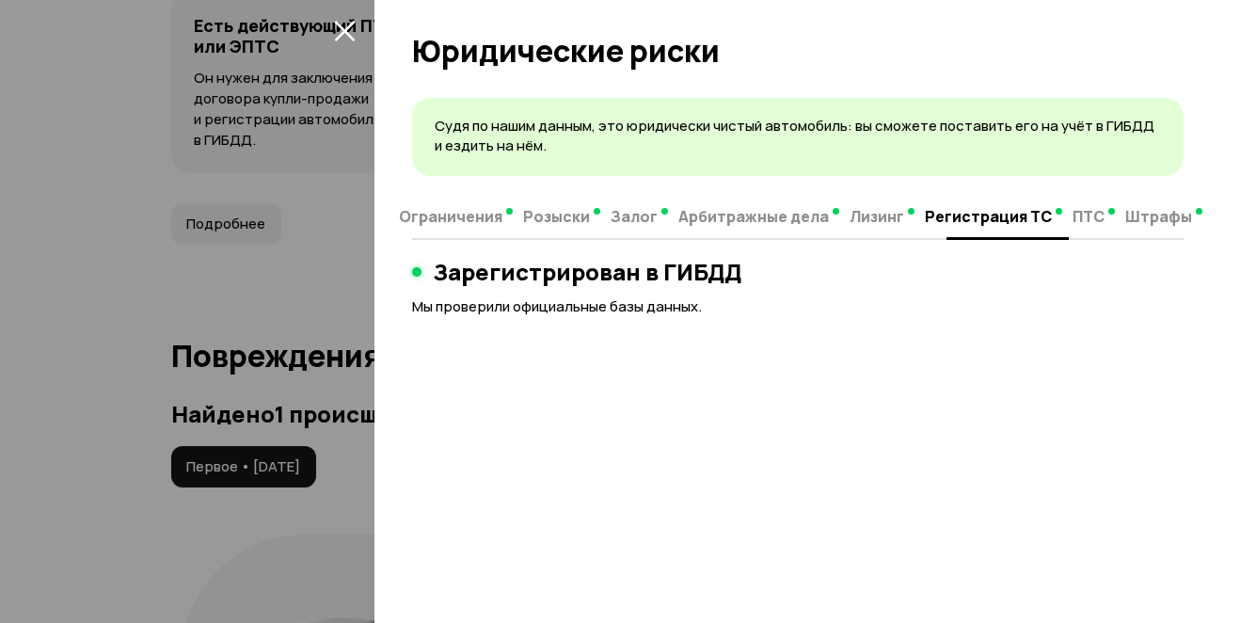
click at [1145, 224] on span "Штрафы" at bounding box center [1158, 216] width 67 height 19
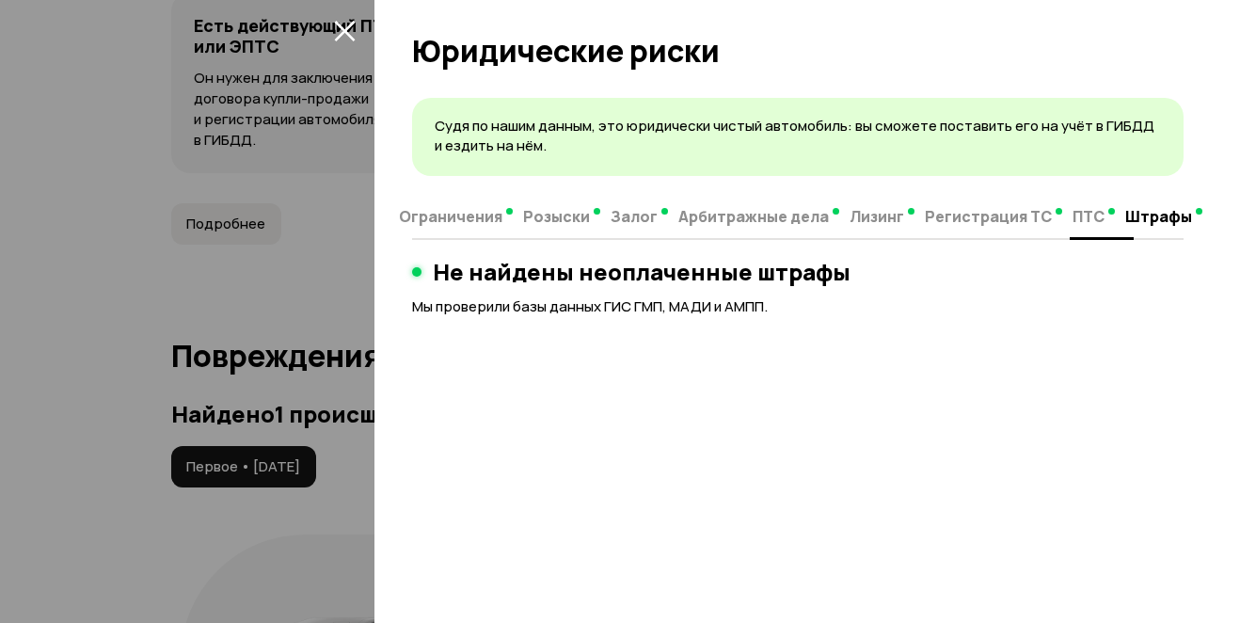
click at [870, 215] on span "Лизинг" at bounding box center [876, 216] width 55 height 19
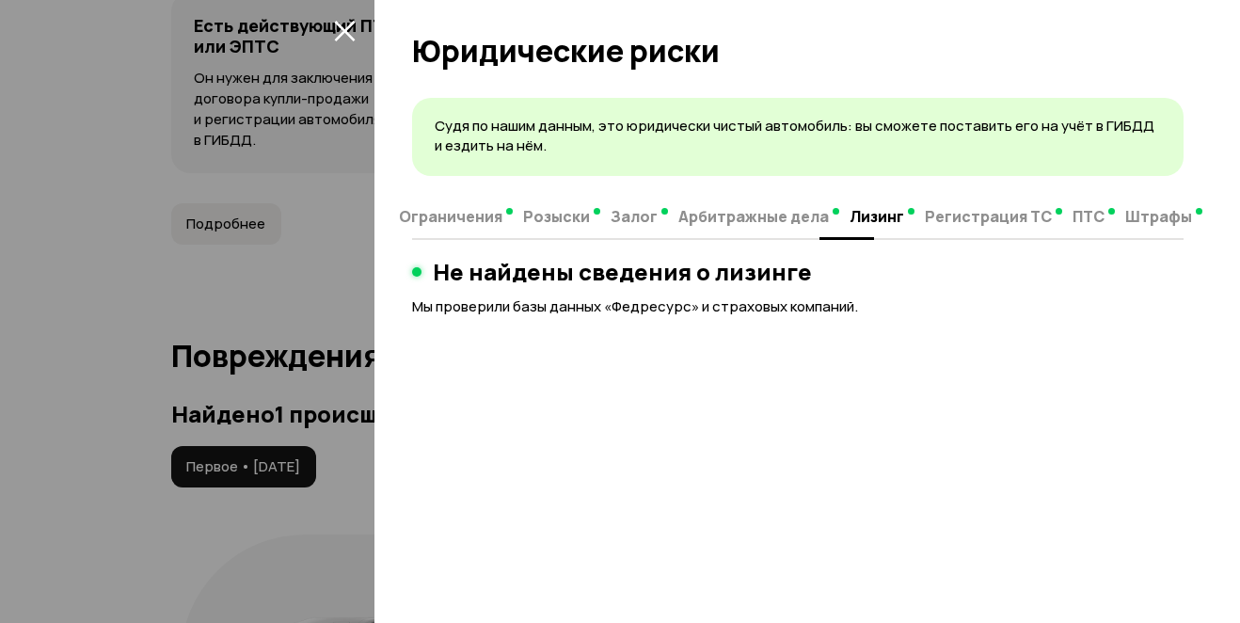
click at [762, 214] on span "Арбитражные дела" at bounding box center [753, 216] width 151 height 19
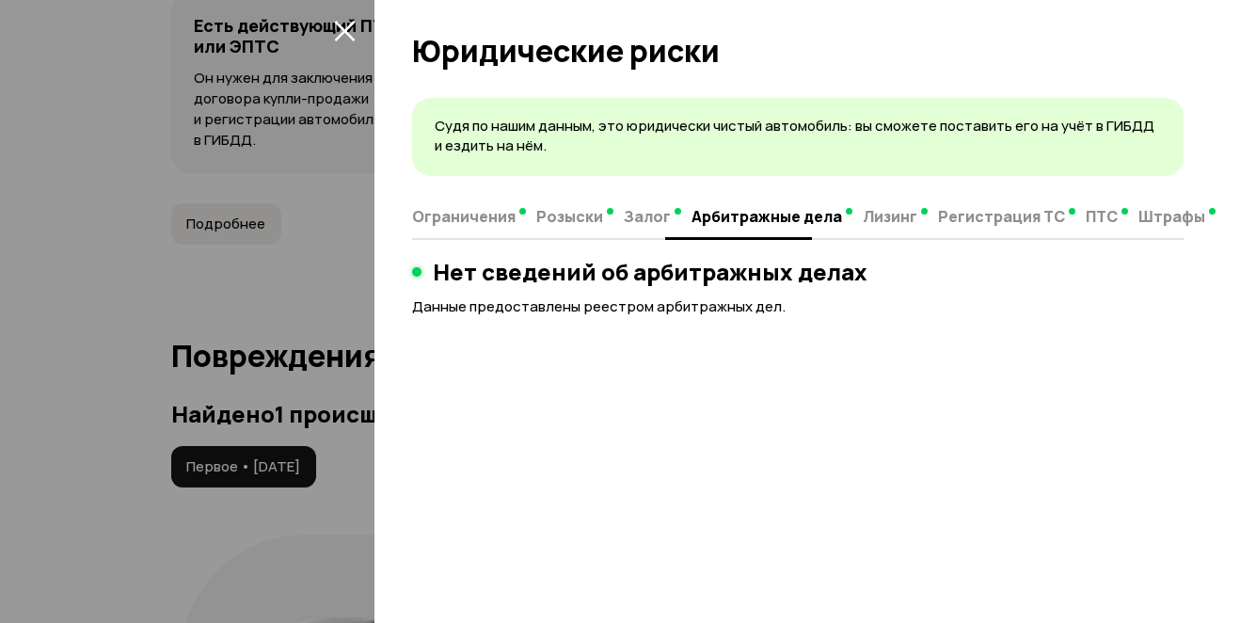
click at [654, 222] on span "Залог" at bounding box center [647, 216] width 47 height 19
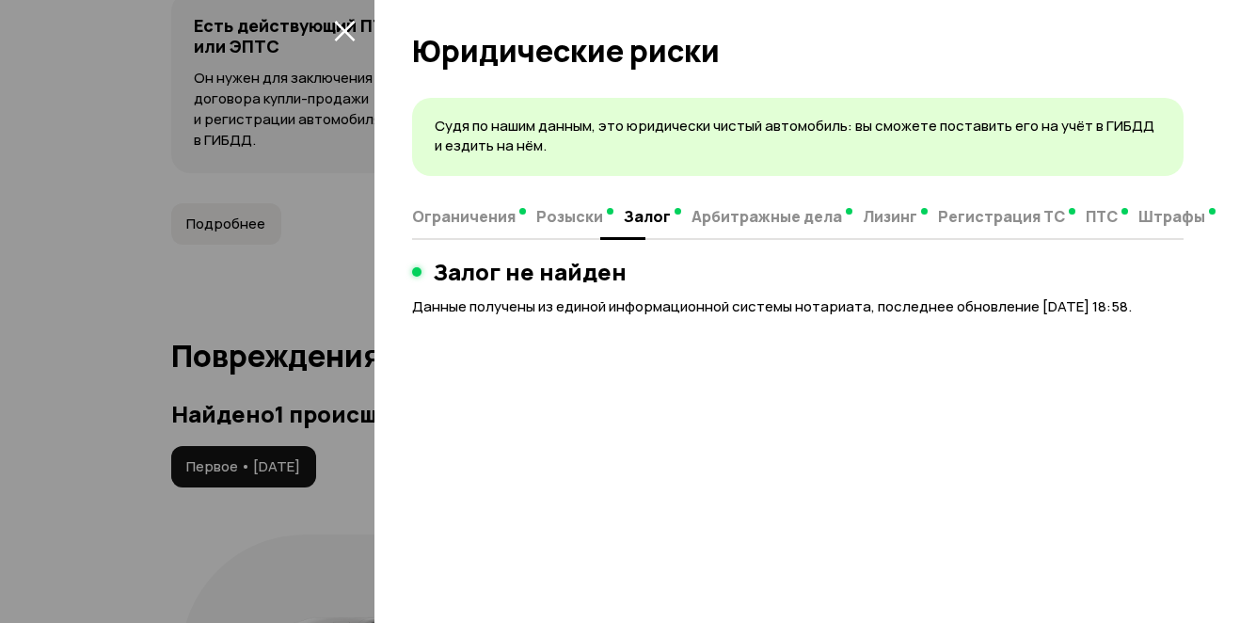
click at [556, 221] on span "Розыски" at bounding box center [569, 216] width 67 height 19
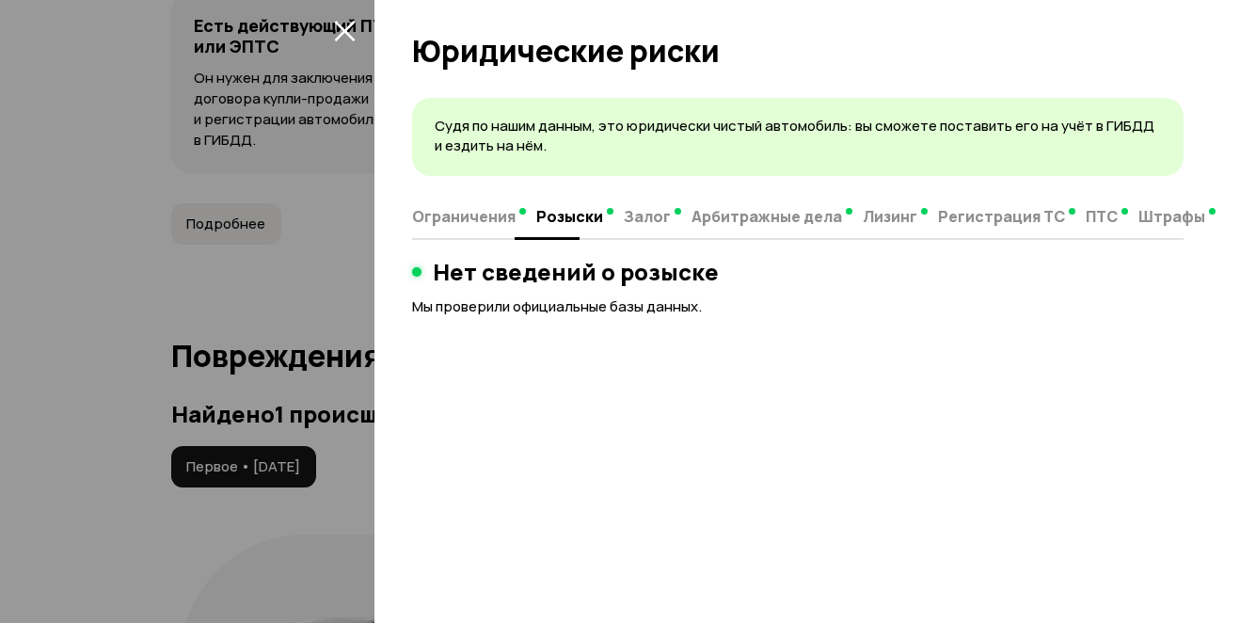
click at [457, 219] on span "Ограничения" at bounding box center [463, 216] width 103 height 19
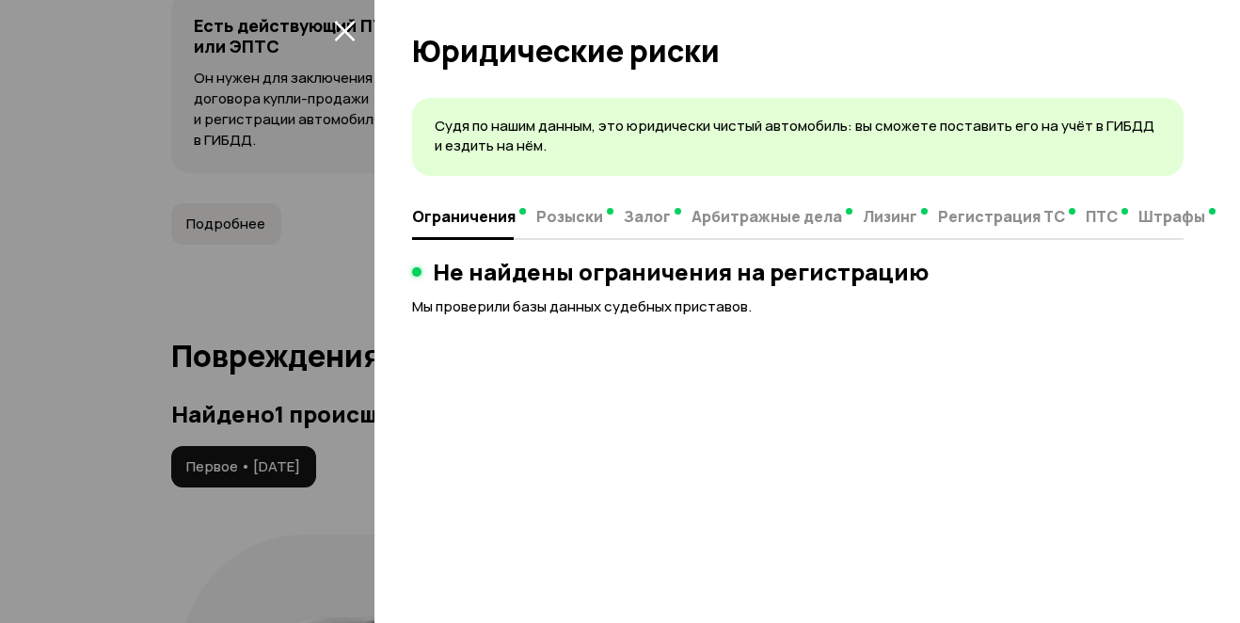
click at [162, 355] on div at bounding box center [620, 311] width 1240 height 623
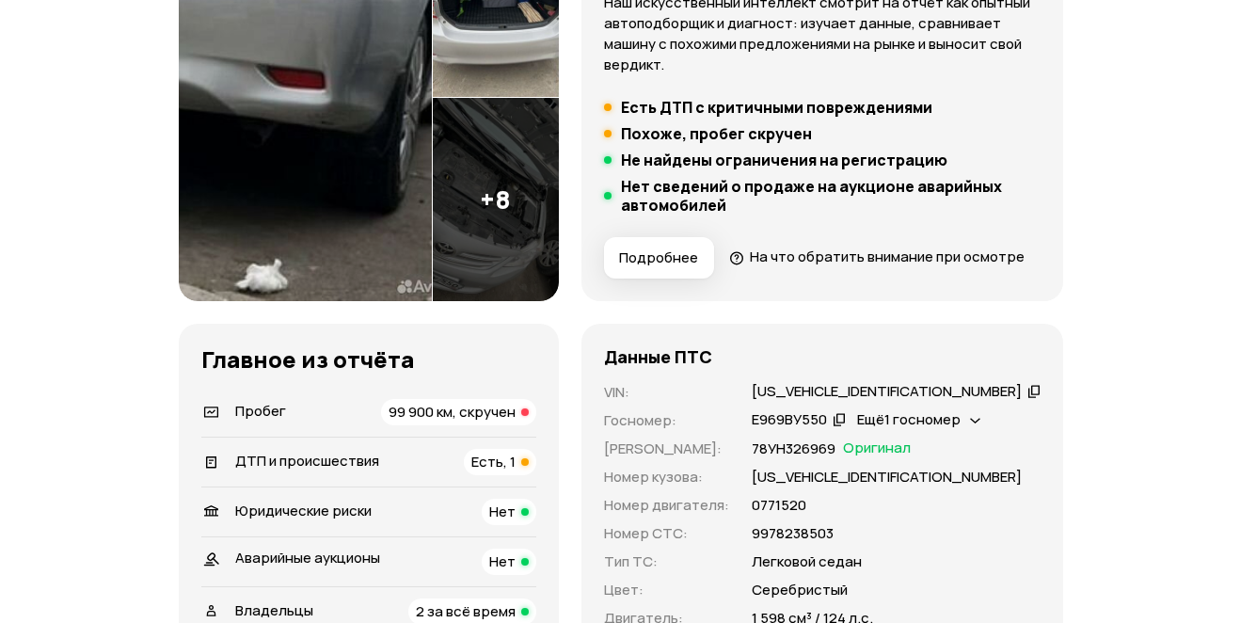
scroll to position [185, 0]
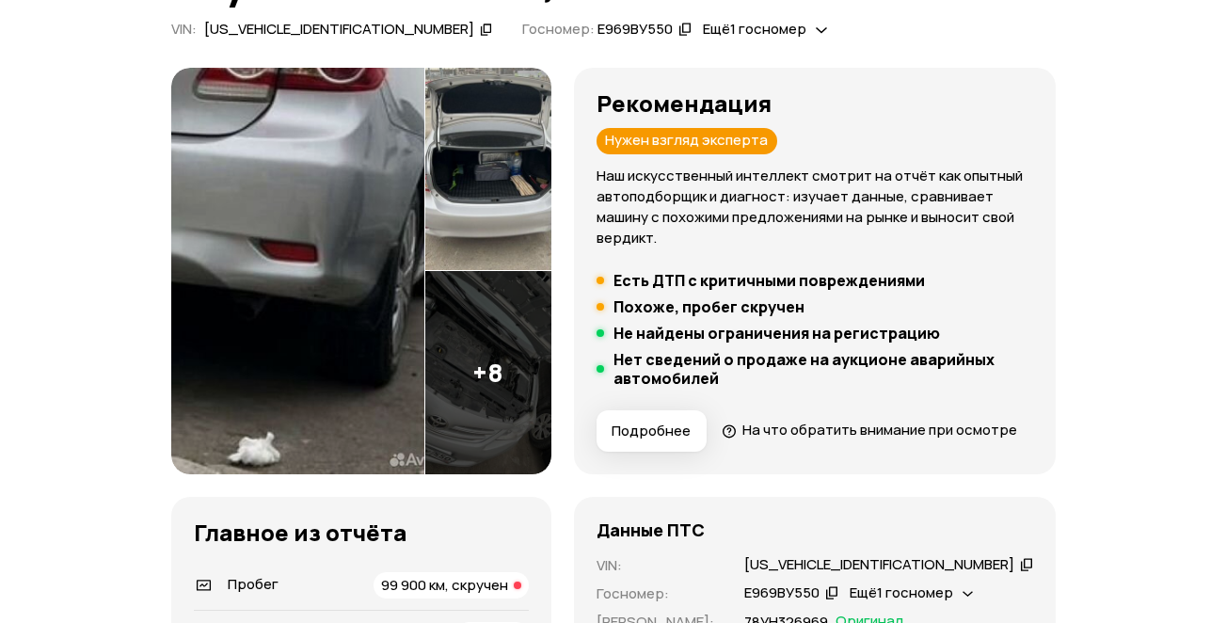
click at [690, 434] on span "Подробнее" at bounding box center [650, 430] width 79 height 19
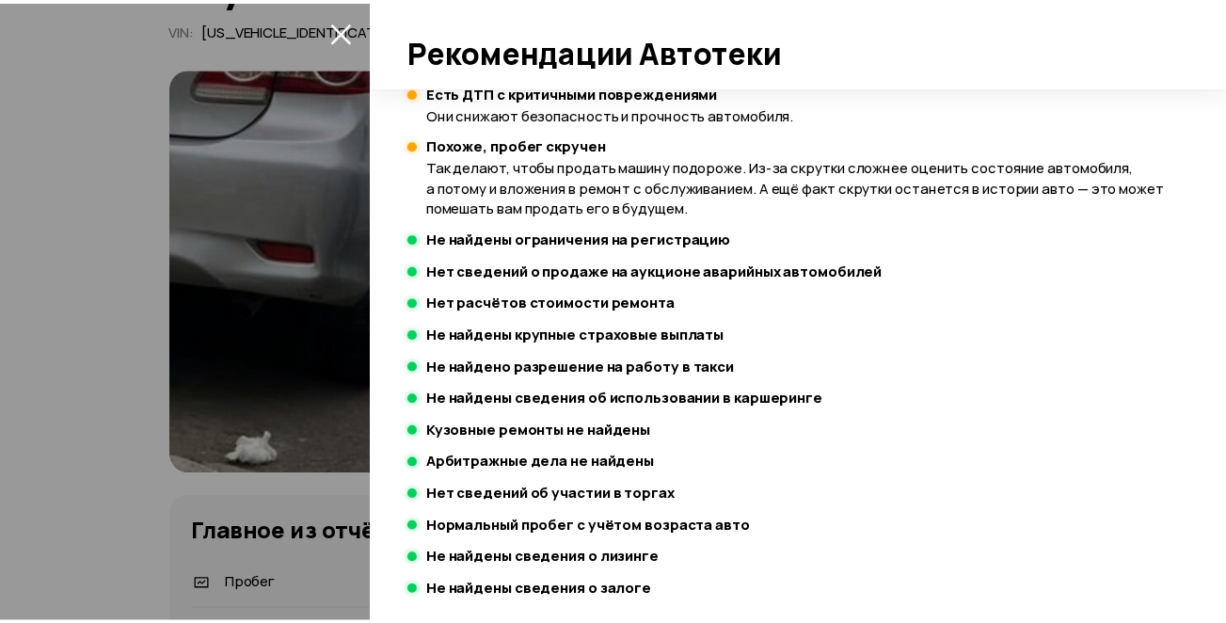
scroll to position [521, 0]
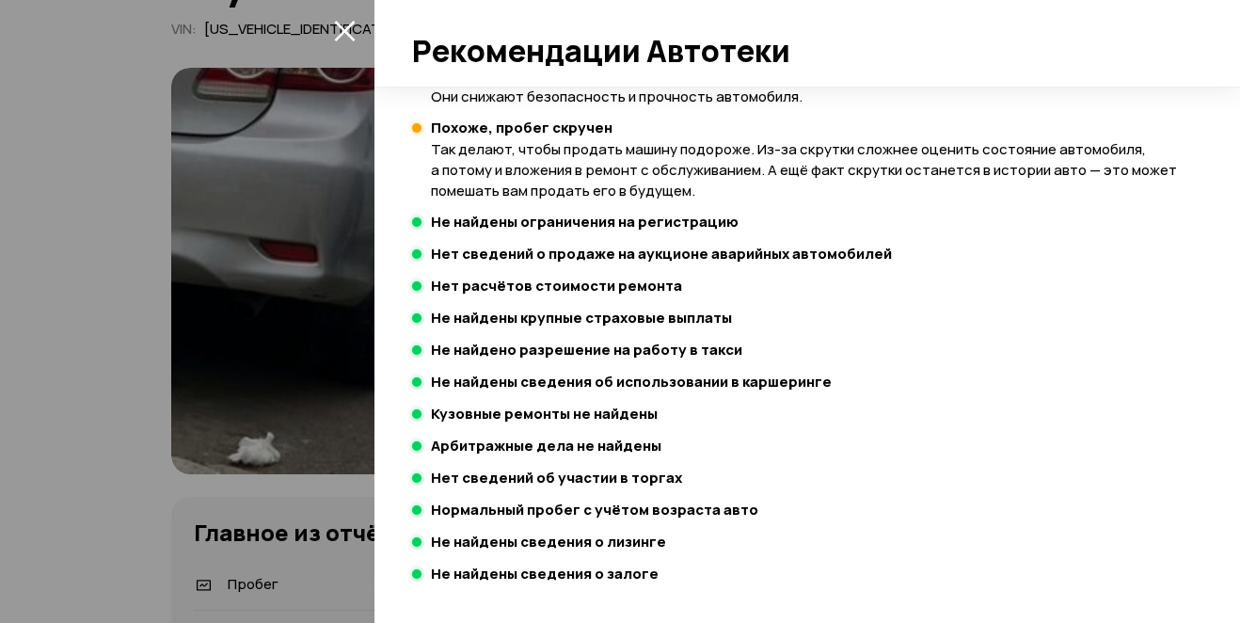
click at [94, 458] on div at bounding box center [620, 311] width 1240 height 623
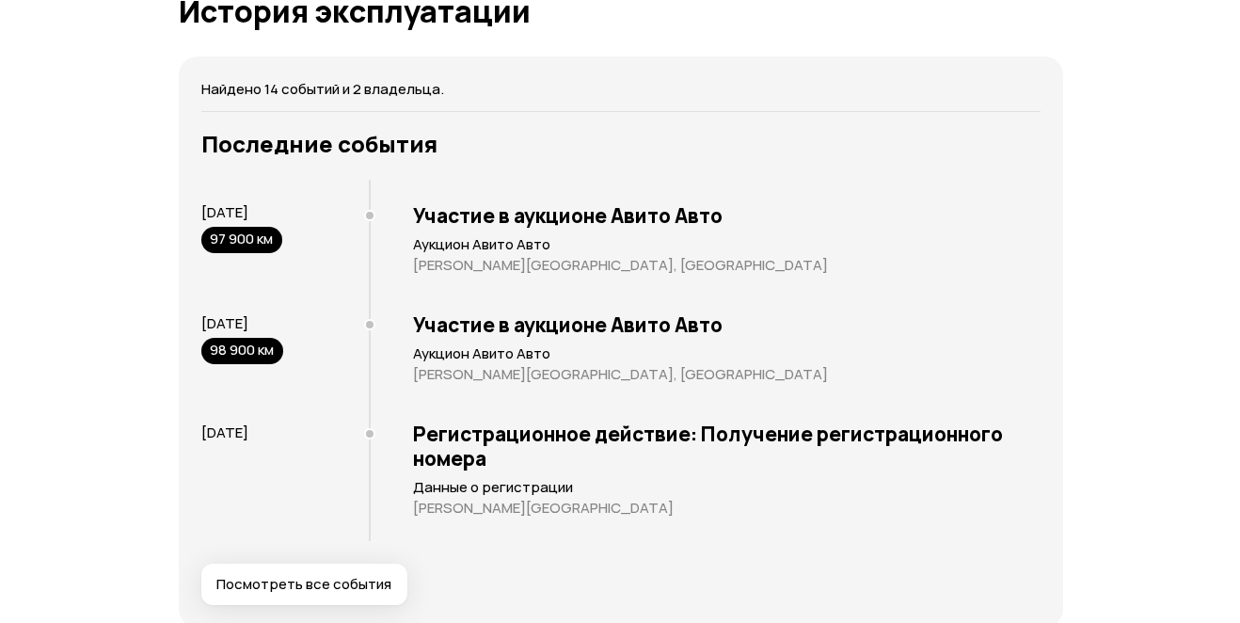
scroll to position [3920, 0]
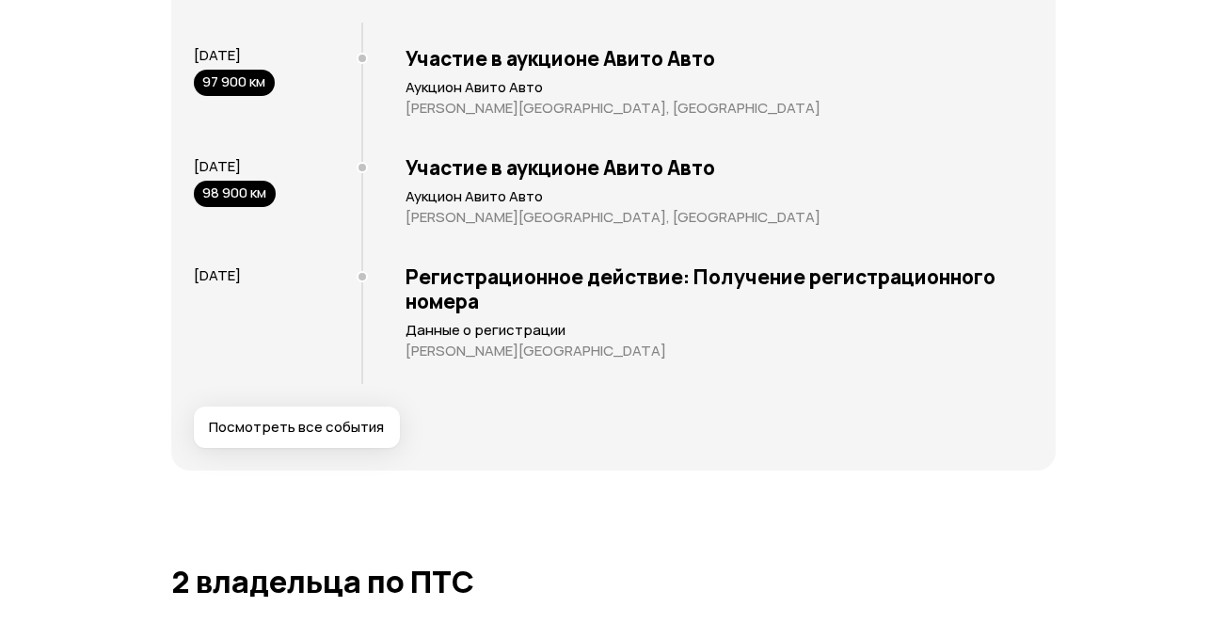
click at [267, 436] on span "Посмотреть все события" at bounding box center [296, 427] width 175 height 19
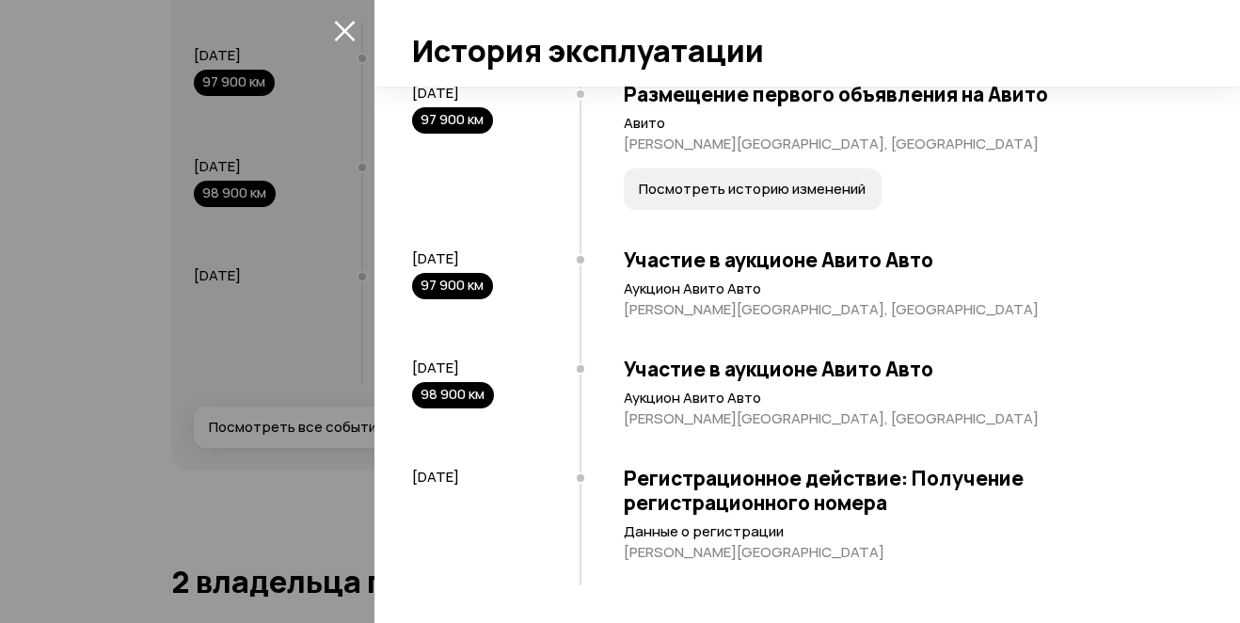
scroll to position [1154, 0]
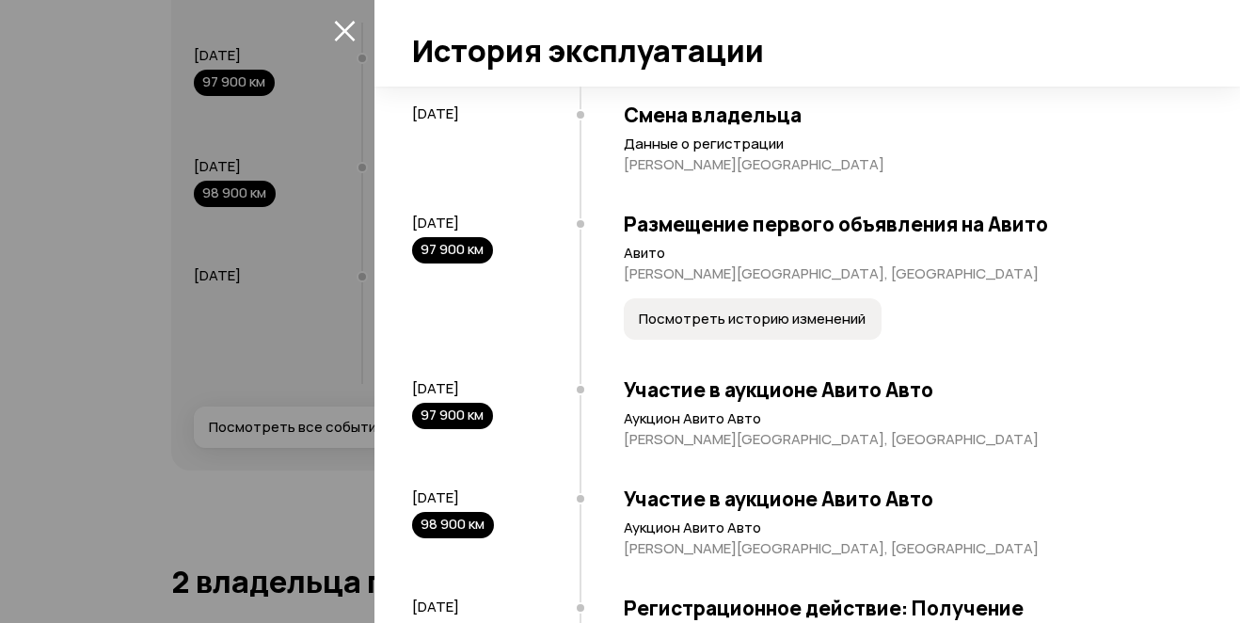
click at [744, 328] on span "Посмотреть историю изменений" at bounding box center [752, 318] width 227 height 19
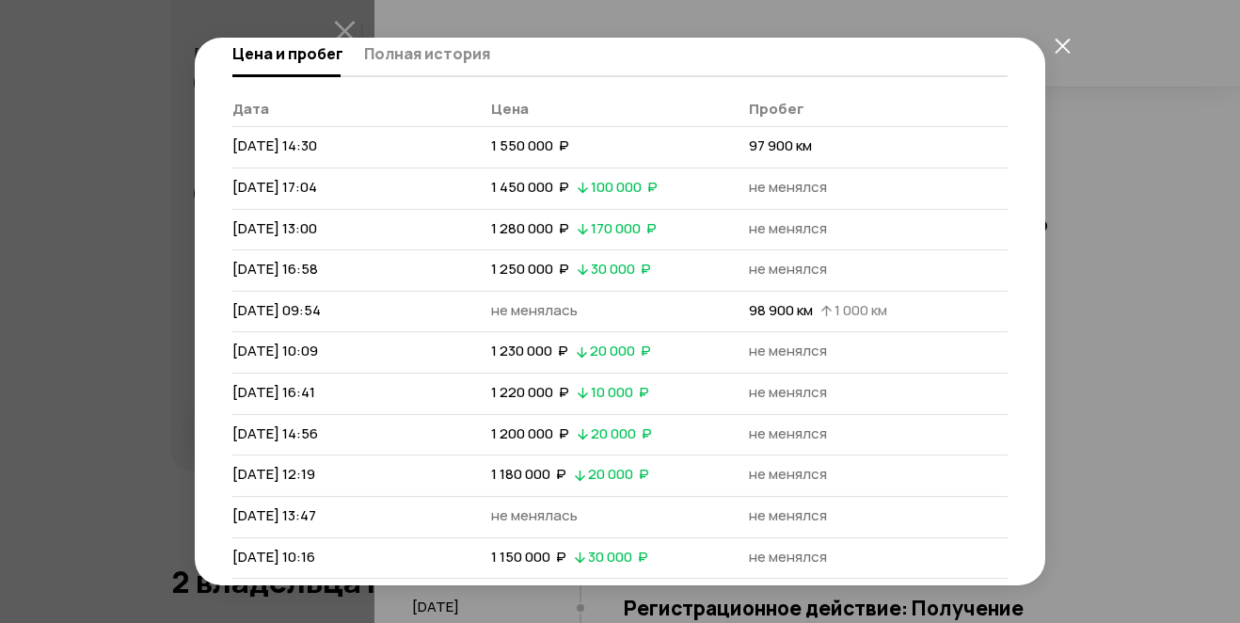
scroll to position [0, 0]
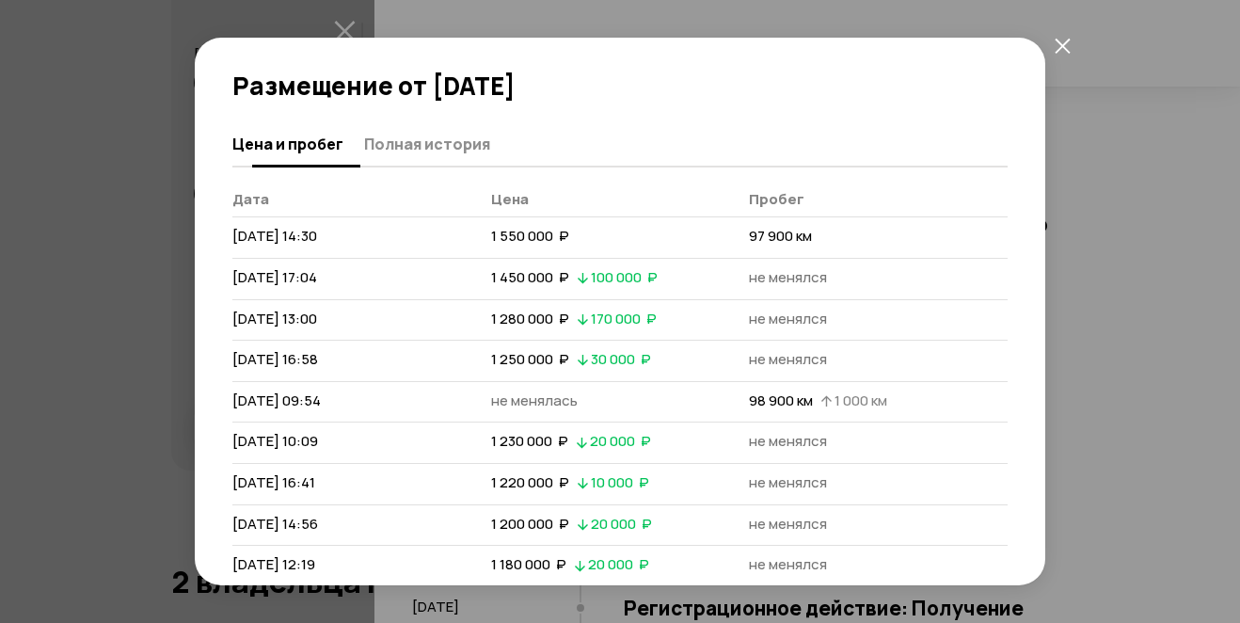
click at [460, 147] on span "Полная история" at bounding box center [427, 144] width 126 height 19
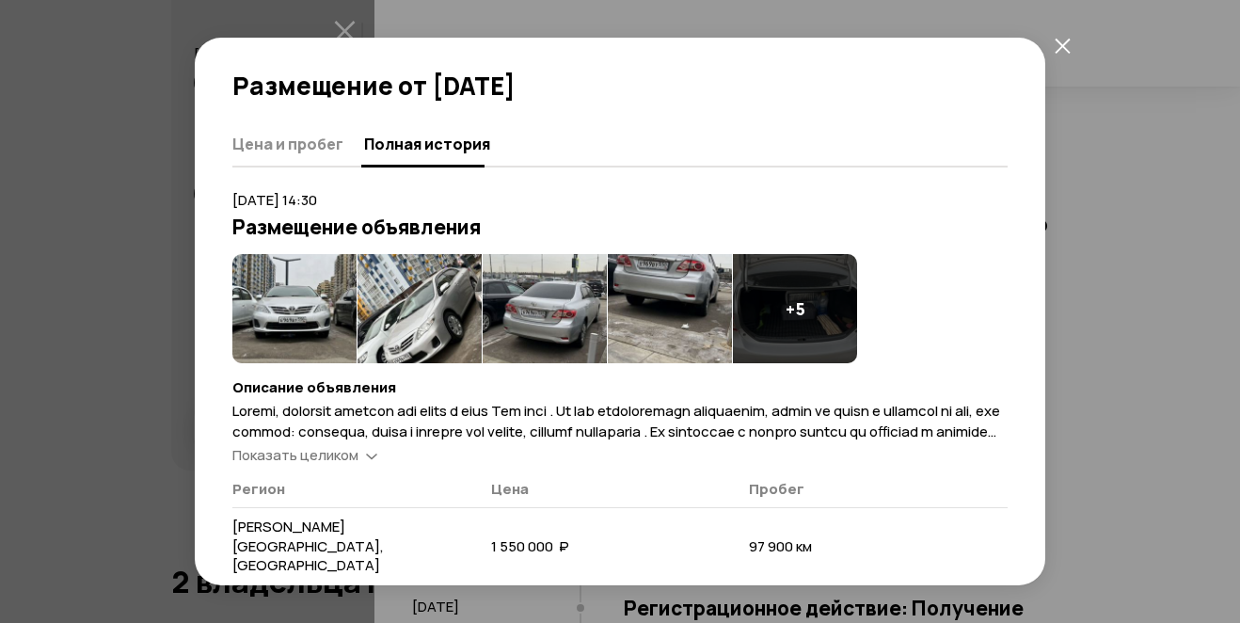
click at [288, 319] on img at bounding box center [294, 308] width 124 height 109
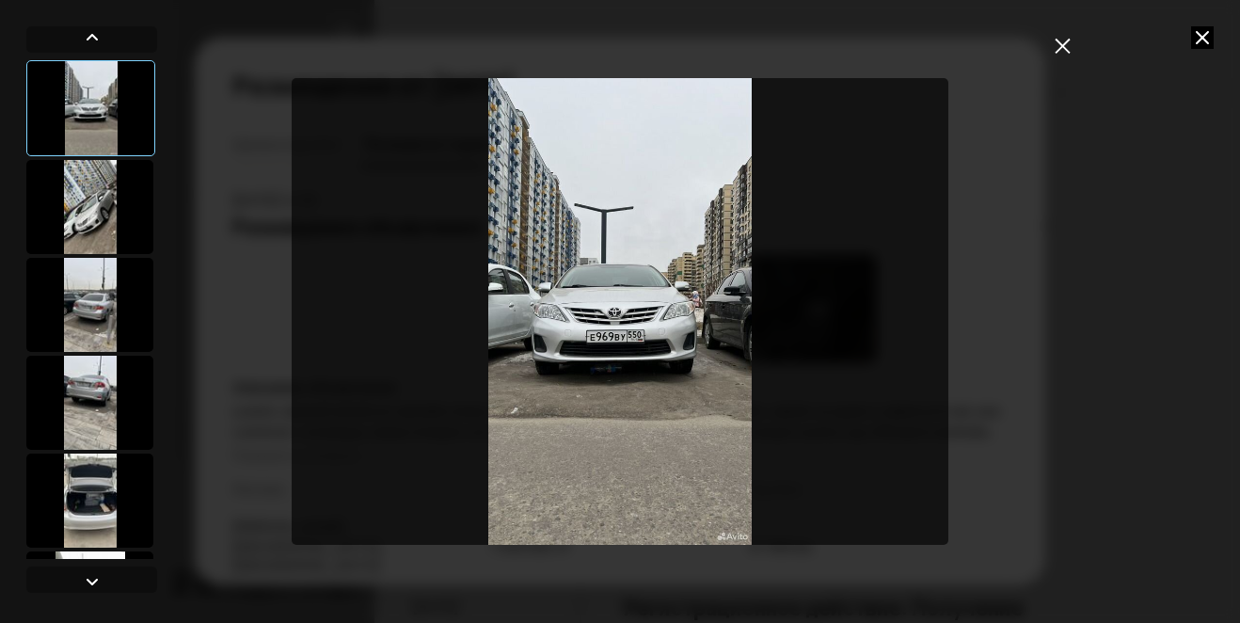
click at [691, 344] on img "Go to Slide 1" at bounding box center [621, 311] width 658 height 467
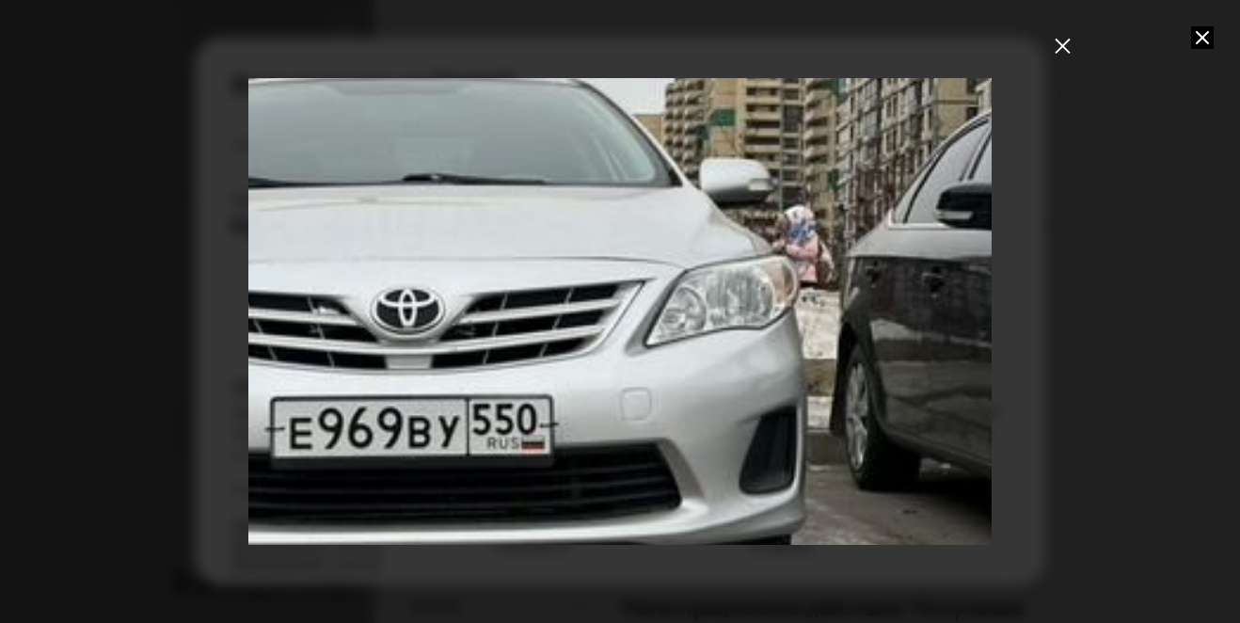
drag, startPoint x: 890, startPoint y: 462, endPoint x: 697, endPoint y: 500, distance: 196.7
click at [697, 500] on div "Go to Slide 1" at bounding box center [432, 305] width 3625 height 2276
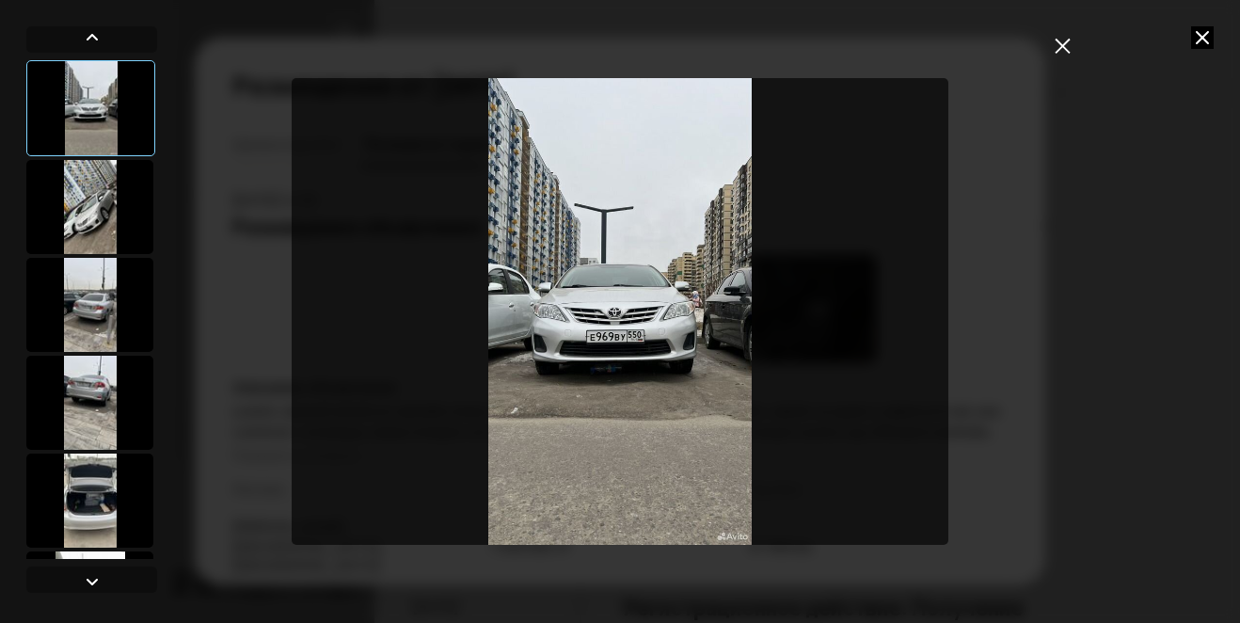
click at [674, 340] on img "Go to Slide 1" at bounding box center [621, 311] width 658 height 467
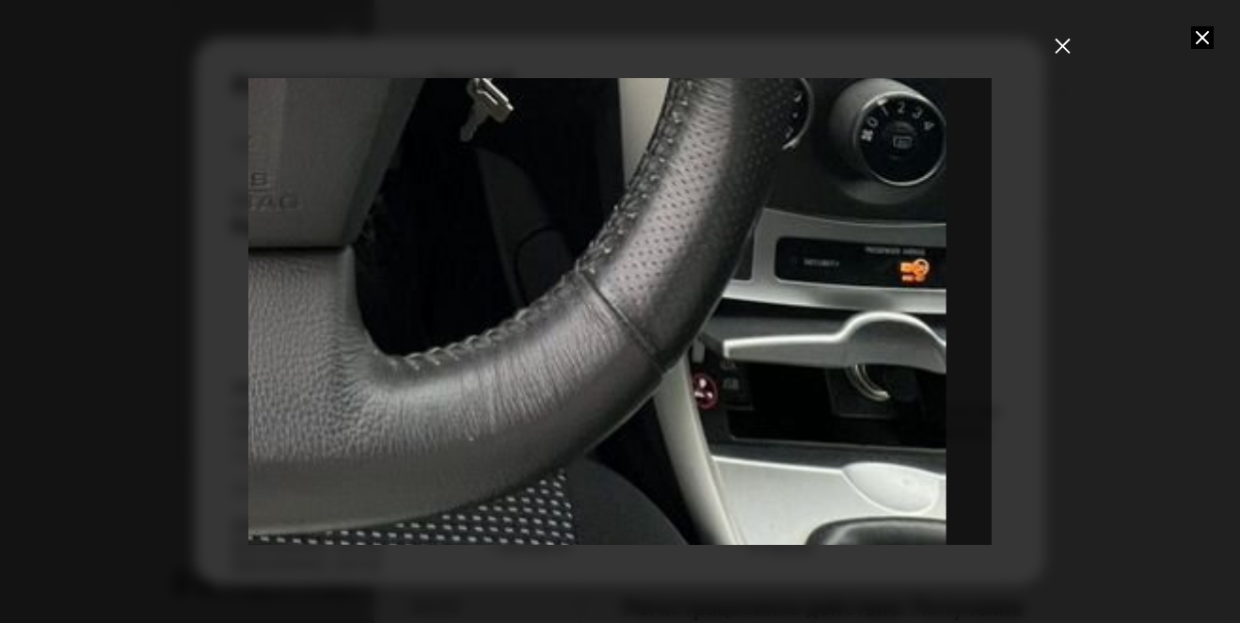
drag, startPoint x: 669, startPoint y: 499, endPoint x: 786, endPoint y: 389, distance: 160.4
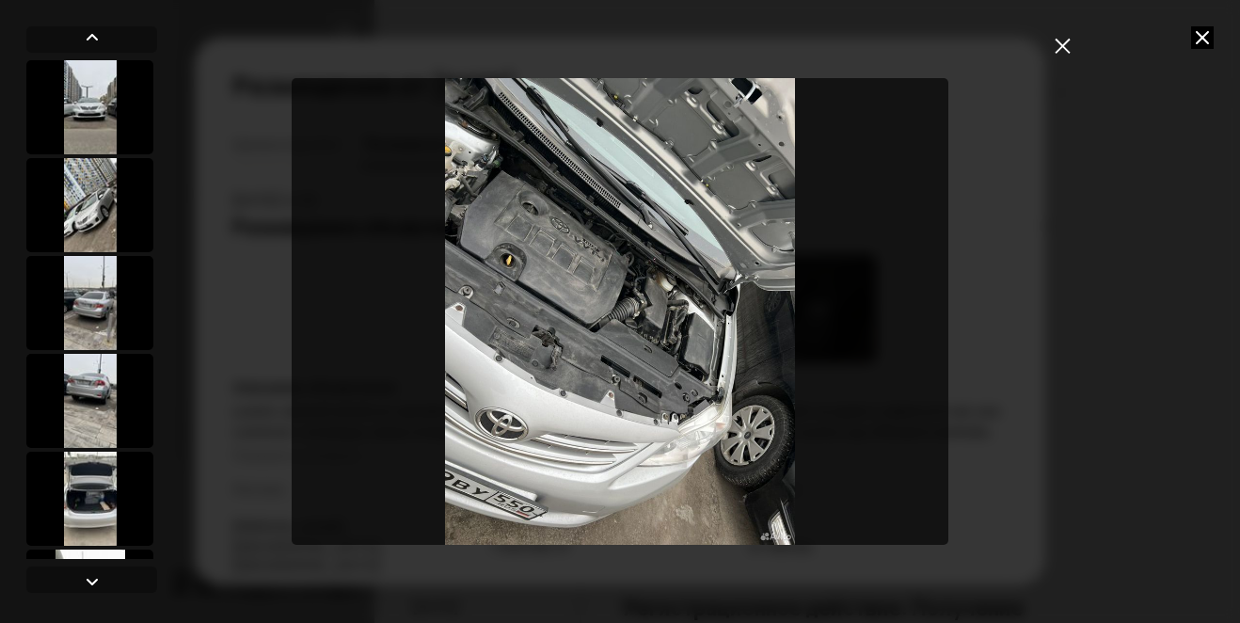
click at [533, 341] on img "Go to Slide 10" at bounding box center [621, 311] width 658 height 467
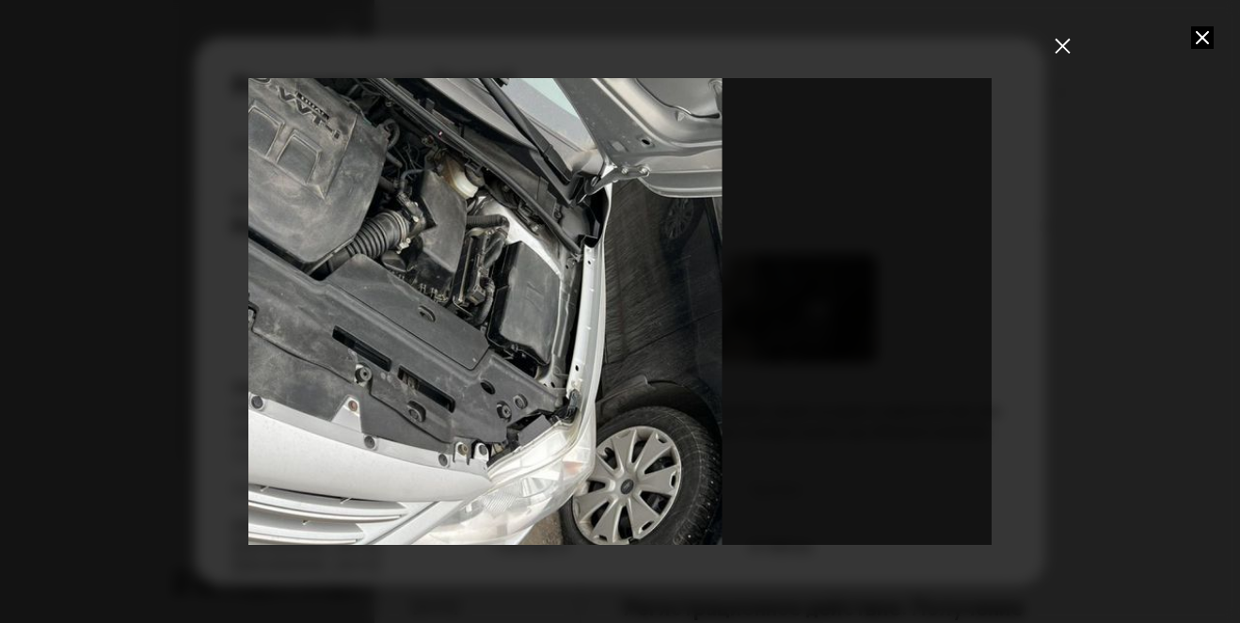
drag, startPoint x: 774, startPoint y: 454, endPoint x: 525, endPoint y: 381, distance: 259.8
click at [525, 381] on div "Go to Slide 10" at bounding box center [371, 237] width 1488 height 934
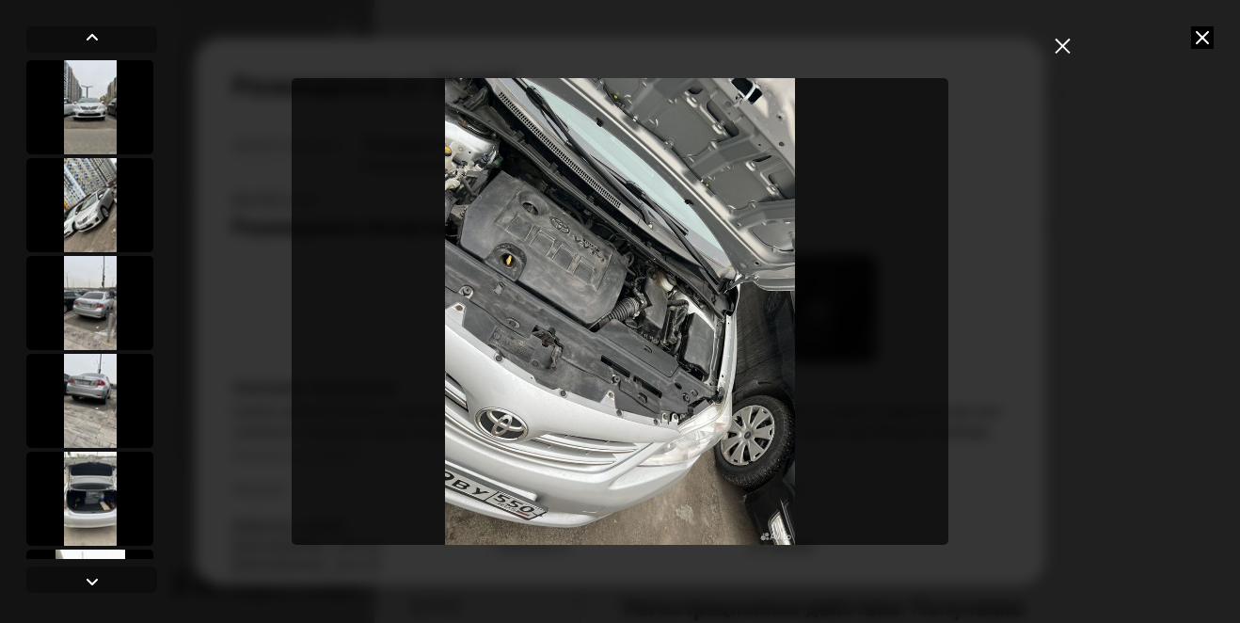
click at [634, 372] on img "Go to Slide 10" at bounding box center [621, 311] width 658 height 467
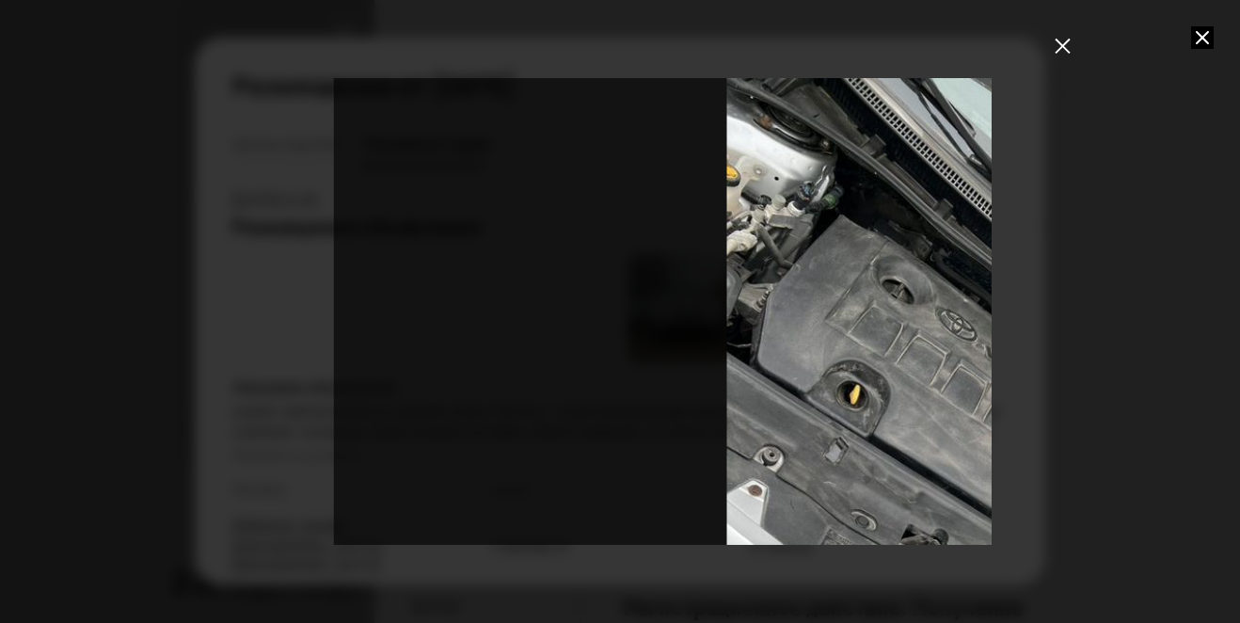
drag, startPoint x: 462, startPoint y: 258, endPoint x: 919, endPoint y: 445, distance: 494.0
click at [919, 445] on div "Go to Slide 10" at bounding box center [1077, 496] width 1488 height 934
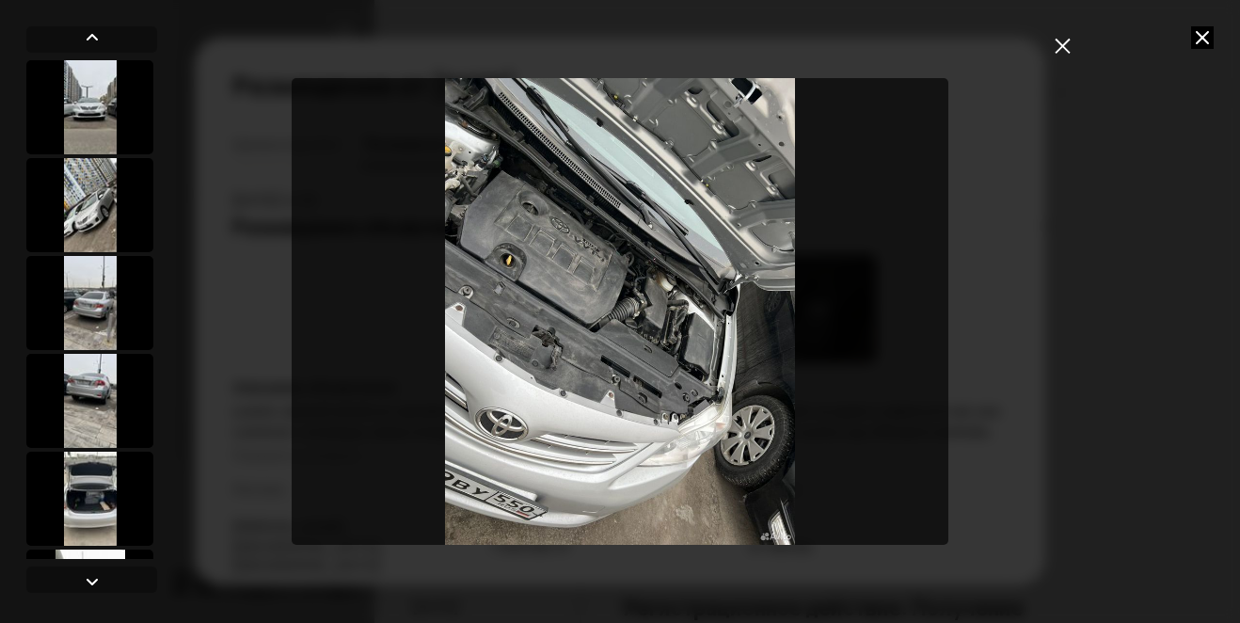
click at [522, 275] on img "Go to Slide 10" at bounding box center [621, 311] width 658 height 467
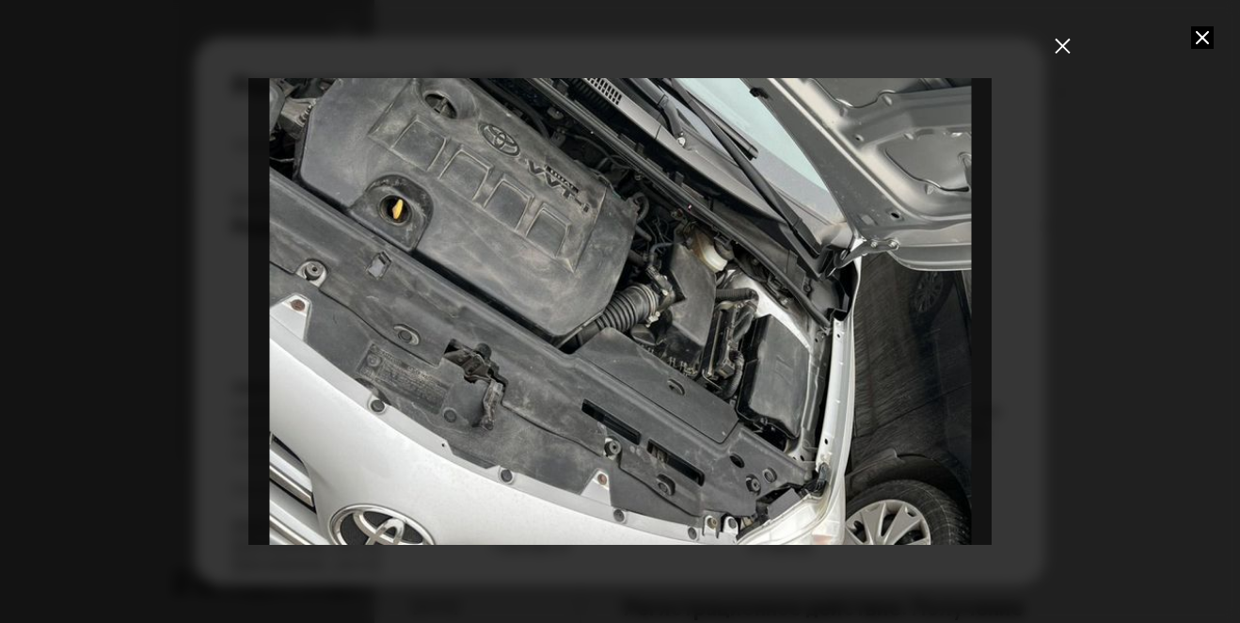
click at [1065, 48] on icon "закрыть" at bounding box center [1061, 45] width 15 height 15
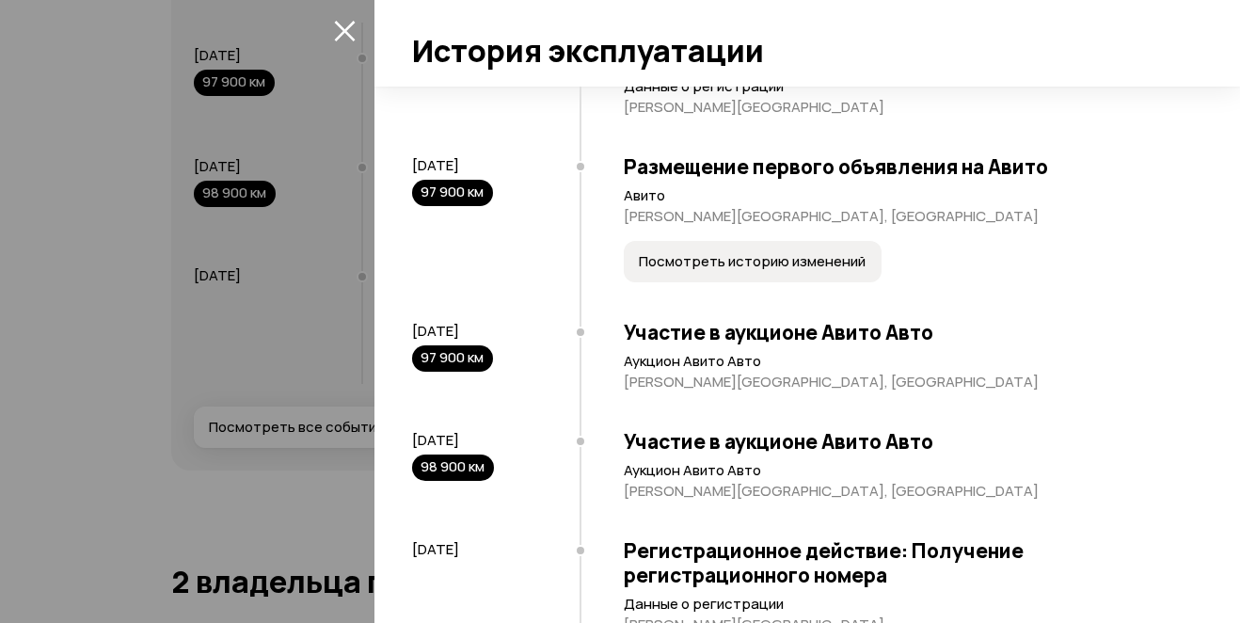
scroll to position [1154, 0]
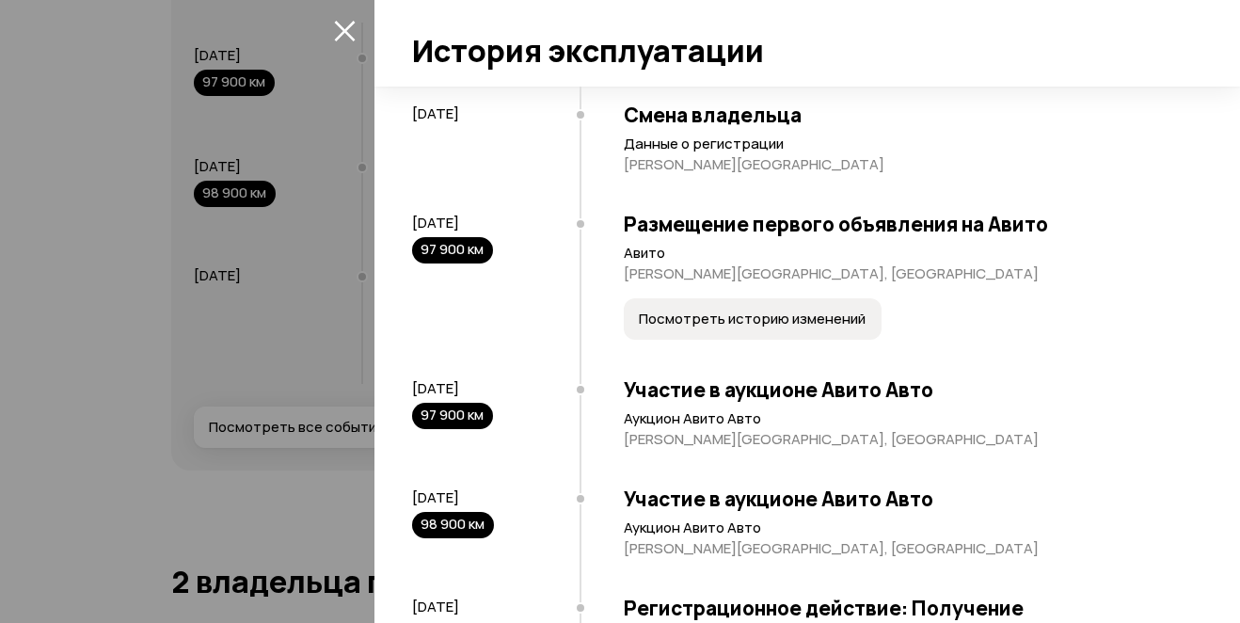
click at [725, 328] on span "Посмотреть историю изменений" at bounding box center [752, 318] width 227 height 19
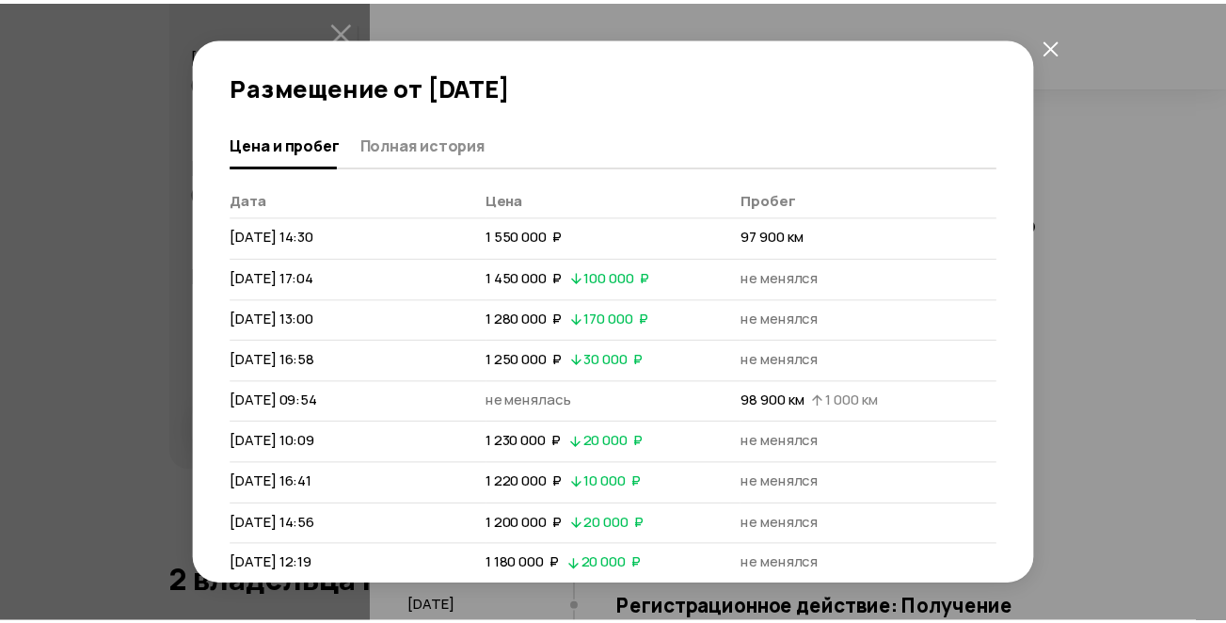
scroll to position [247, 0]
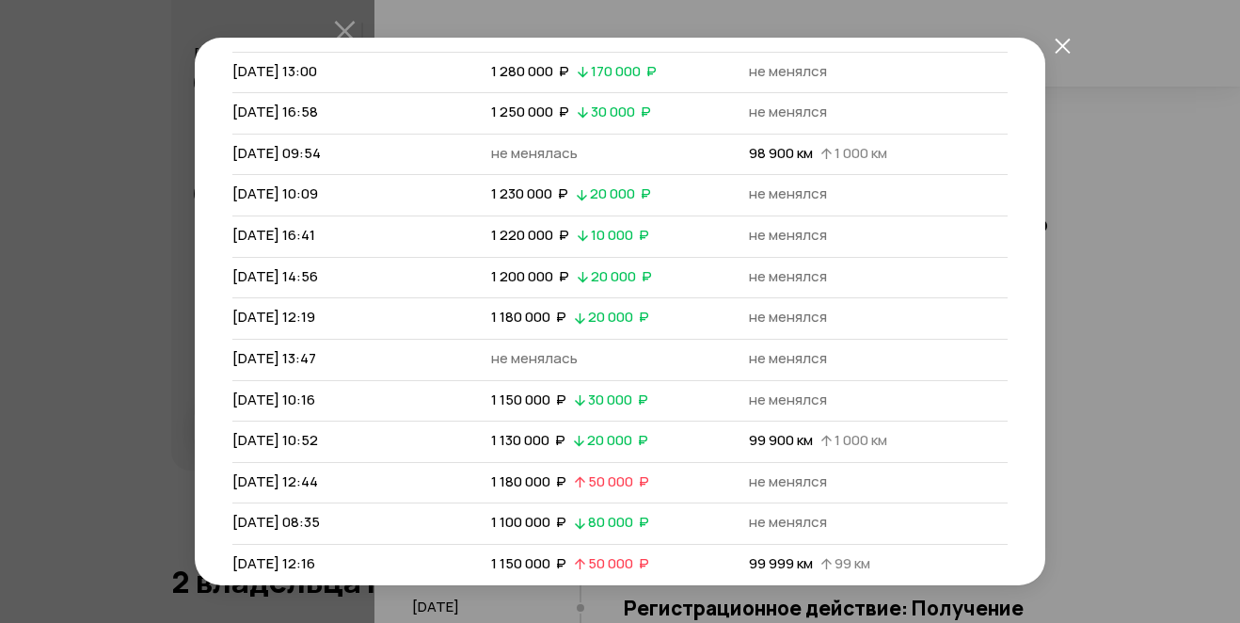
click at [1060, 43] on icon "закрыть" at bounding box center [1061, 45] width 15 height 15
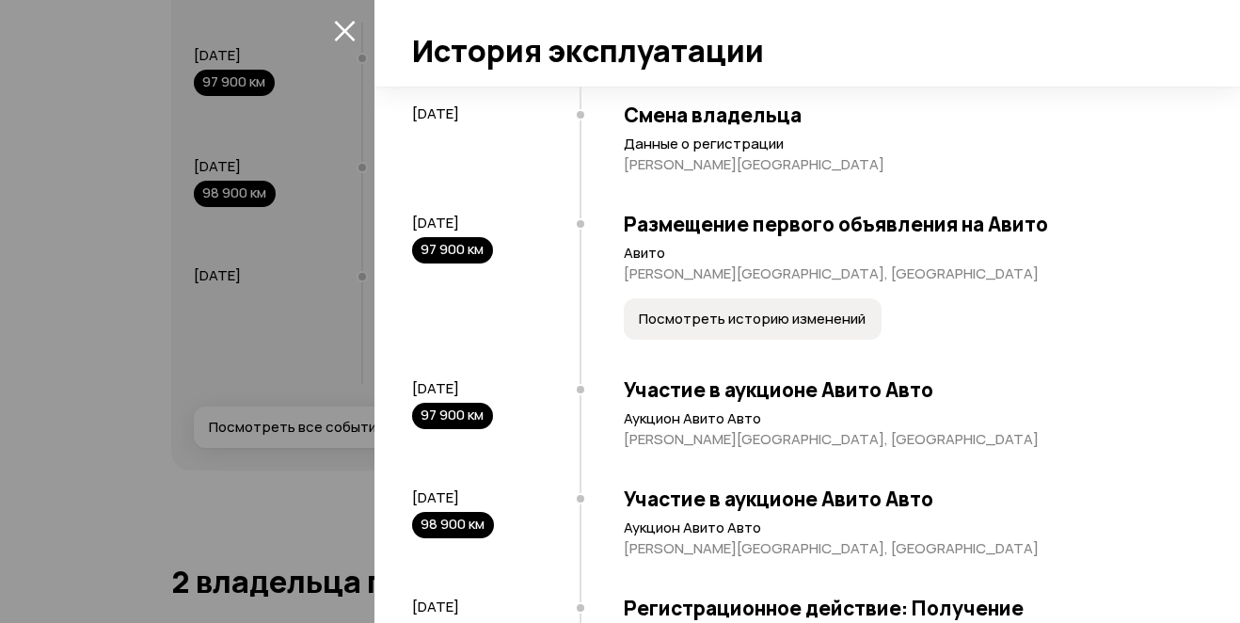
click at [179, 545] on div at bounding box center [620, 311] width 1240 height 623
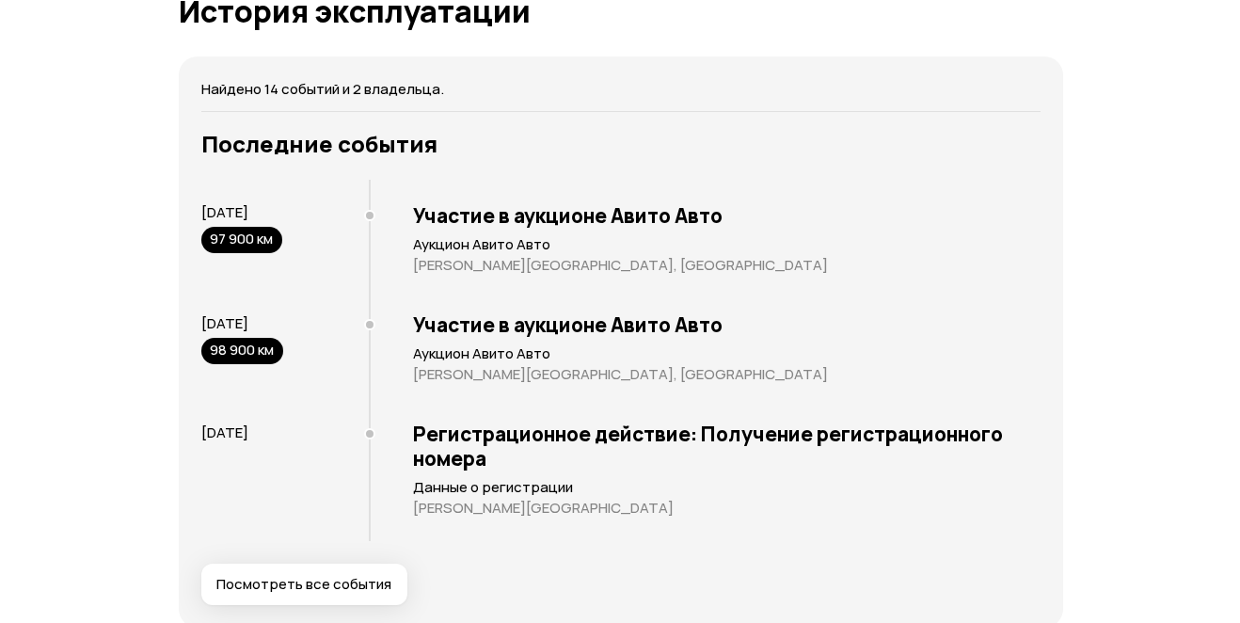
scroll to position [4233, 0]
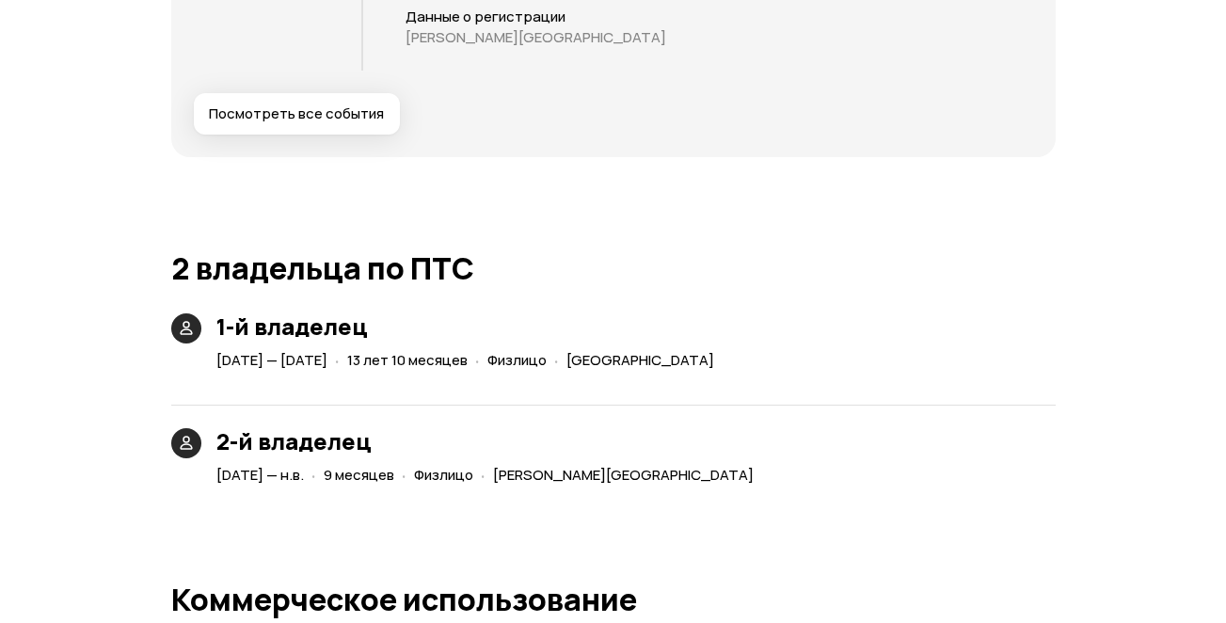
click at [275, 135] on button "Посмотреть все события" at bounding box center [297, 113] width 206 height 41
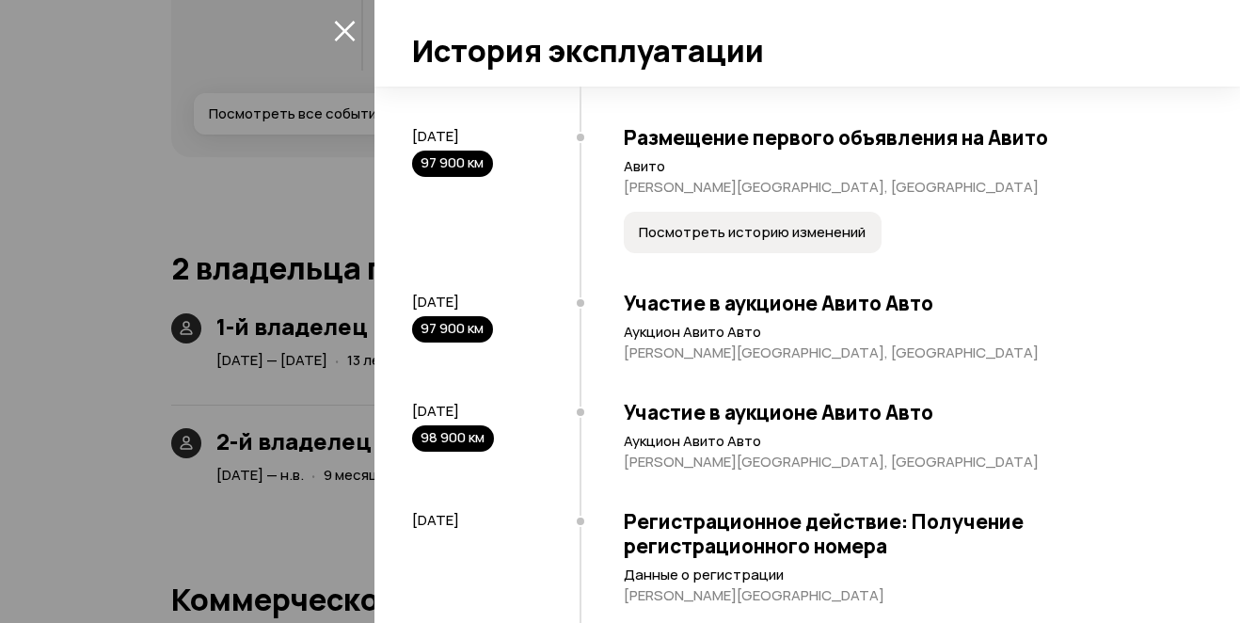
scroll to position [1311, 0]
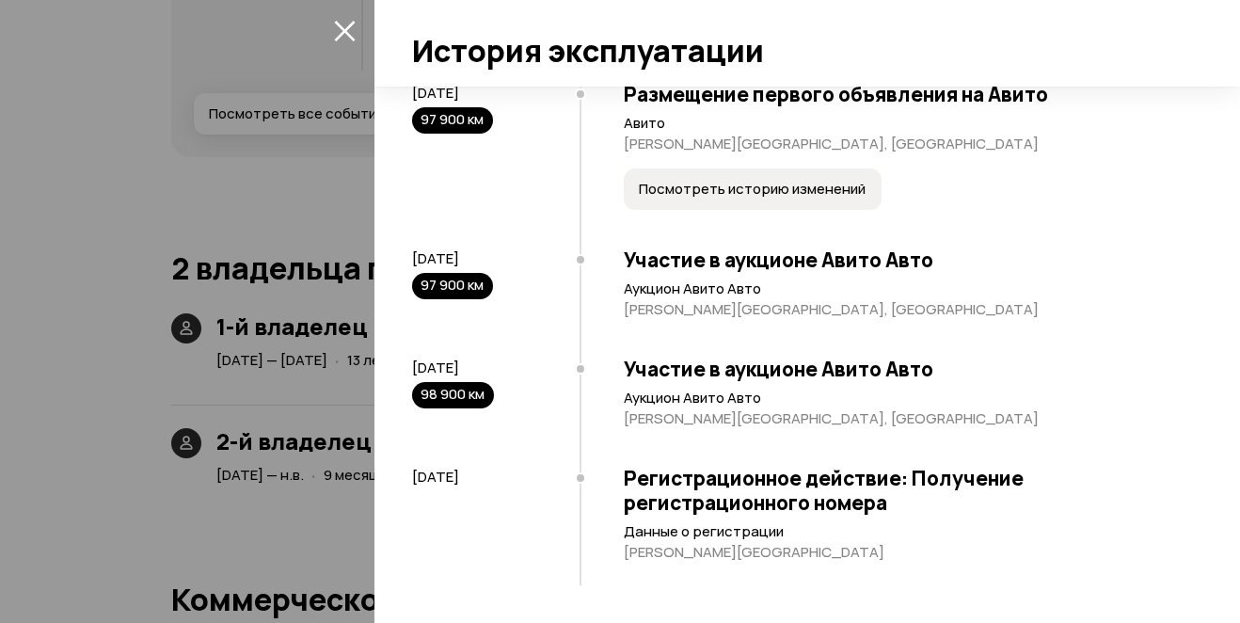
click at [720, 186] on span "Посмотреть историю изменений" at bounding box center [752, 189] width 227 height 19
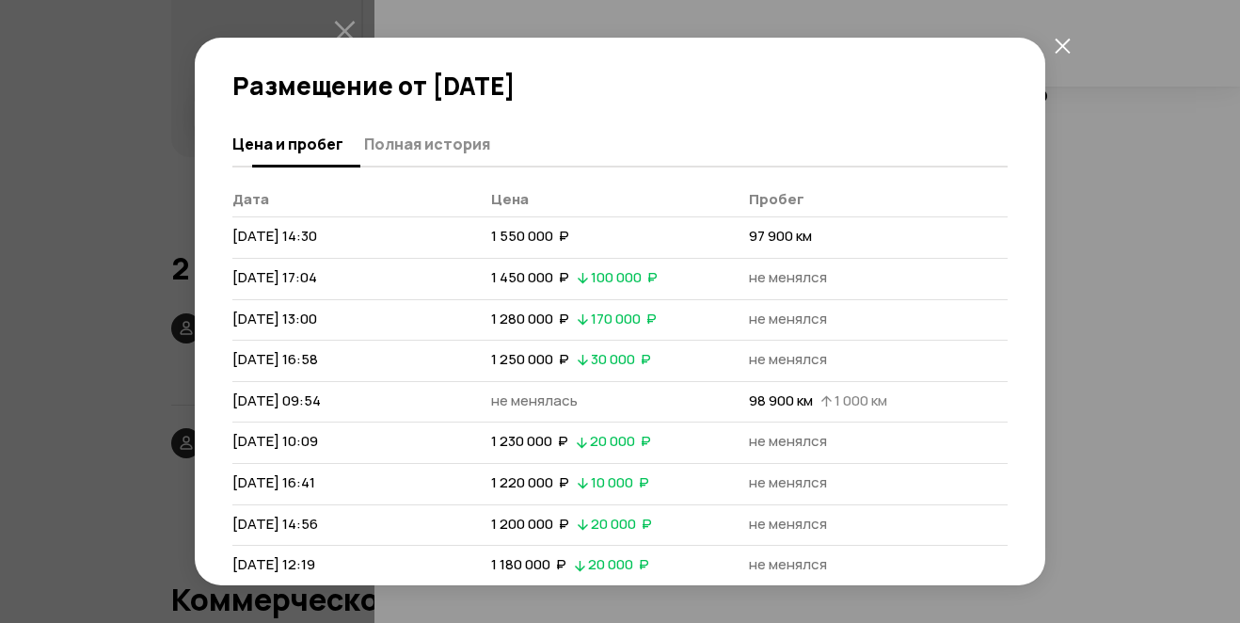
click at [407, 138] on span "Полная история" at bounding box center [427, 144] width 126 height 19
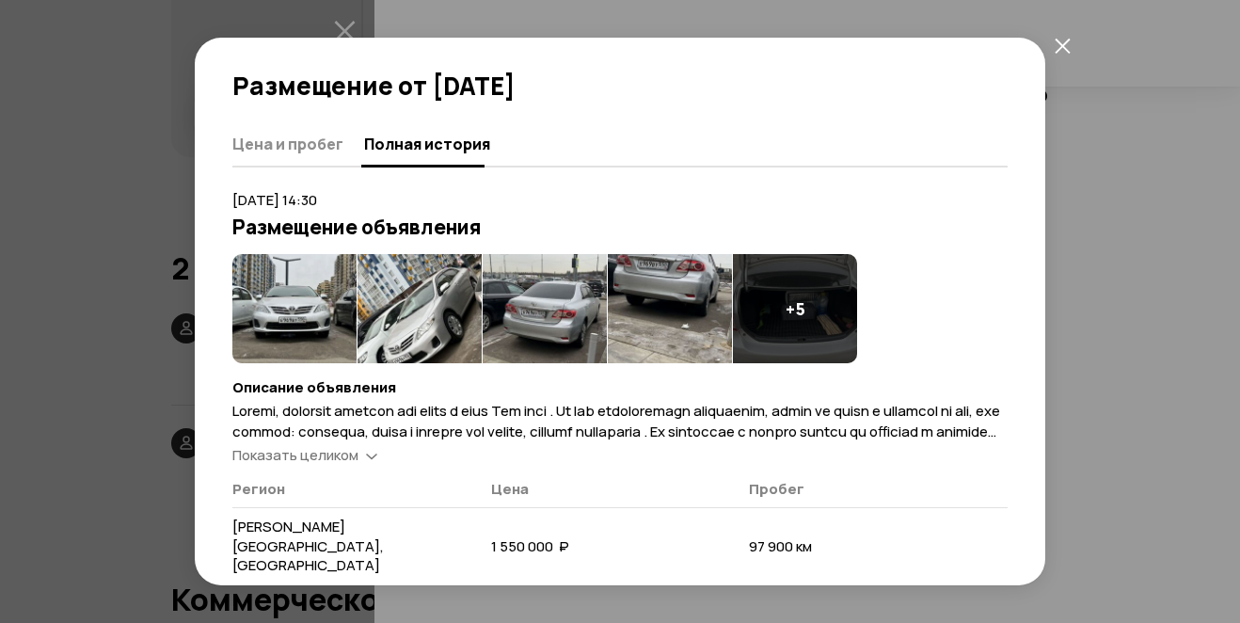
click at [316, 452] on span "Показать целиком" at bounding box center [295, 455] width 126 height 20
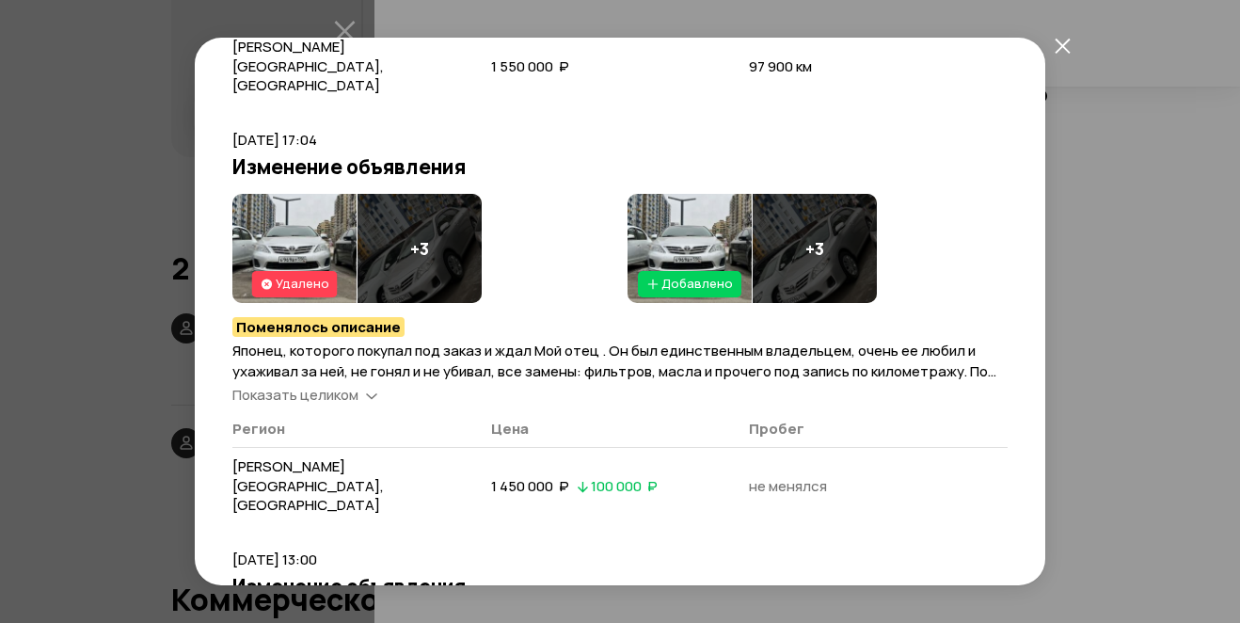
scroll to position [627, 0]
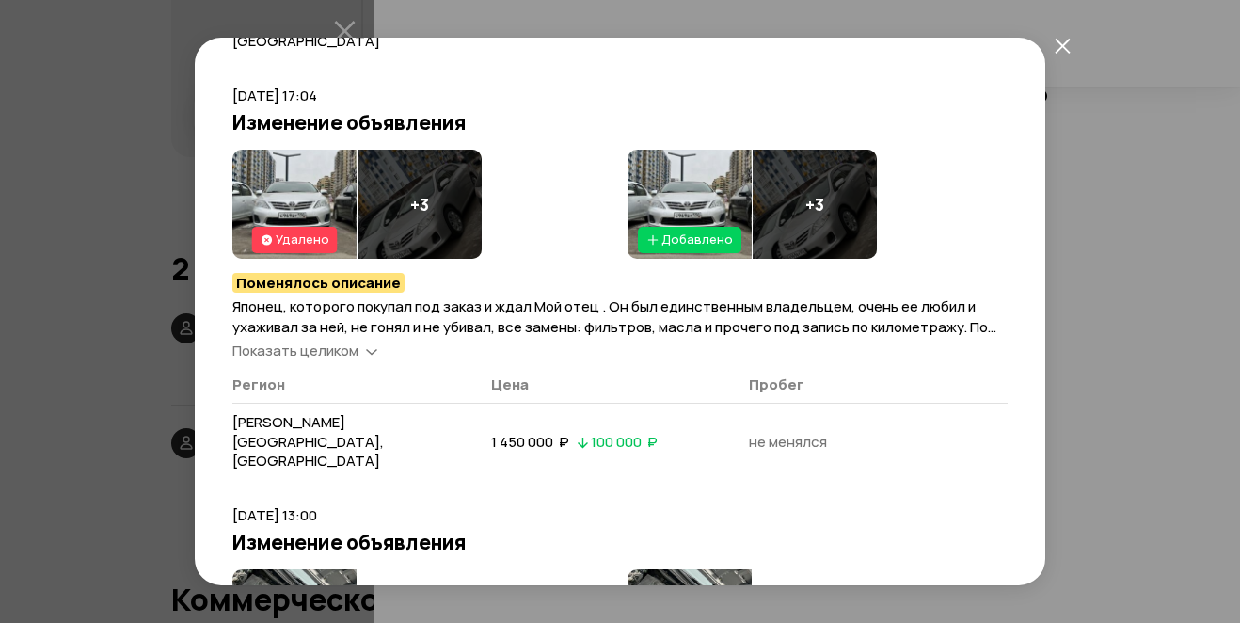
click at [271, 341] on span "Показать целиком" at bounding box center [295, 351] width 126 height 20
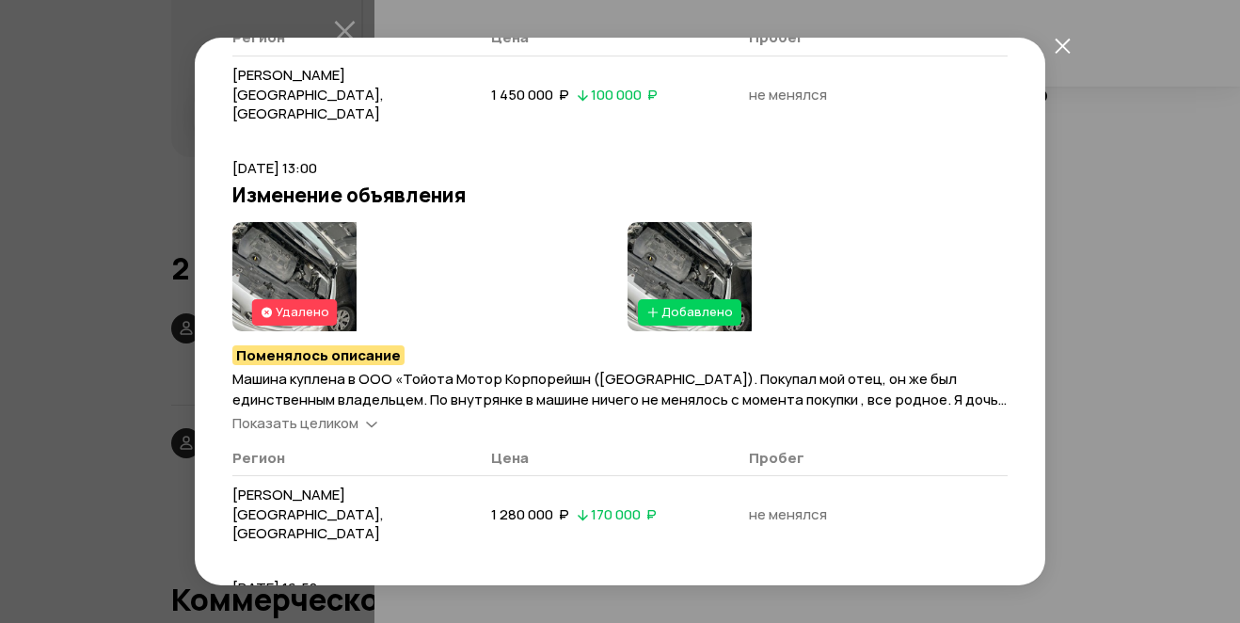
scroll to position [1098, 0]
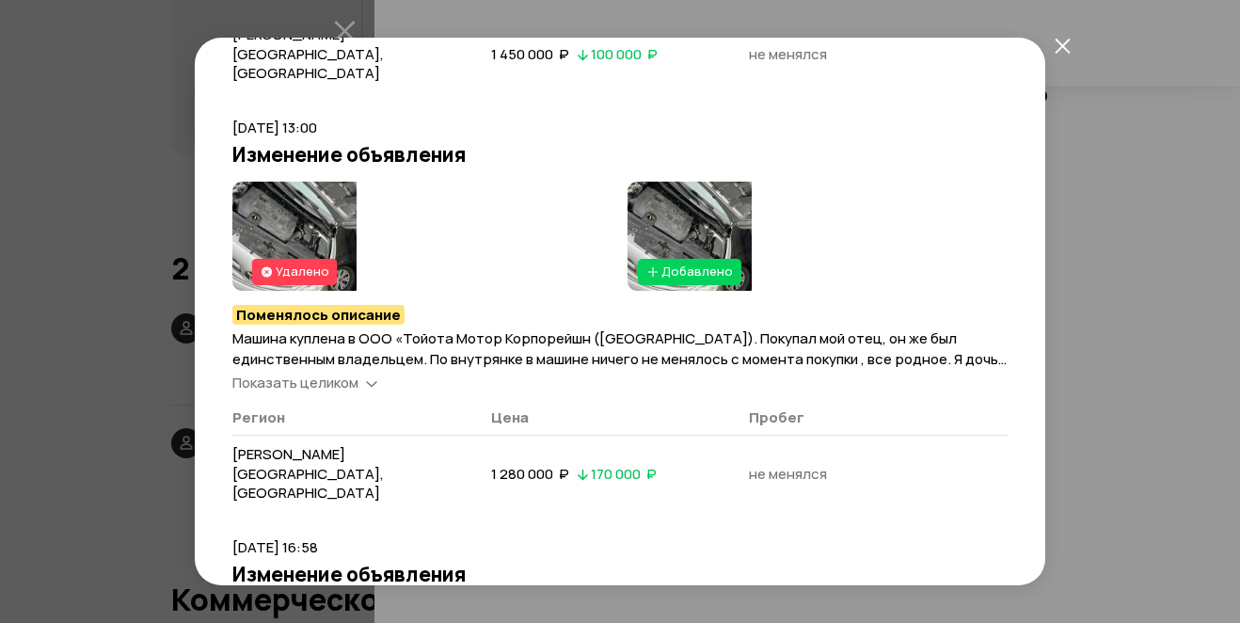
click at [359, 373] on div "Показать целиком" at bounding box center [305, 383] width 152 height 20
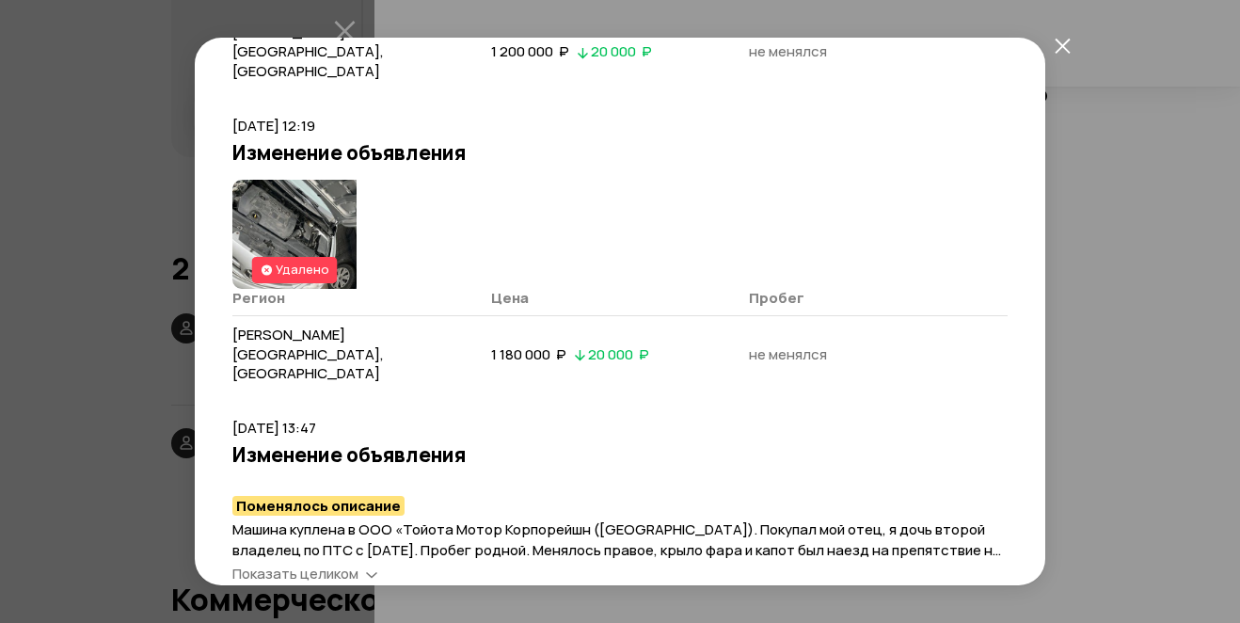
scroll to position [2665, 0]
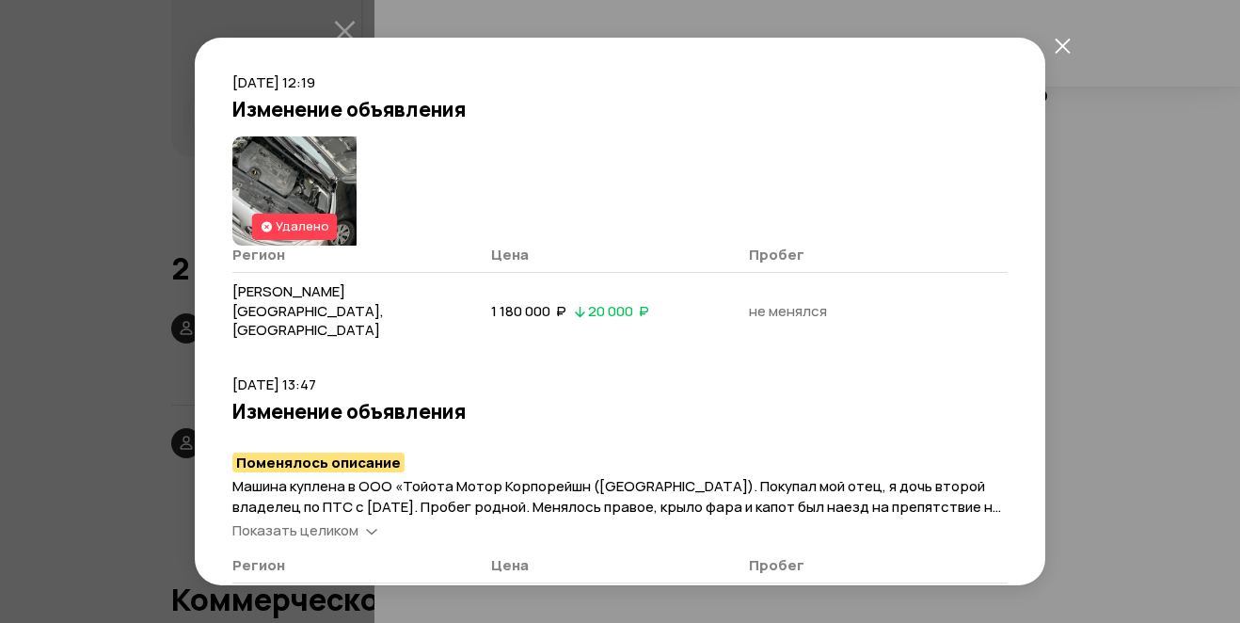
click at [303, 520] on span "Показать целиком" at bounding box center [295, 530] width 126 height 20
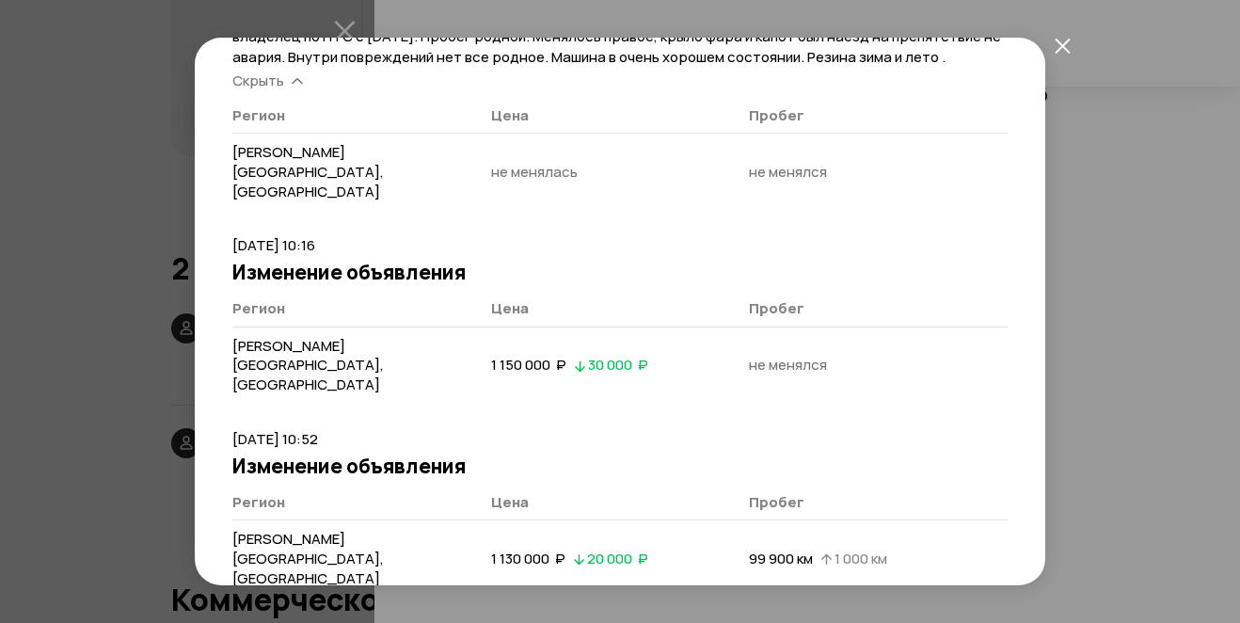
scroll to position [3292, 0]
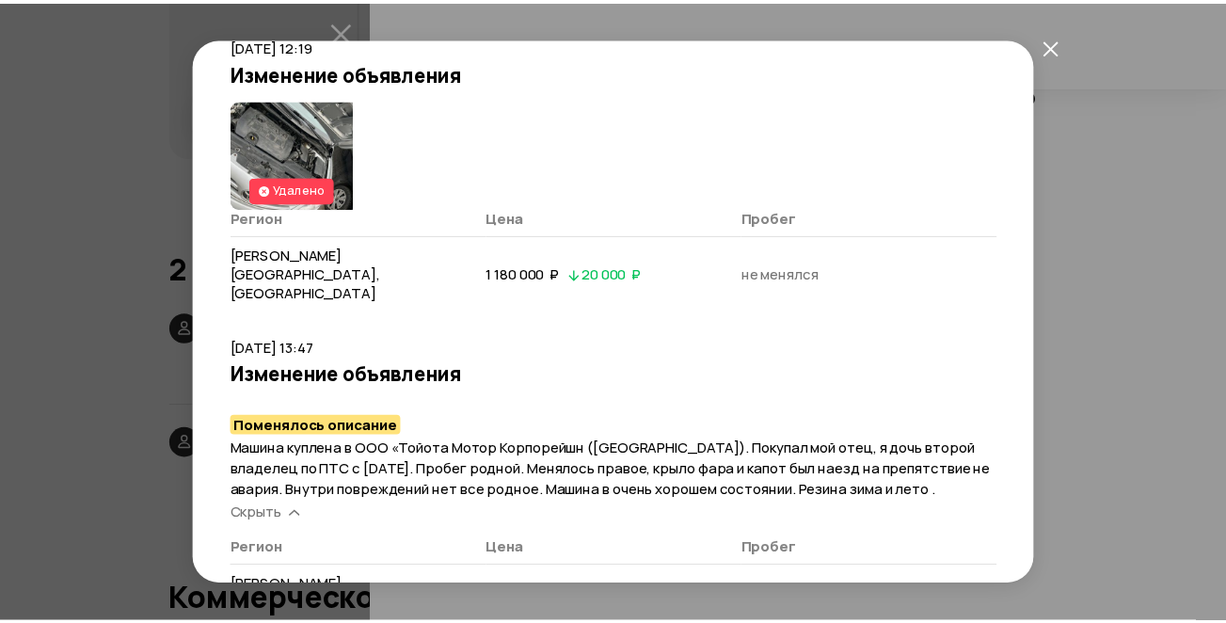
scroll to position [2231, 0]
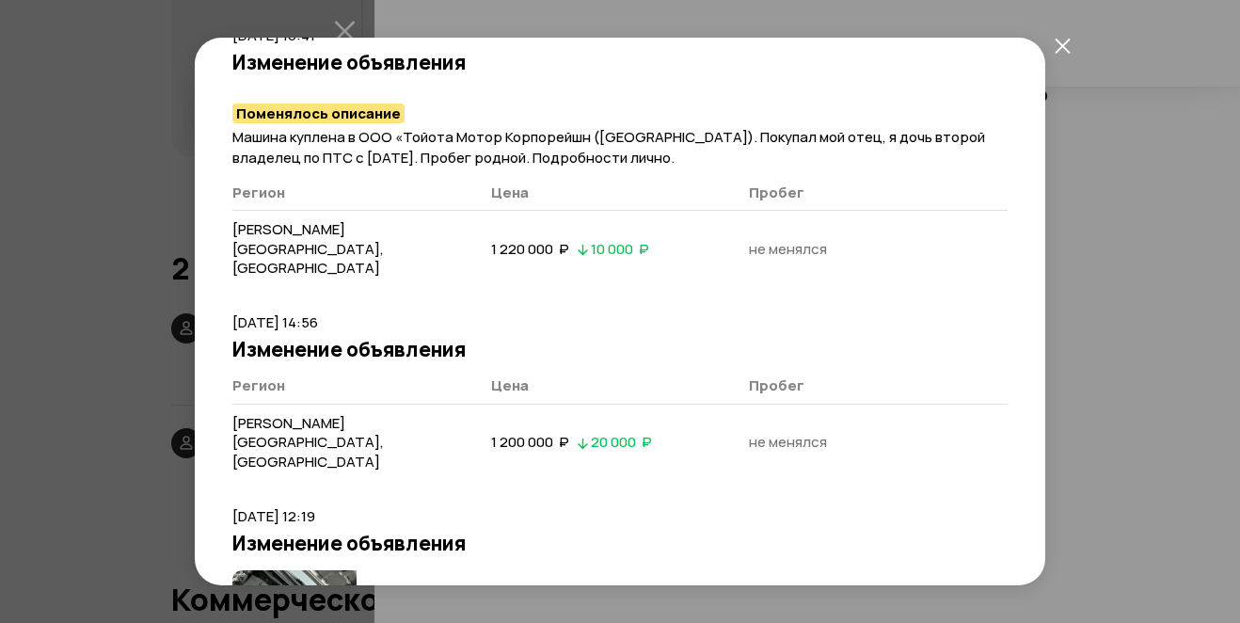
click at [1062, 46] on icon "закрыть" at bounding box center [1061, 45] width 15 height 15
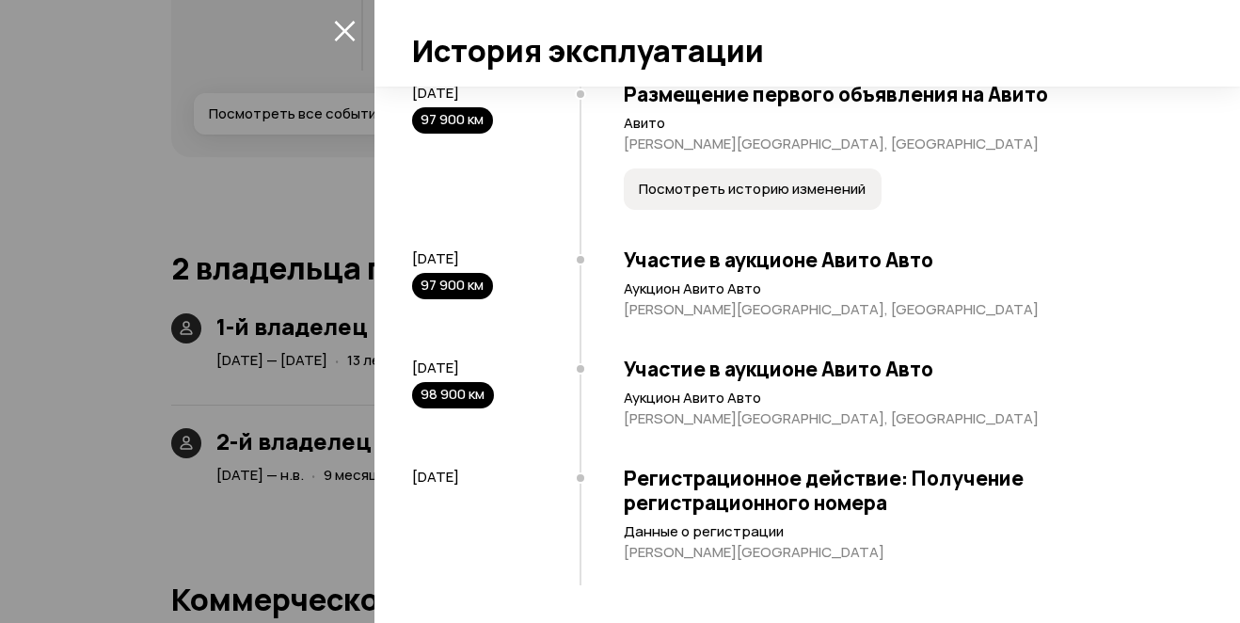
click at [88, 364] on div at bounding box center [620, 311] width 1240 height 623
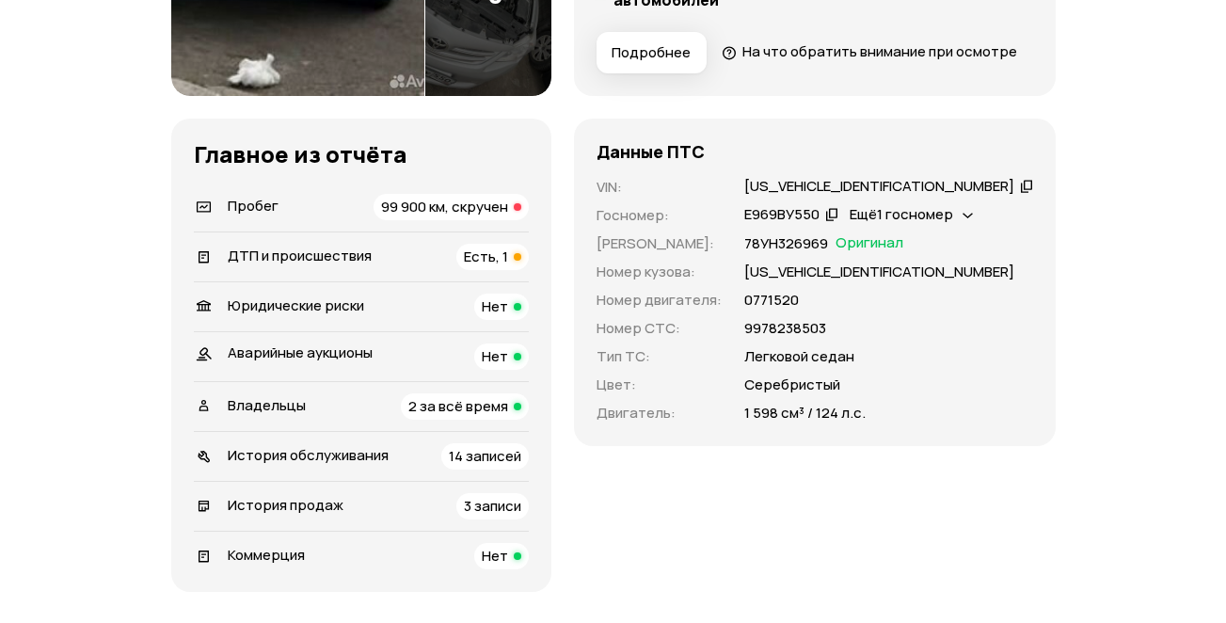
scroll to position [0, 0]
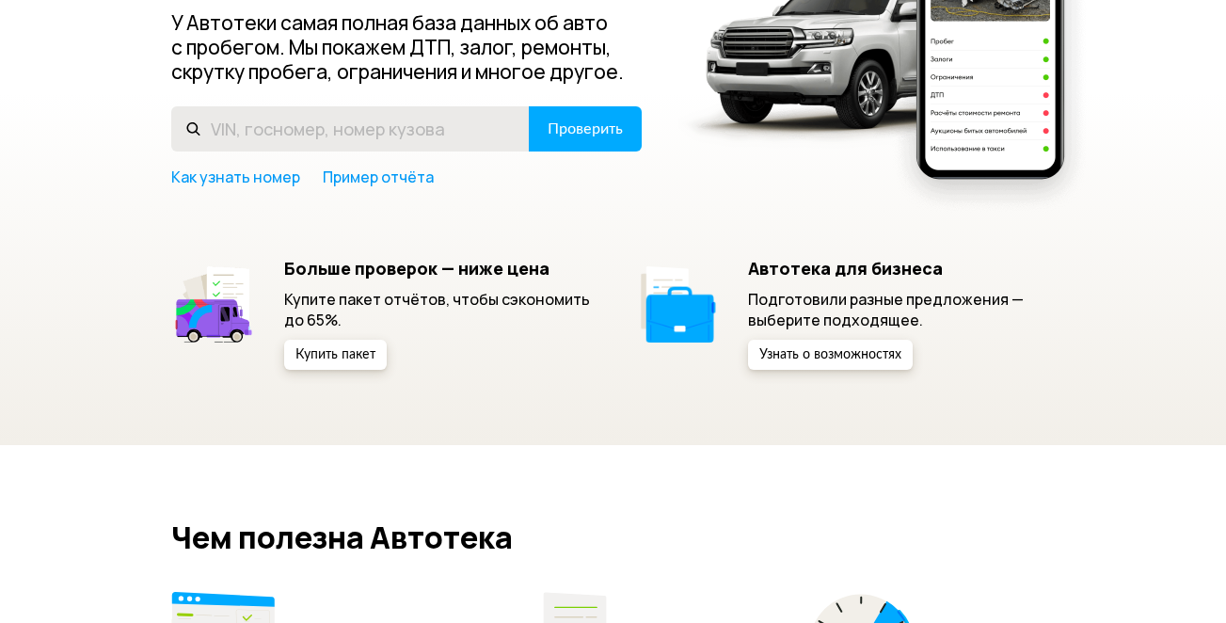
scroll to position [157, 0]
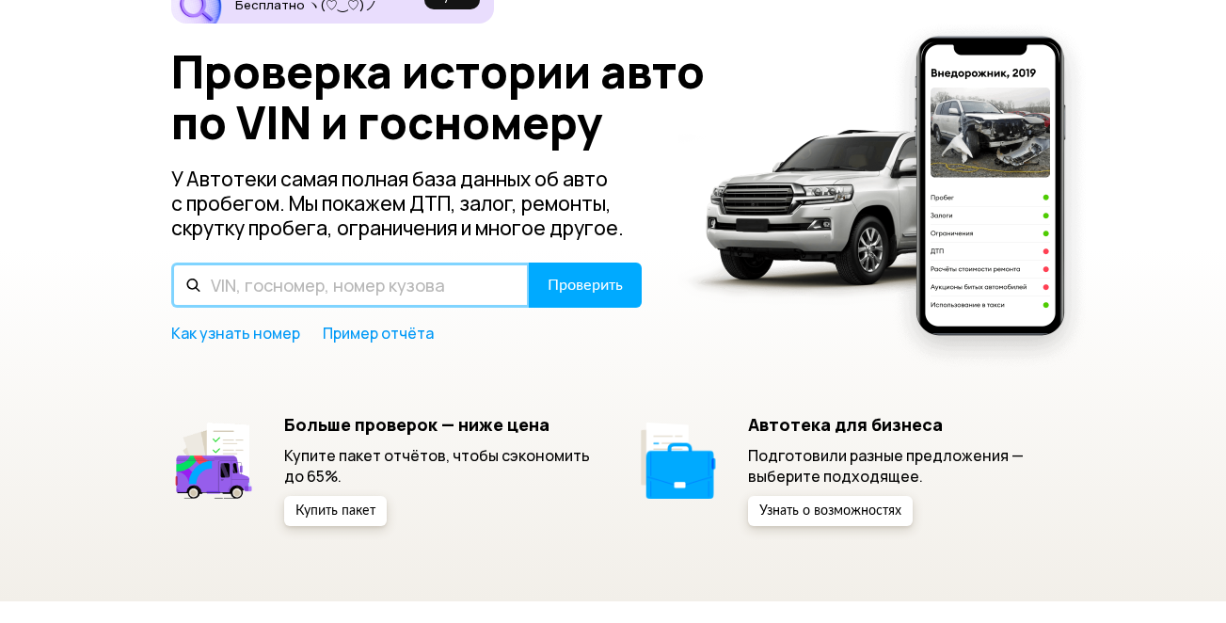
click at [254, 281] on input "text" at bounding box center [350, 284] width 358 height 45
type input "JTNBV58E40J123300"
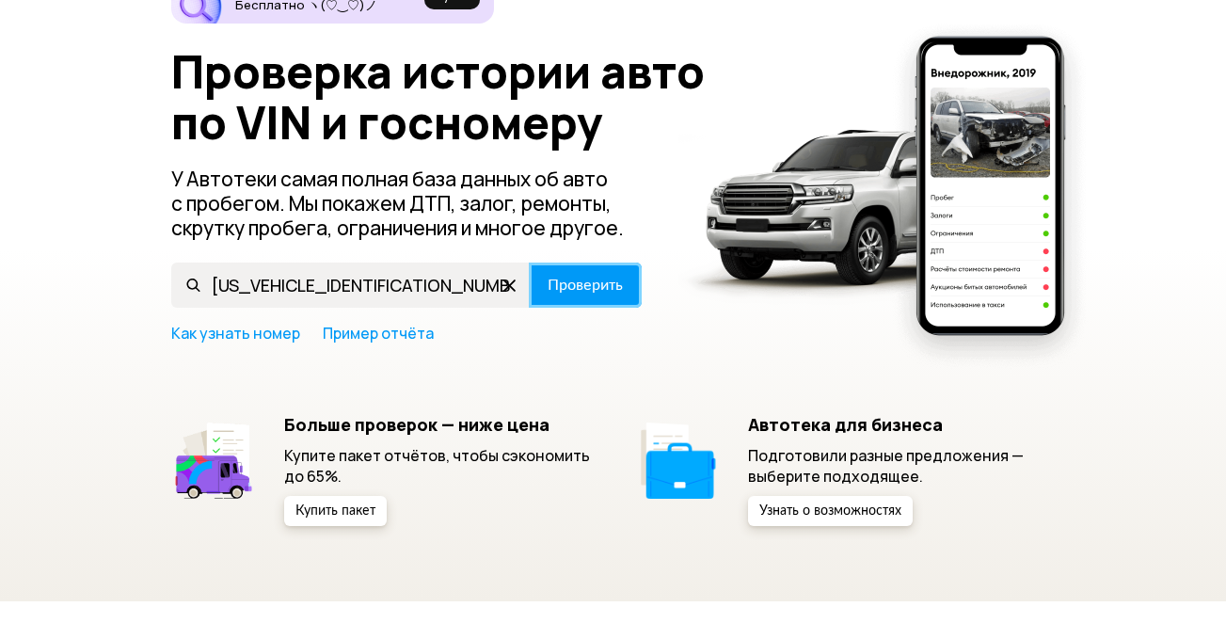
click at [593, 288] on span "Проверить" at bounding box center [584, 284] width 75 height 15
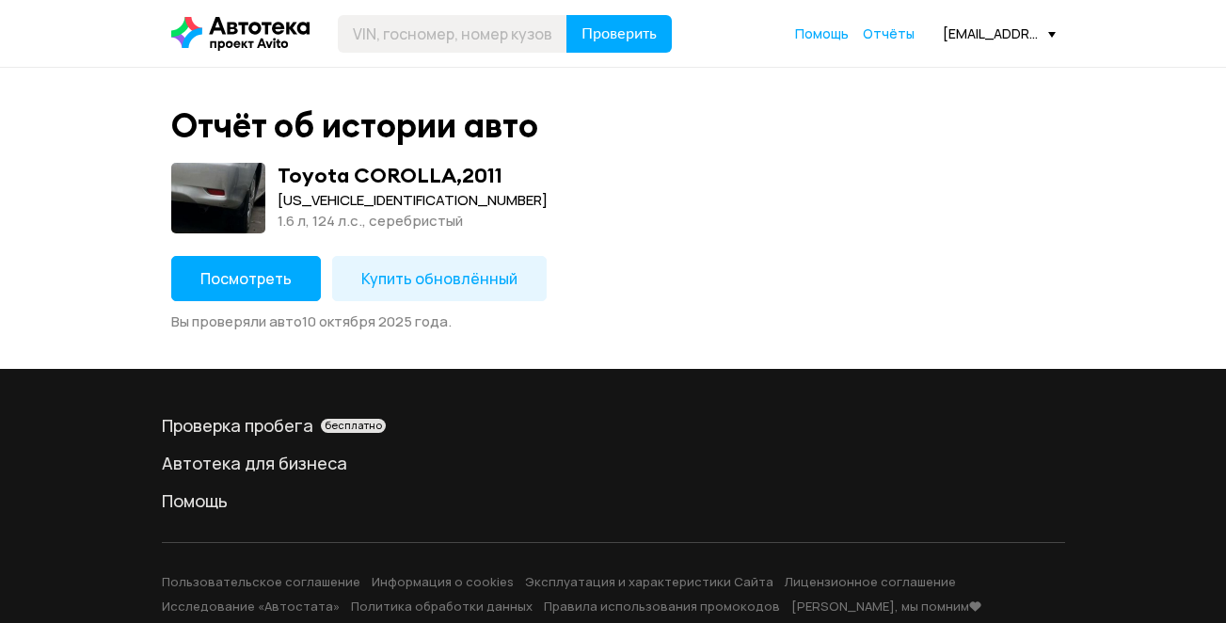
click at [441, 281] on span "Купить обновлённый" at bounding box center [439, 278] width 156 height 21
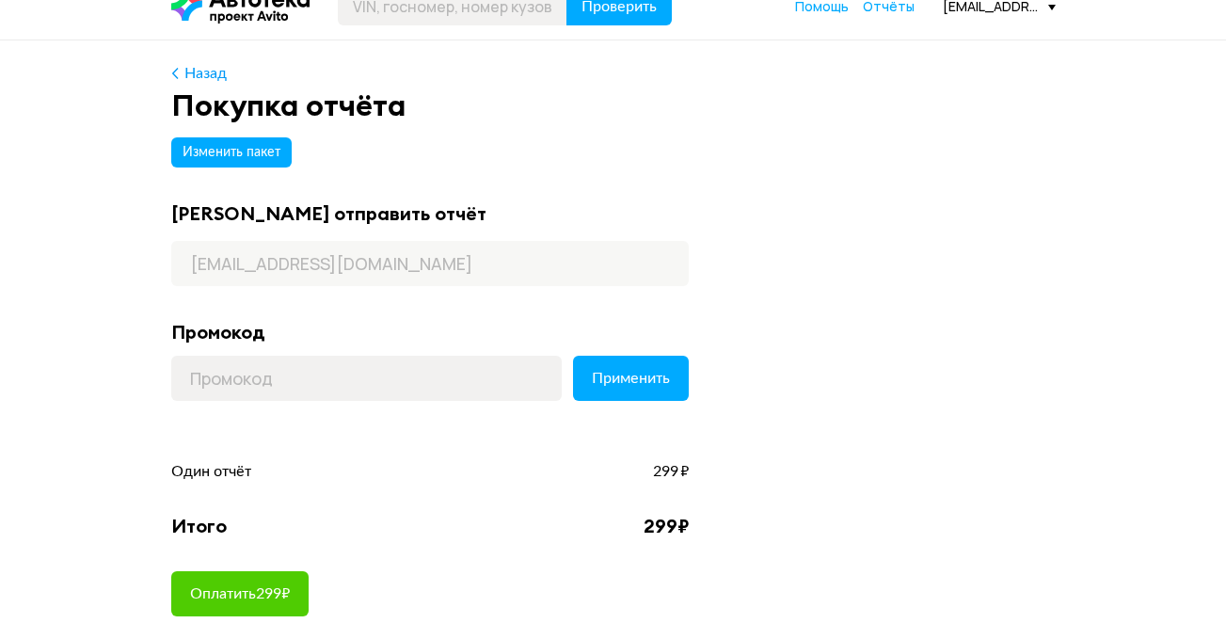
scroll to position [157, 0]
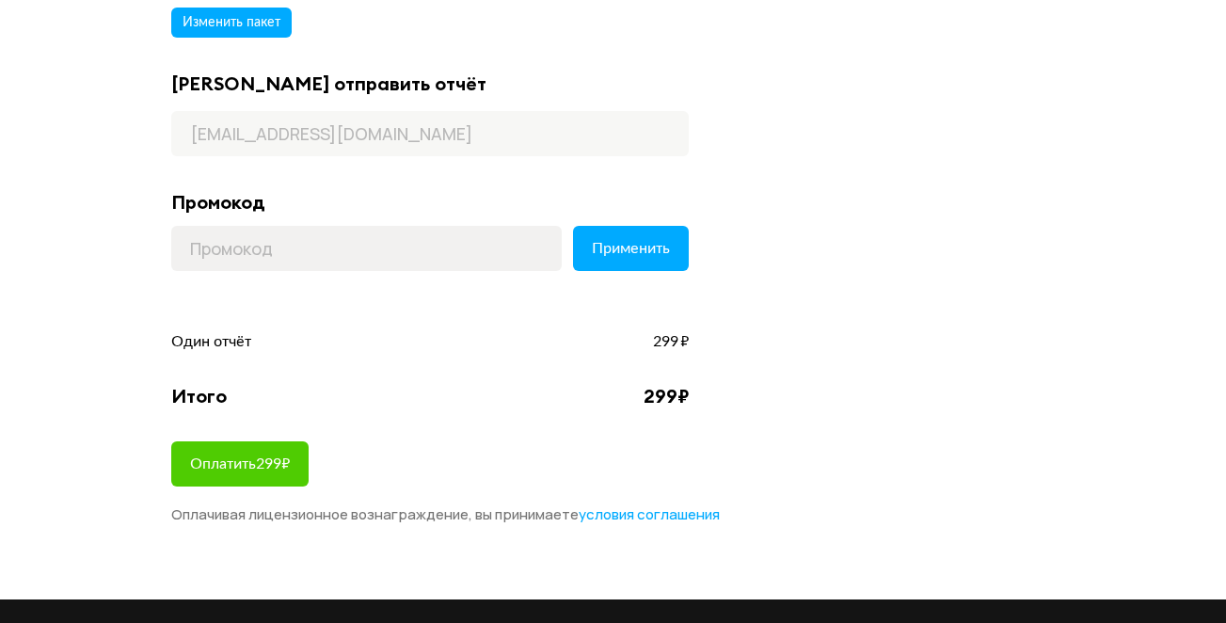
drag, startPoint x: 295, startPoint y: 310, endPoint x: 315, endPoint y: 298, distance: 23.2
click at [295, 310] on div "Изменить пакет Куда отправить отчёт d.k111@yandex.ru Промокод Эта скидка не так…" at bounding box center [613, 262] width 884 height 524
click at [635, 247] on span "Применить" at bounding box center [631, 248] width 78 height 15
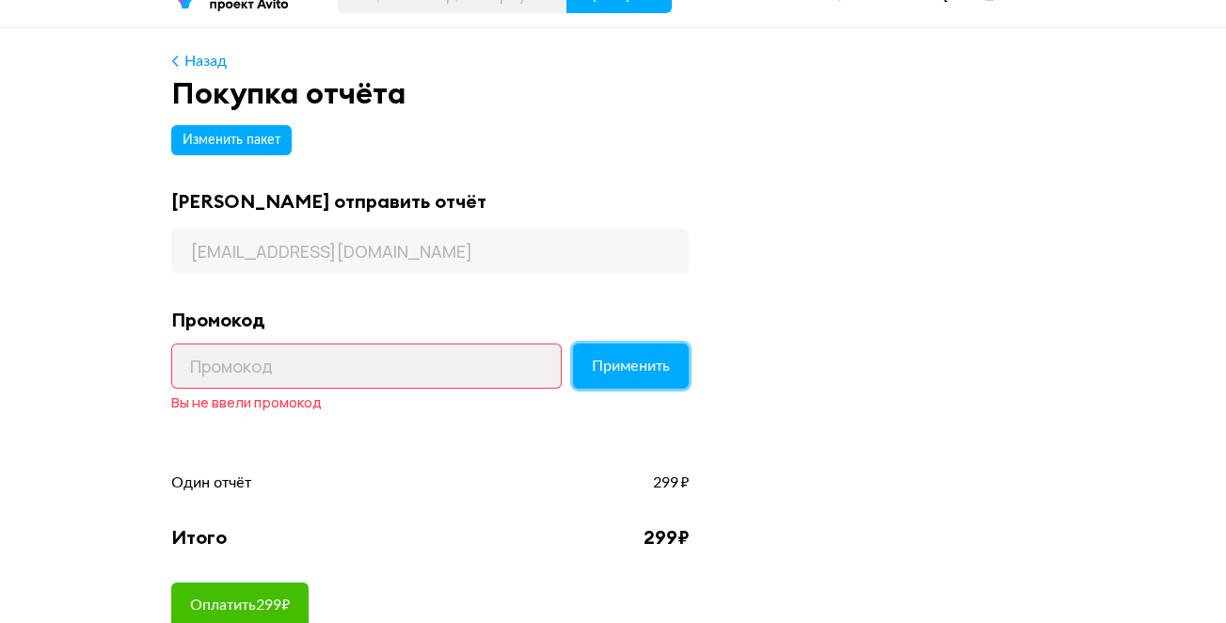
scroll to position [0, 0]
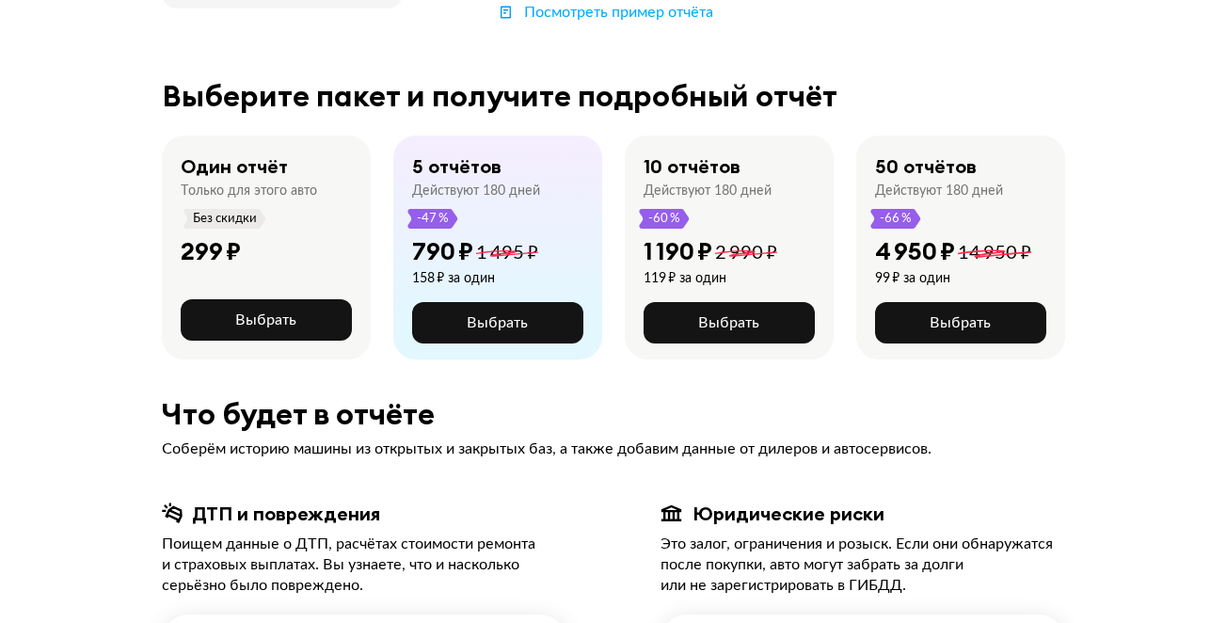
scroll to position [313, 0]
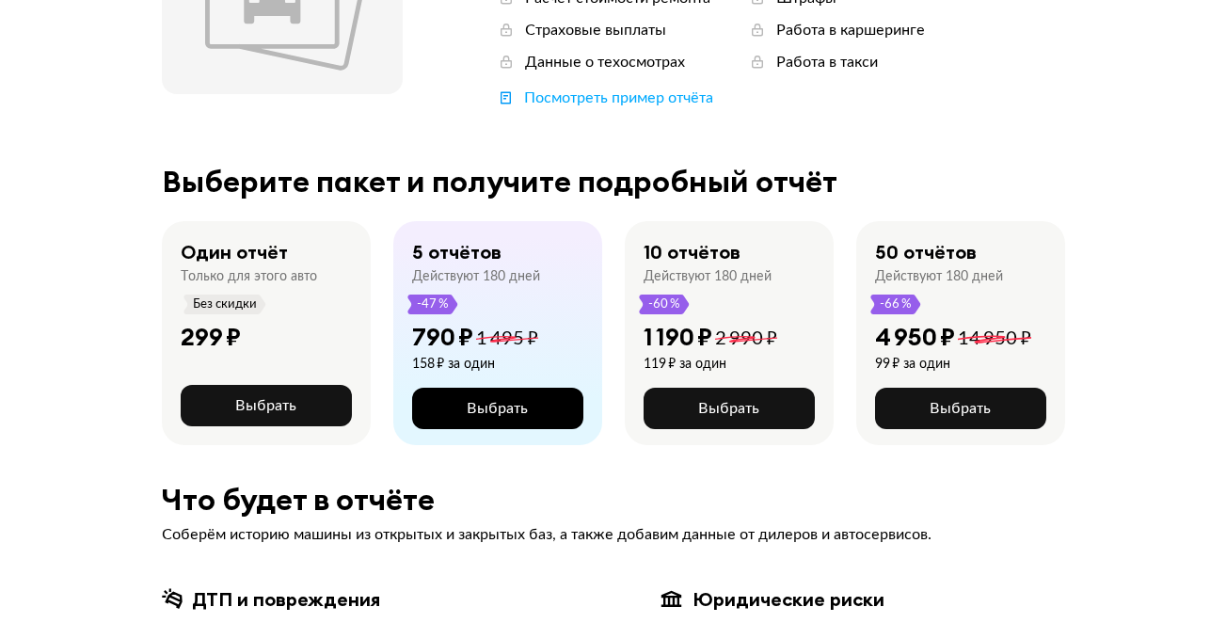
click at [505, 410] on span "Выбрать" at bounding box center [497, 408] width 61 height 15
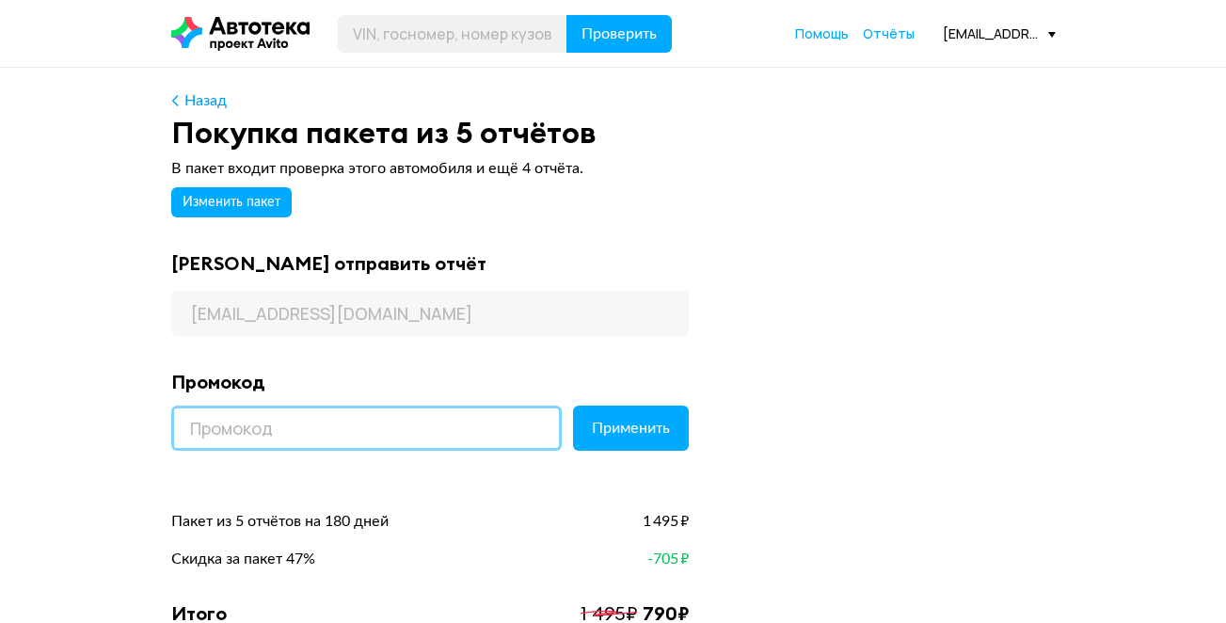
paste input "AFFILIATE"
type input "AFFILIATE"
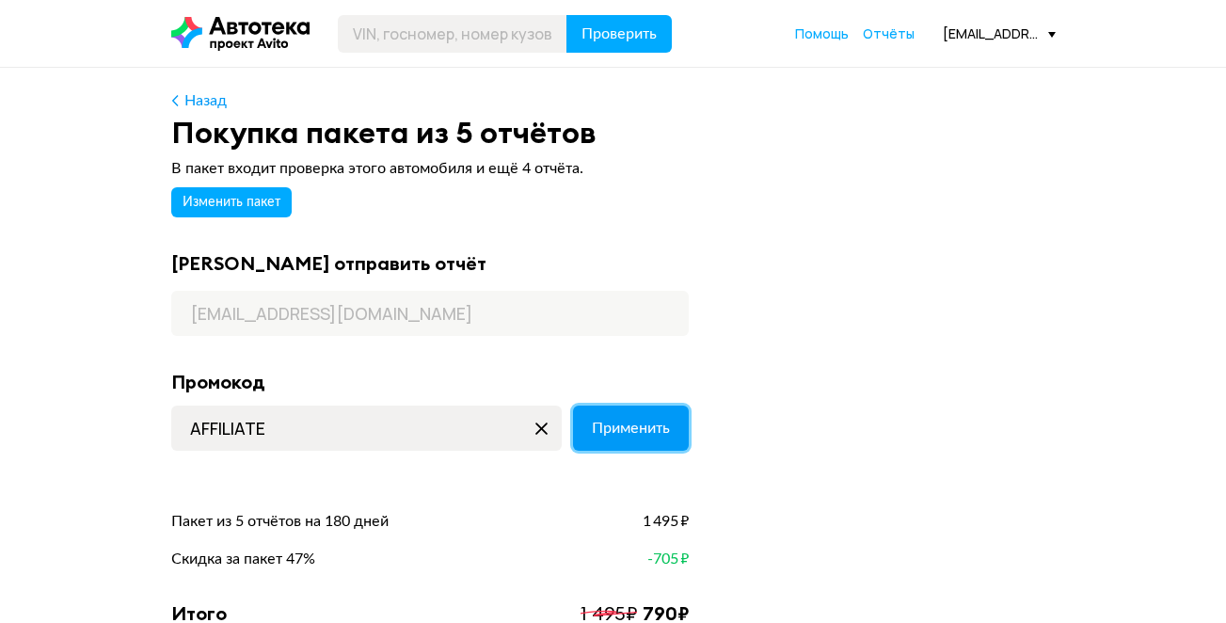
click at [627, 433] on span "Применить" at bounding box center [631, 427] width 78 height 15
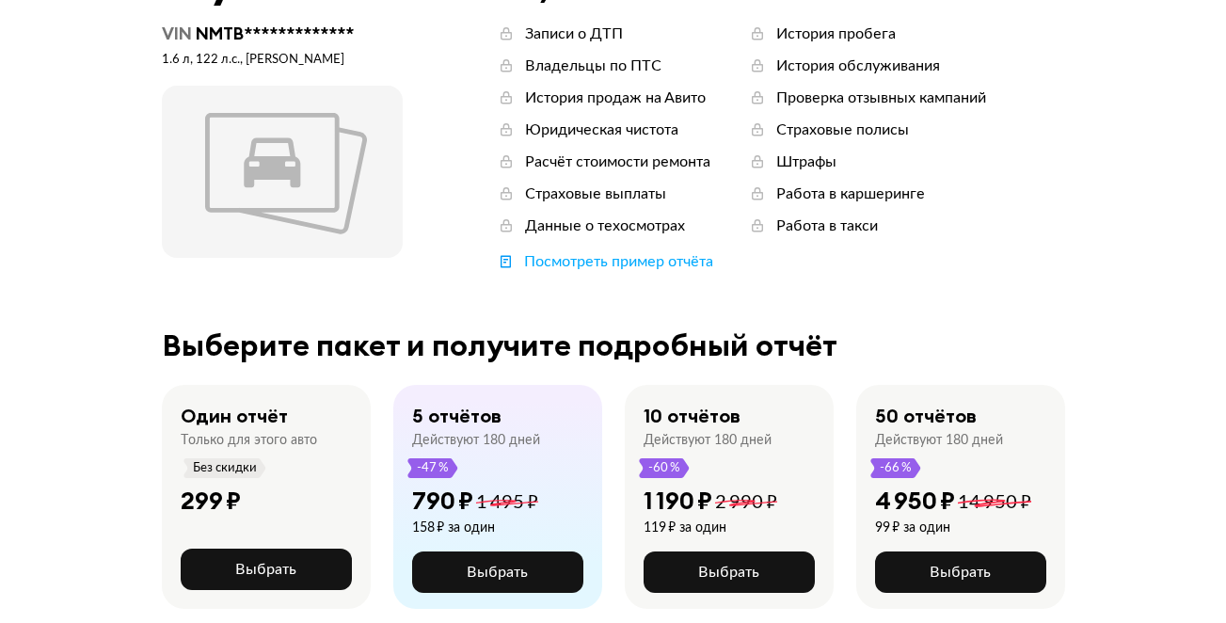
scroll to position [313, 0]
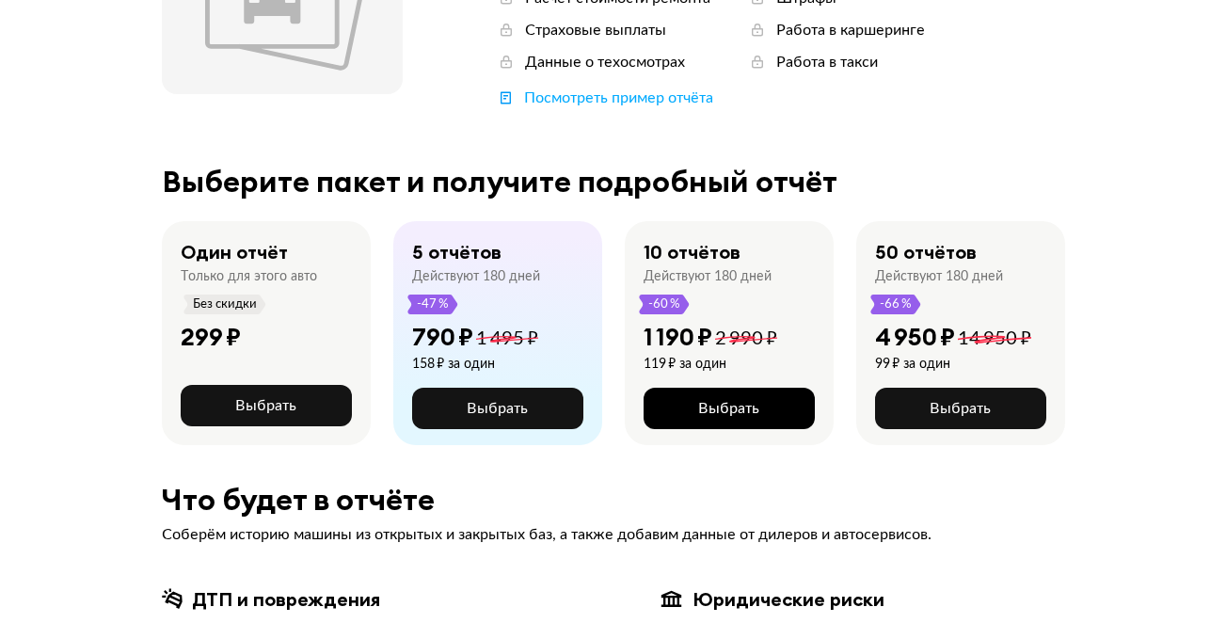
click at [704, 414] on span "Выбрать" at bounding box center [728, 408] width 61 height 15
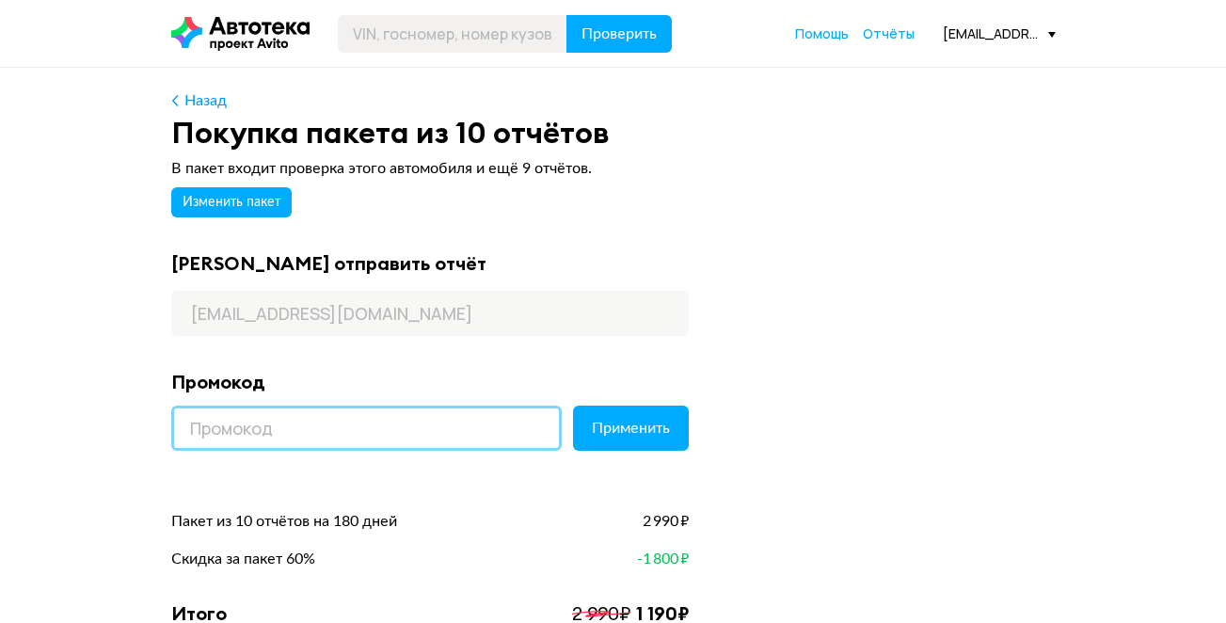
paste input "AFFILIATE"
type input "AFFILIATE"
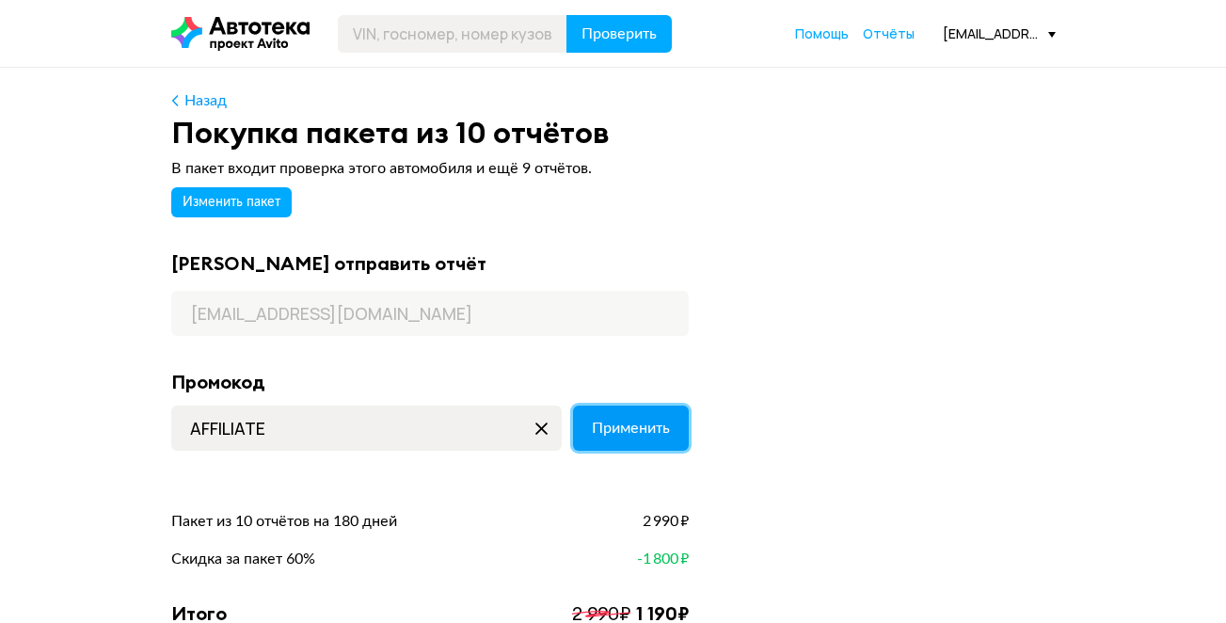
click at [630, 428] on span "Применить" at bounding box center [631, 427] width 78 height 15
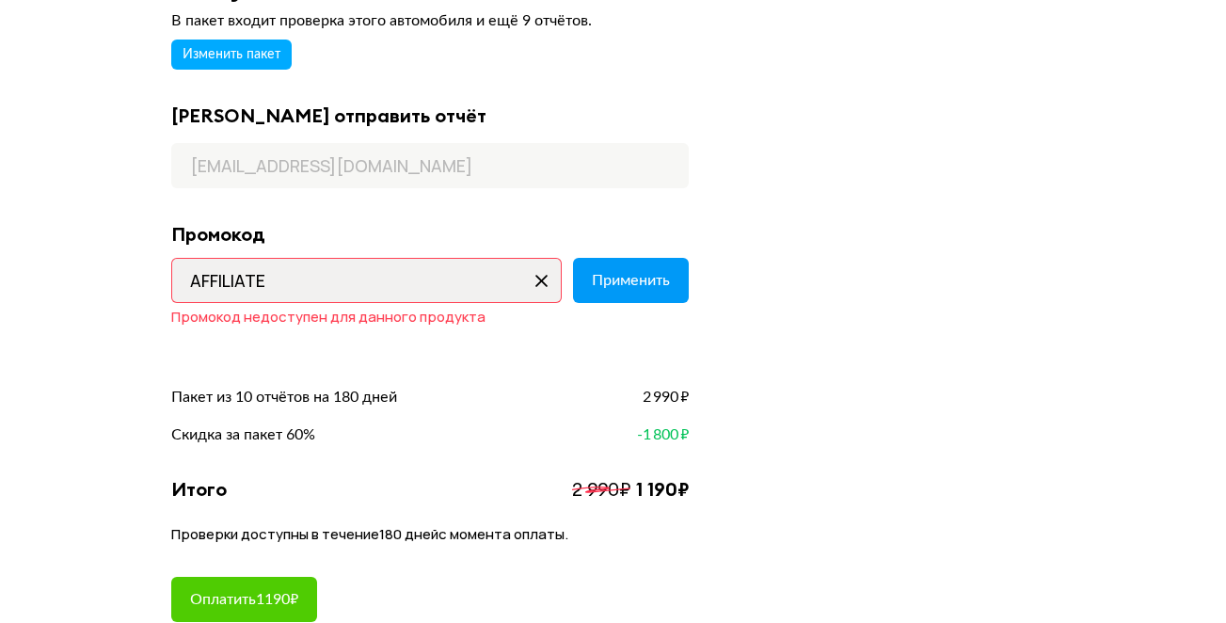
scroll to position [314, 0]
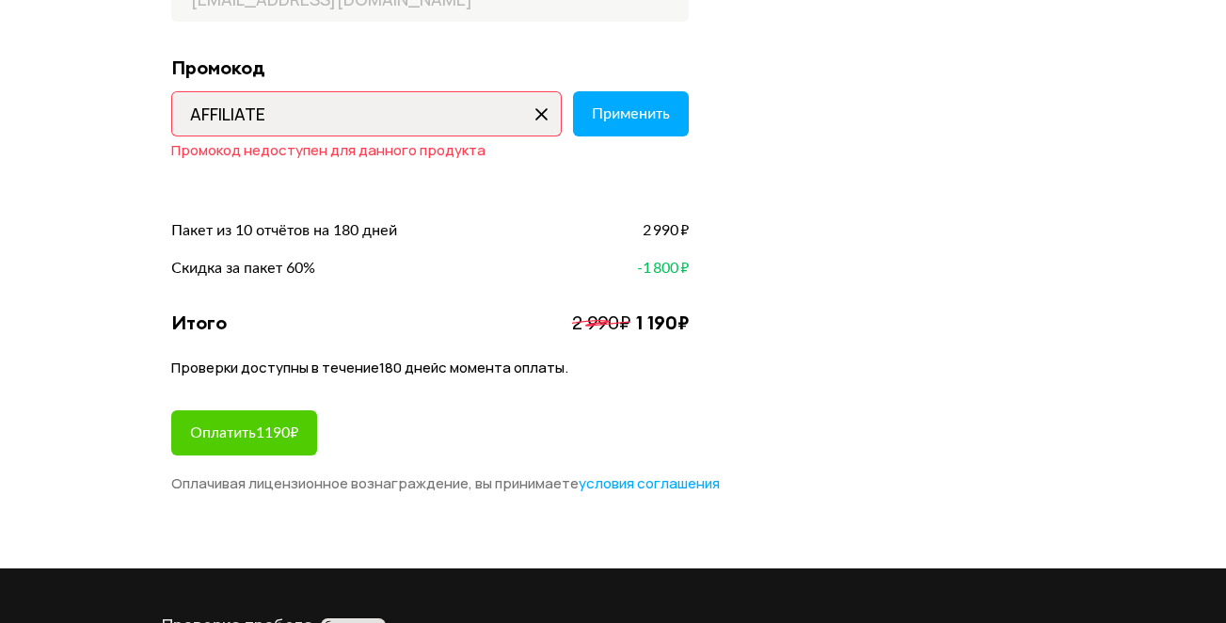
click at [543, 115] on icon at bounding box center [542, 114] width 30 height 30
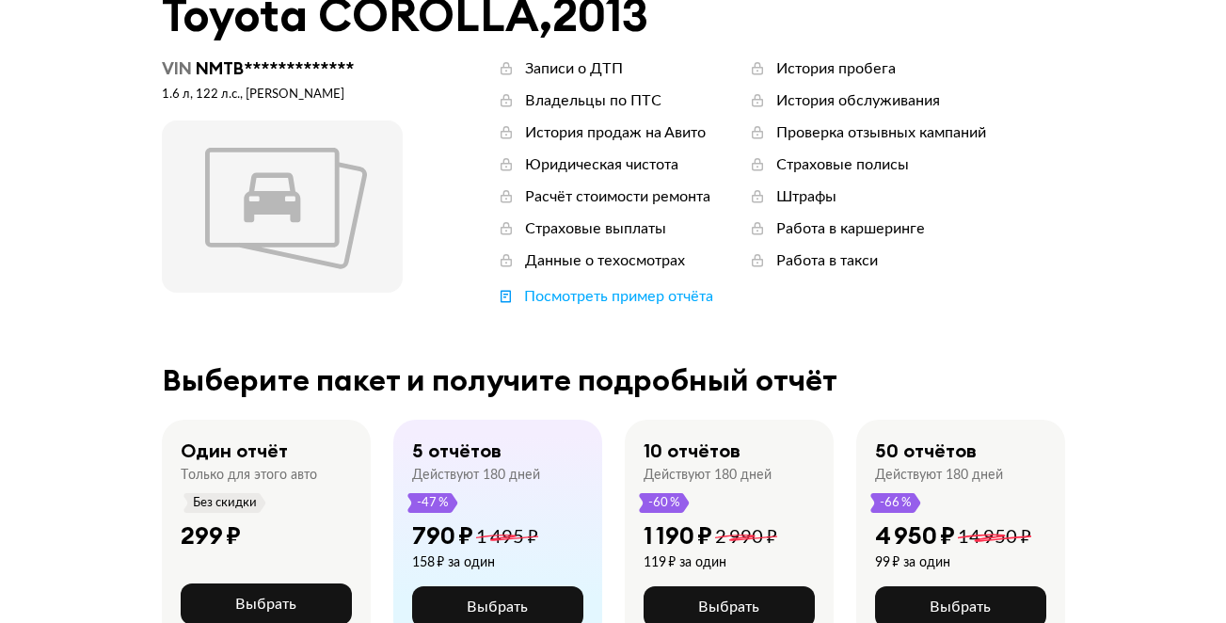
scroll to position [157, 0]
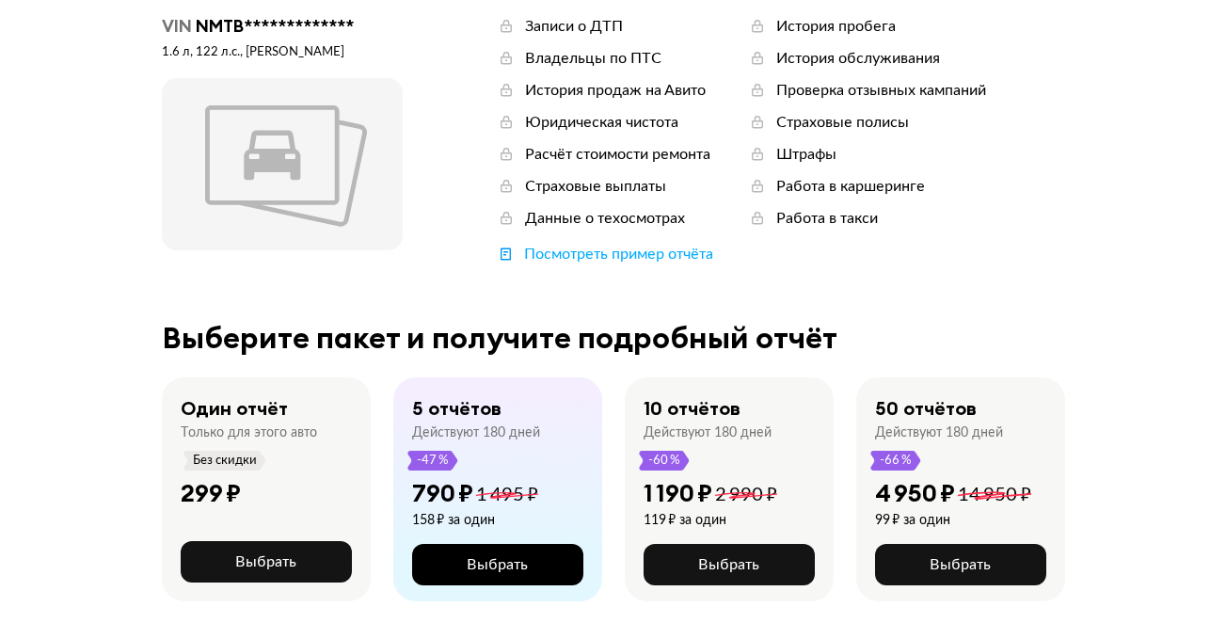
click at [481, 563] on span "Выбрать" at bounding box center [497, 564] width 61 height 15
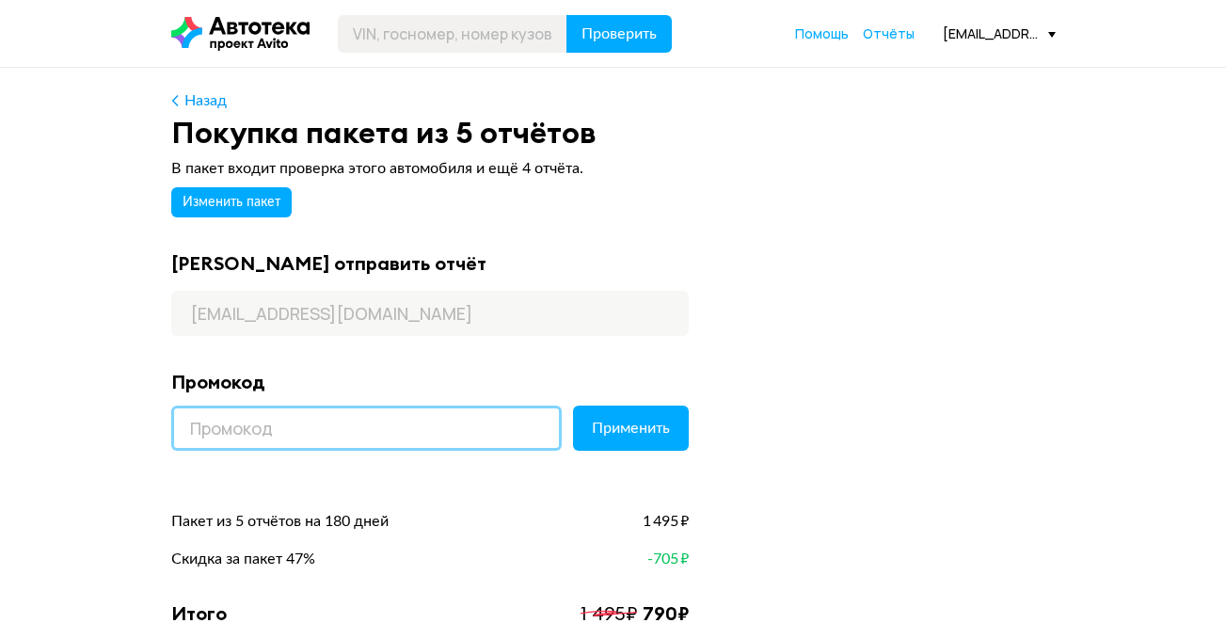
paste input "PROMOCODI"
type input "PROMOCODI"
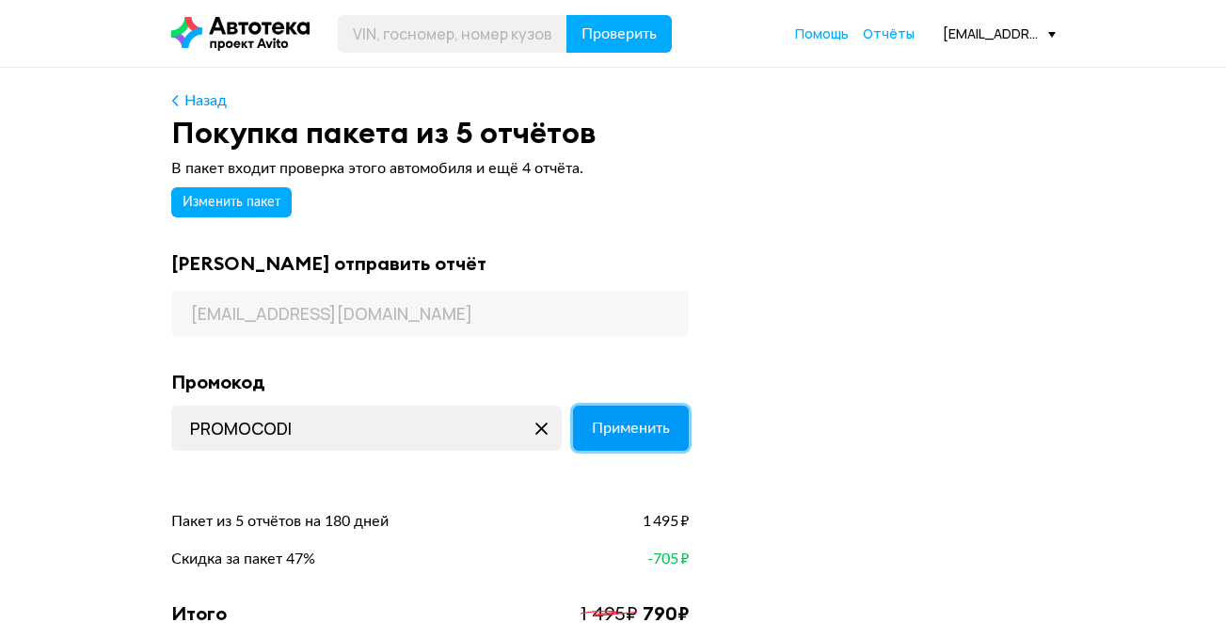
click at [629, 425] on span "Применить" at bounding box center [631, 427] width 78 height 15
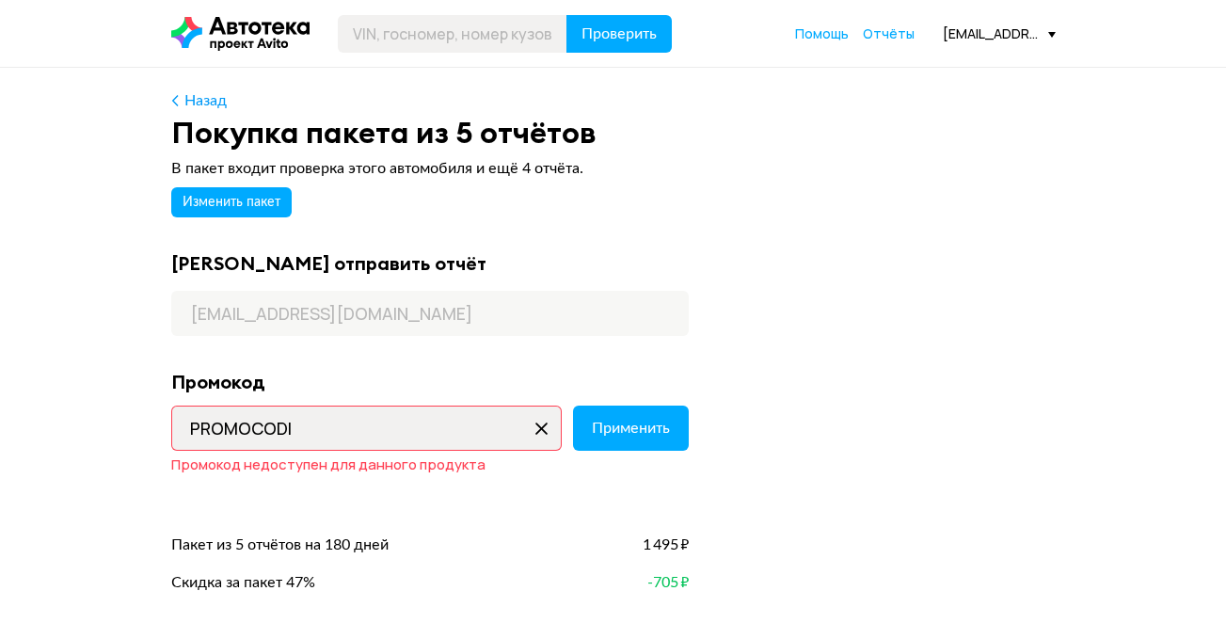
click at [542, 430] on icon at bounding box center [542, 428] width 30 height 30
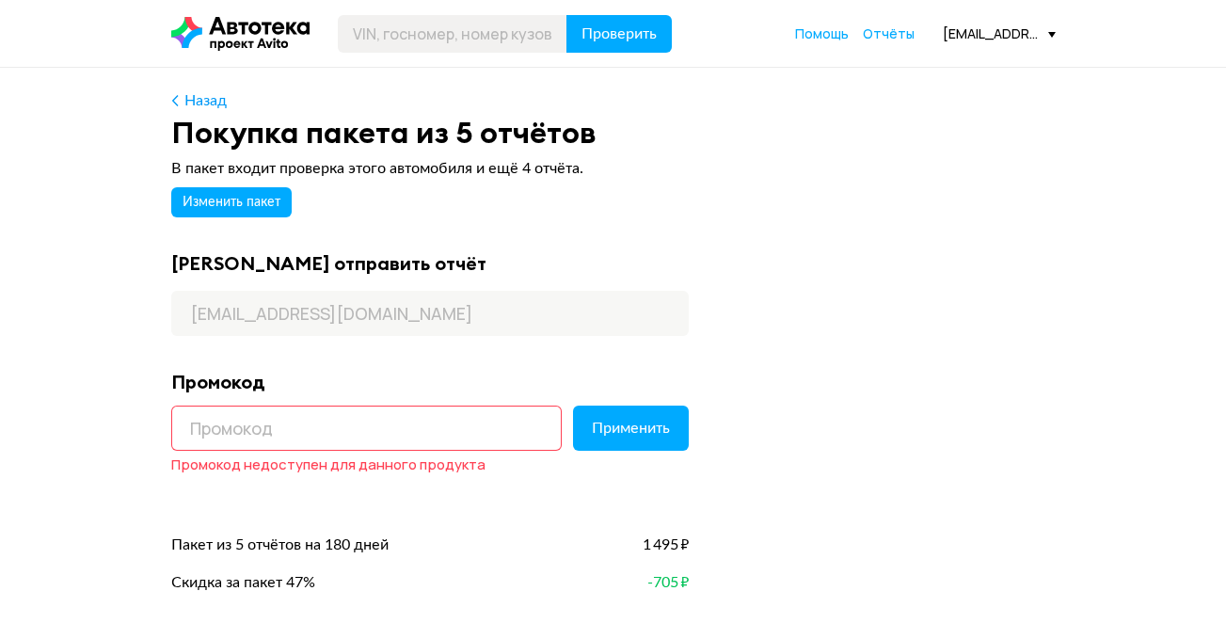
paste input "KINOTEKA"
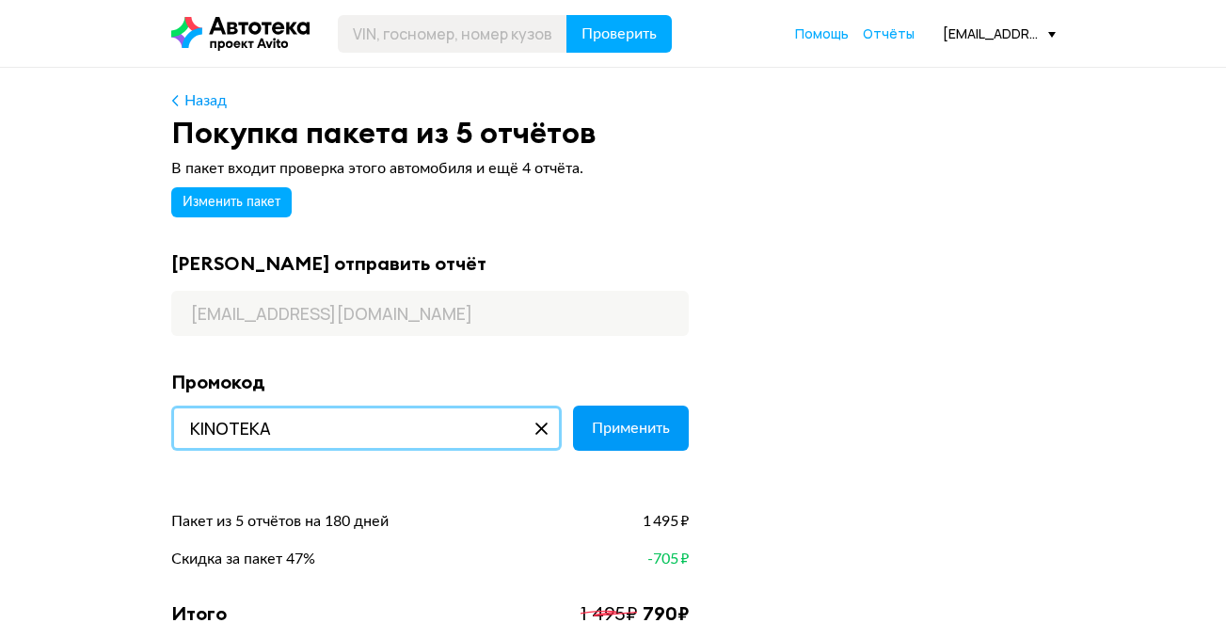
type input "KINOTEKA"
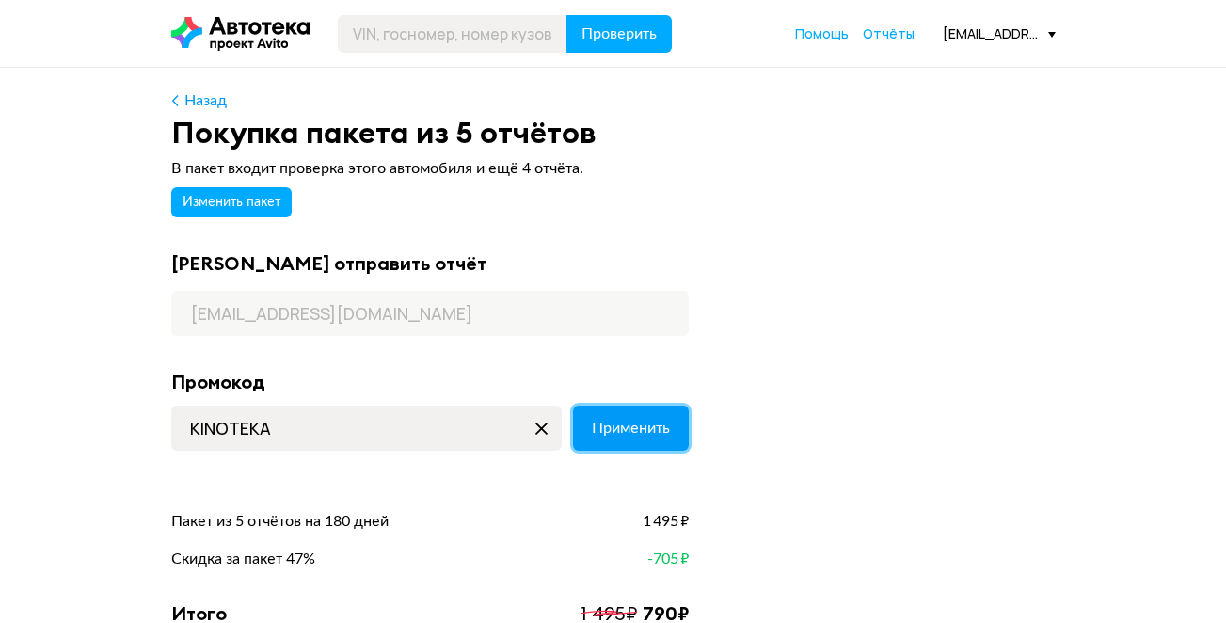
click at [658, 433] on span "Применить" at bounding box center [631, 427] width 78 height 15
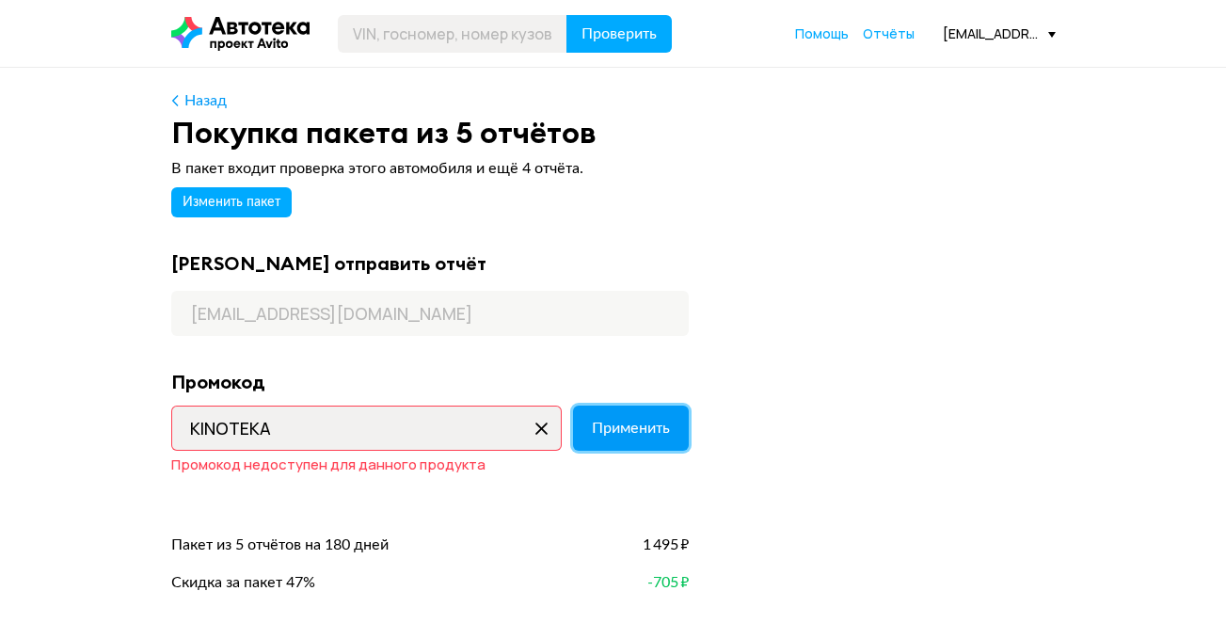
click at [655, 434] on span "Применить" at bounding box center [631, 427] width 78 height 15
click at [654, 434] on span "Применить" at bounding box center [631, 427] width 78 height 15
click at [545, 430] on icon at bounding box center [542, 428] width 30 height 30
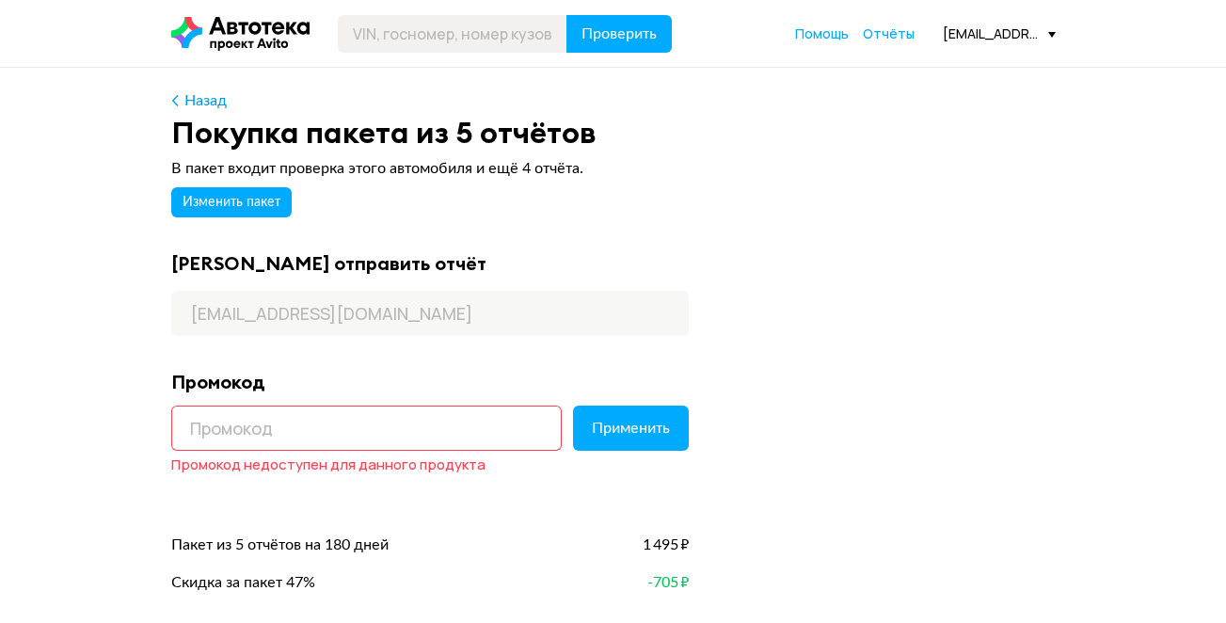
paste input "LETSGO"
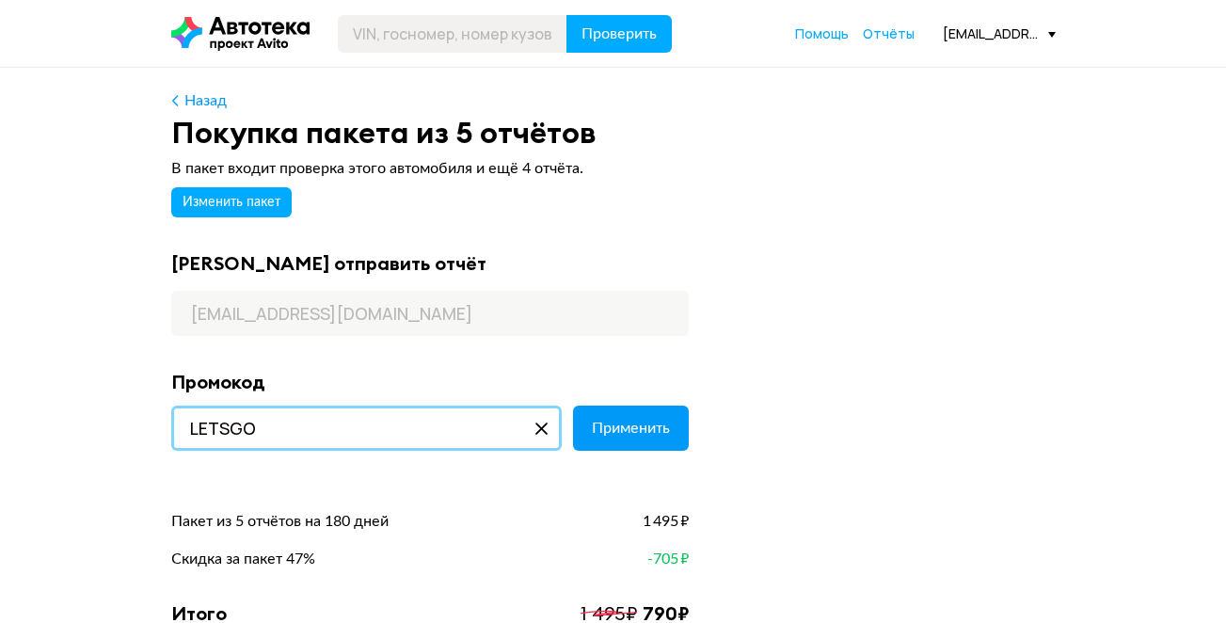
scroll to position [157, 0]
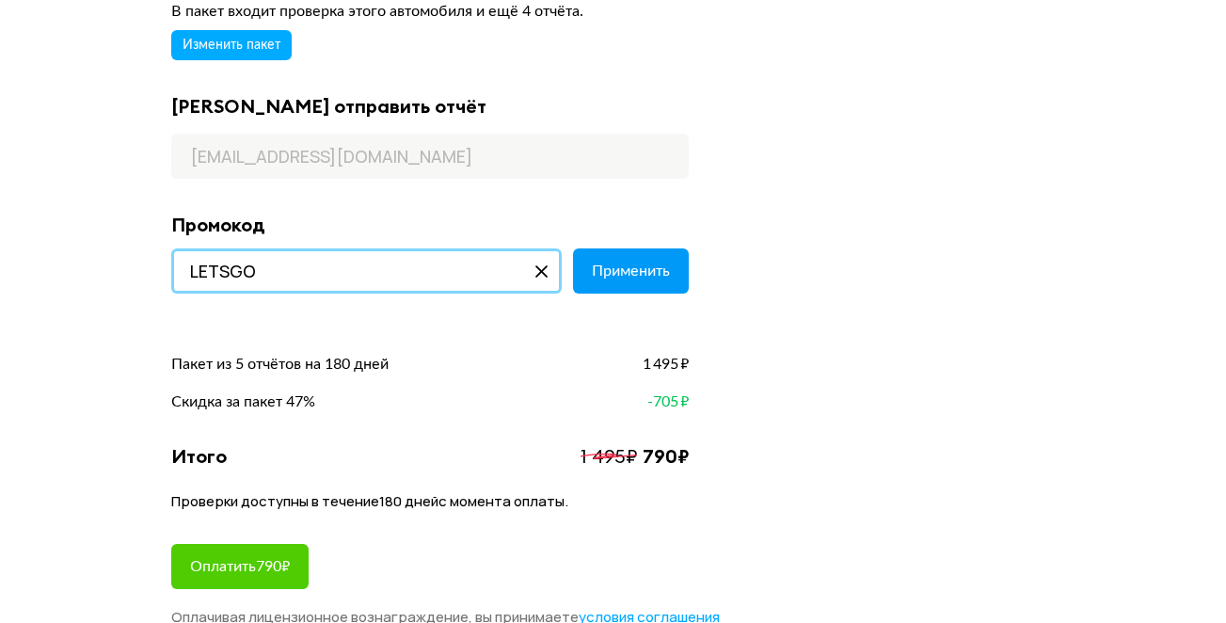
type input "LETSGO"
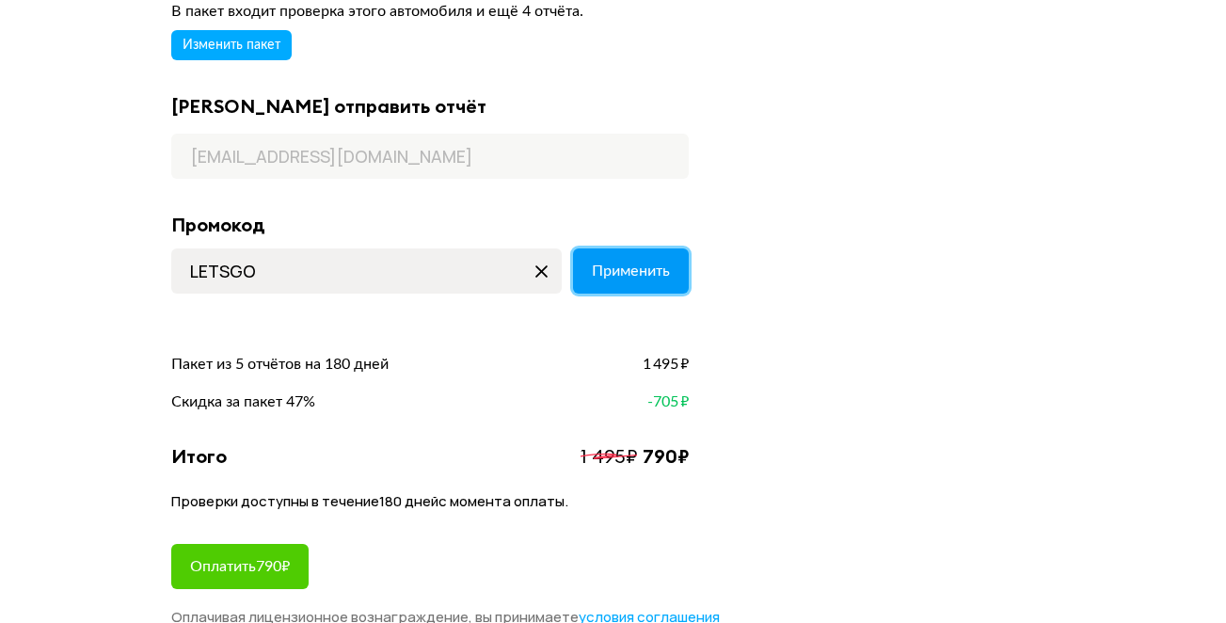
click at [645, 268] on span "Применить" at bounding box center [631, 270] width 78 height 15
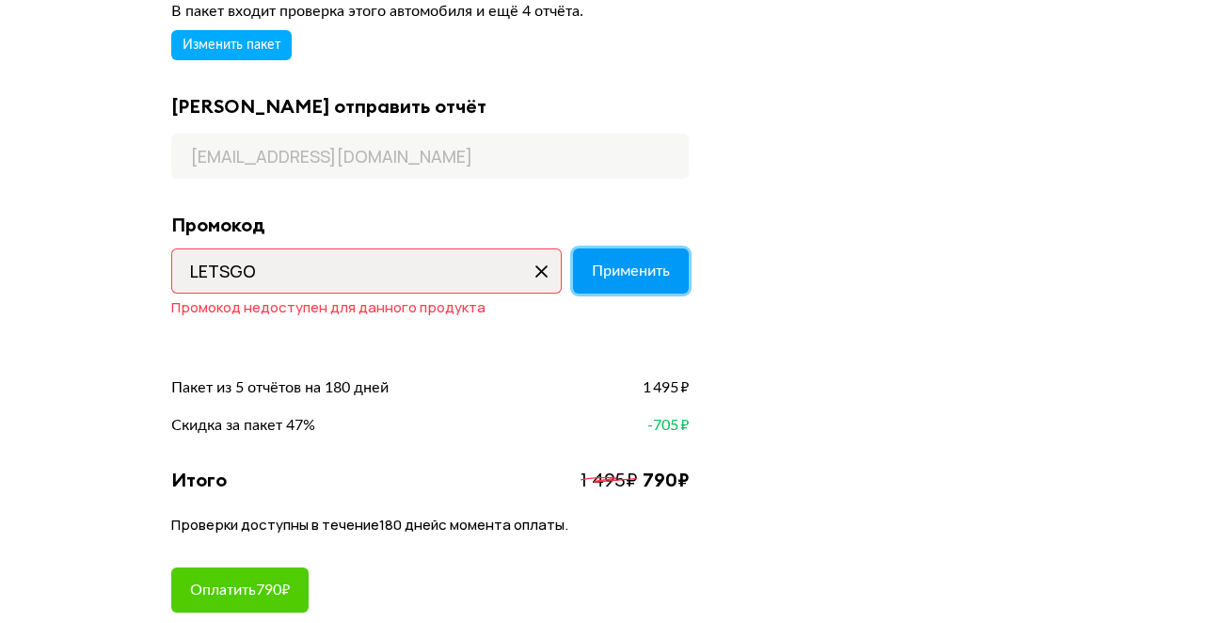
click at [648, 266] on span "Применить" at bounding box center [631, 270] width 78 height 15
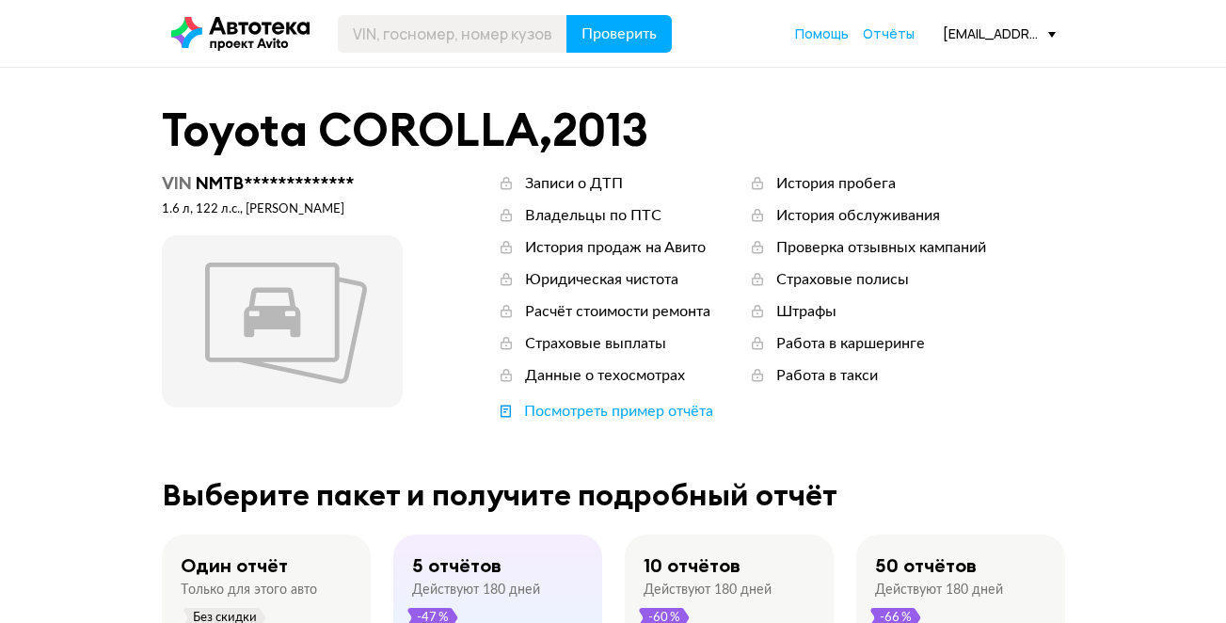
click at [268, 33] on icon at bounding box center [240, 34] width 138 height 34
